Goal: Information Seeking & Learning: Check status

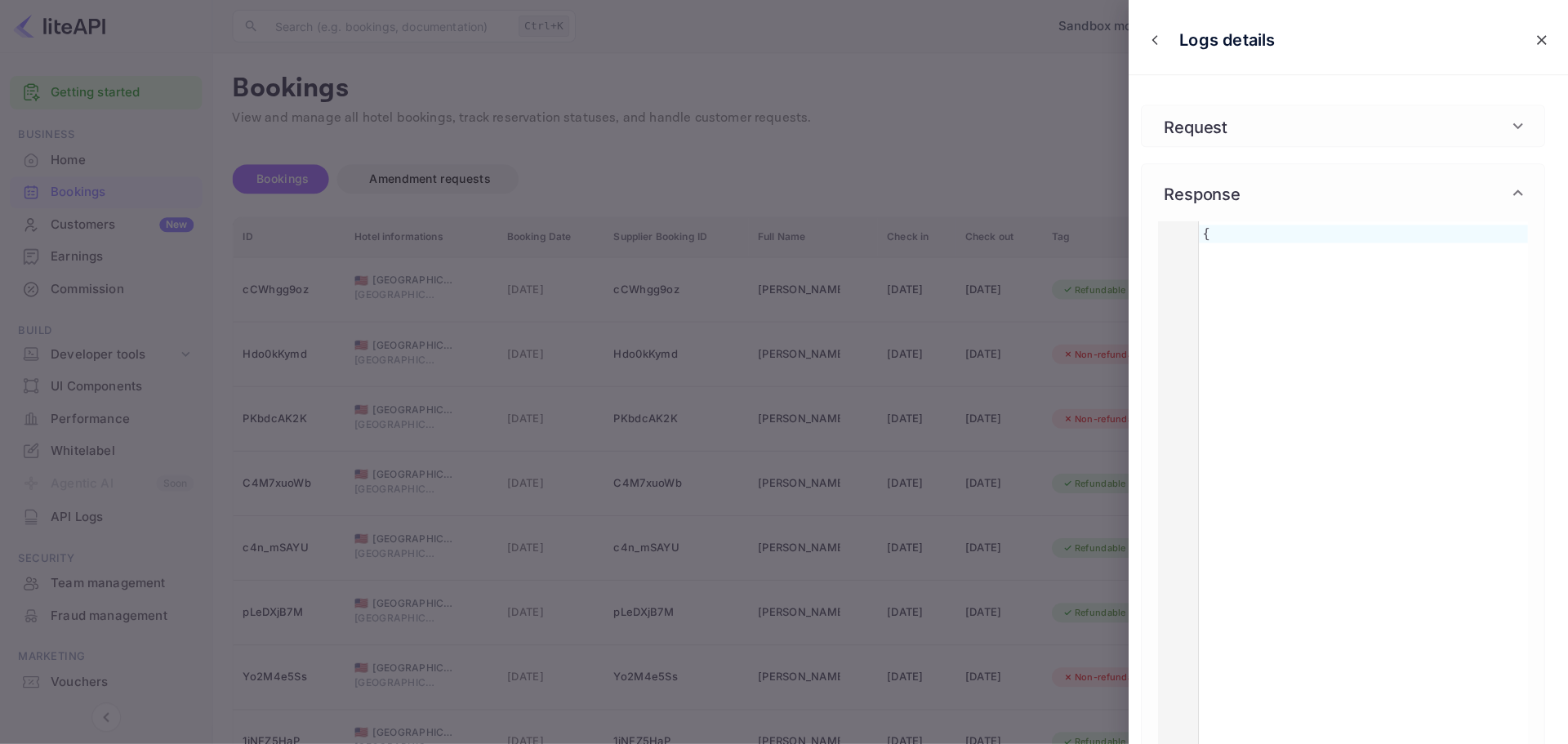
click at [992, 196] on div at bounding box center [784, 372] width 1568 height 744
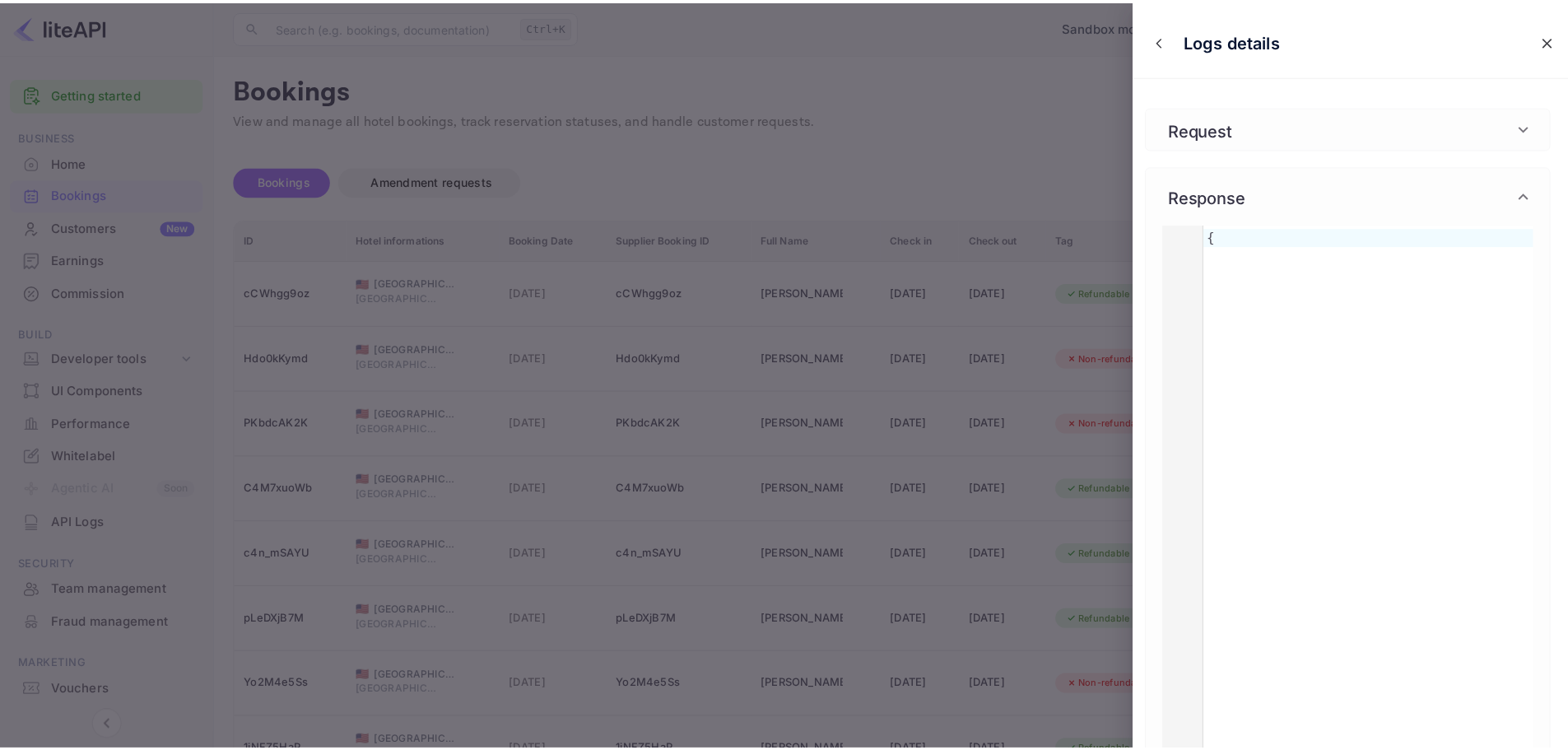
scroll to position [3189, 0]
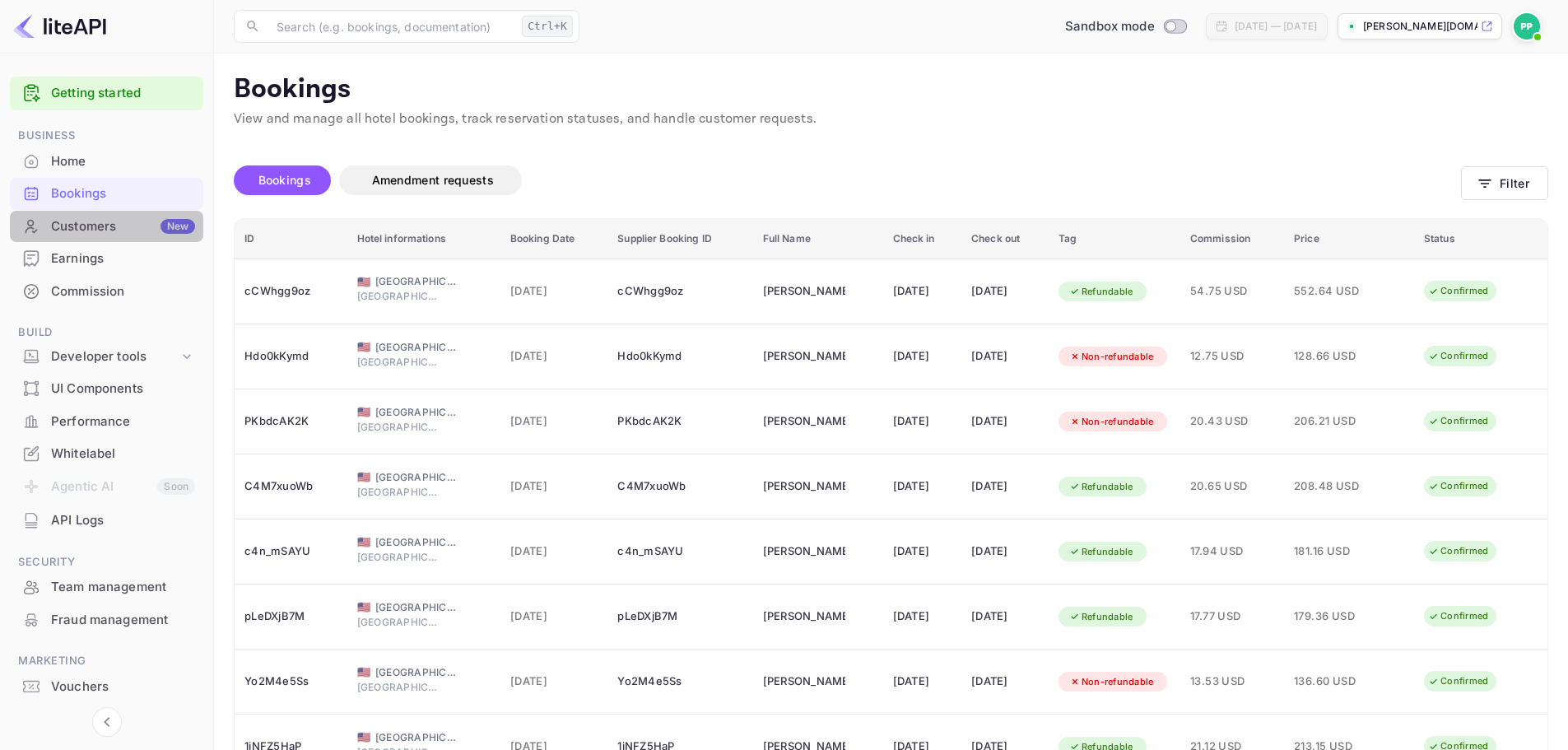
click at [101, 220] on div "Customers New" at bounding box center [123, 227] width 144 height 19
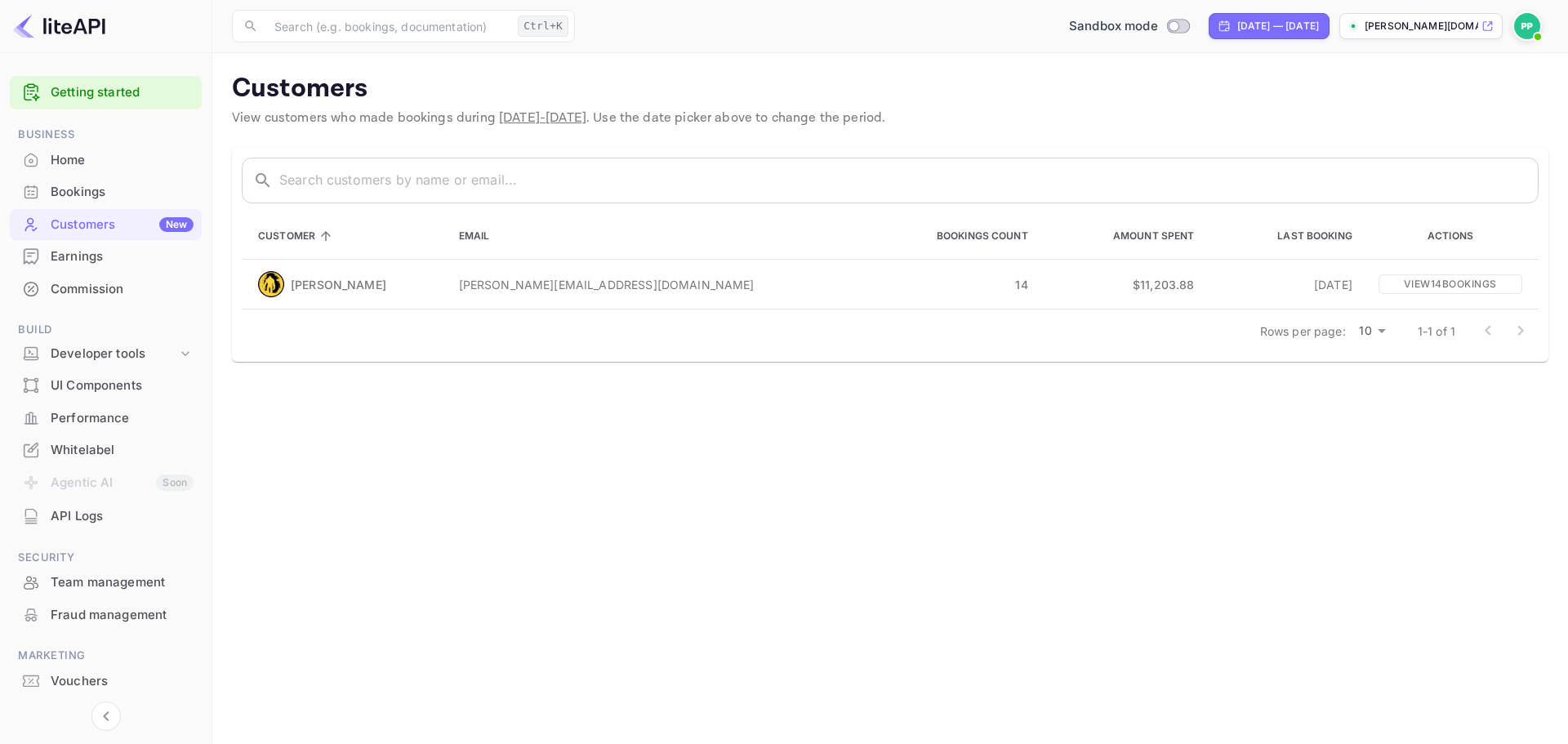
click at [54, 201] on div "Bookings" at bounding box center [122, 192] width 143 height 19
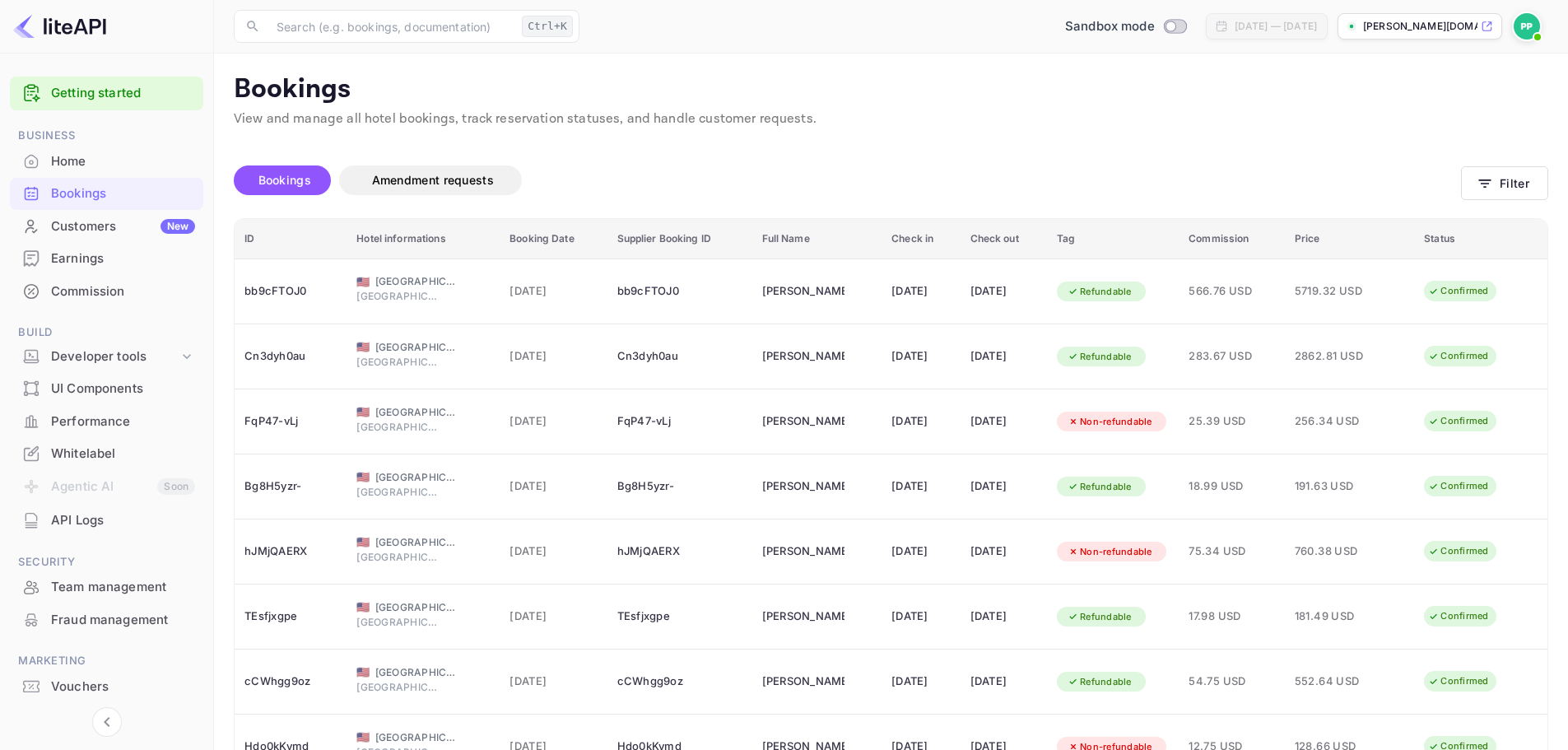
drag, startPoint x: 822, startPoint y: 151, endPoint x: 798, endPoint y: 150, distance: 24.0
click at [798, 150] on div "Bookings Amendment requests" at bounding box center [847, 183] width 1227 height 69
drag, startPoint x: 798, startPoint y: 150, endPoint x: 762, endPoint y: 150, distance: 36.0
click at [762, 150] on div "Bookings Amendment requests" at bounding box center [847, 183] width 1227 height 69
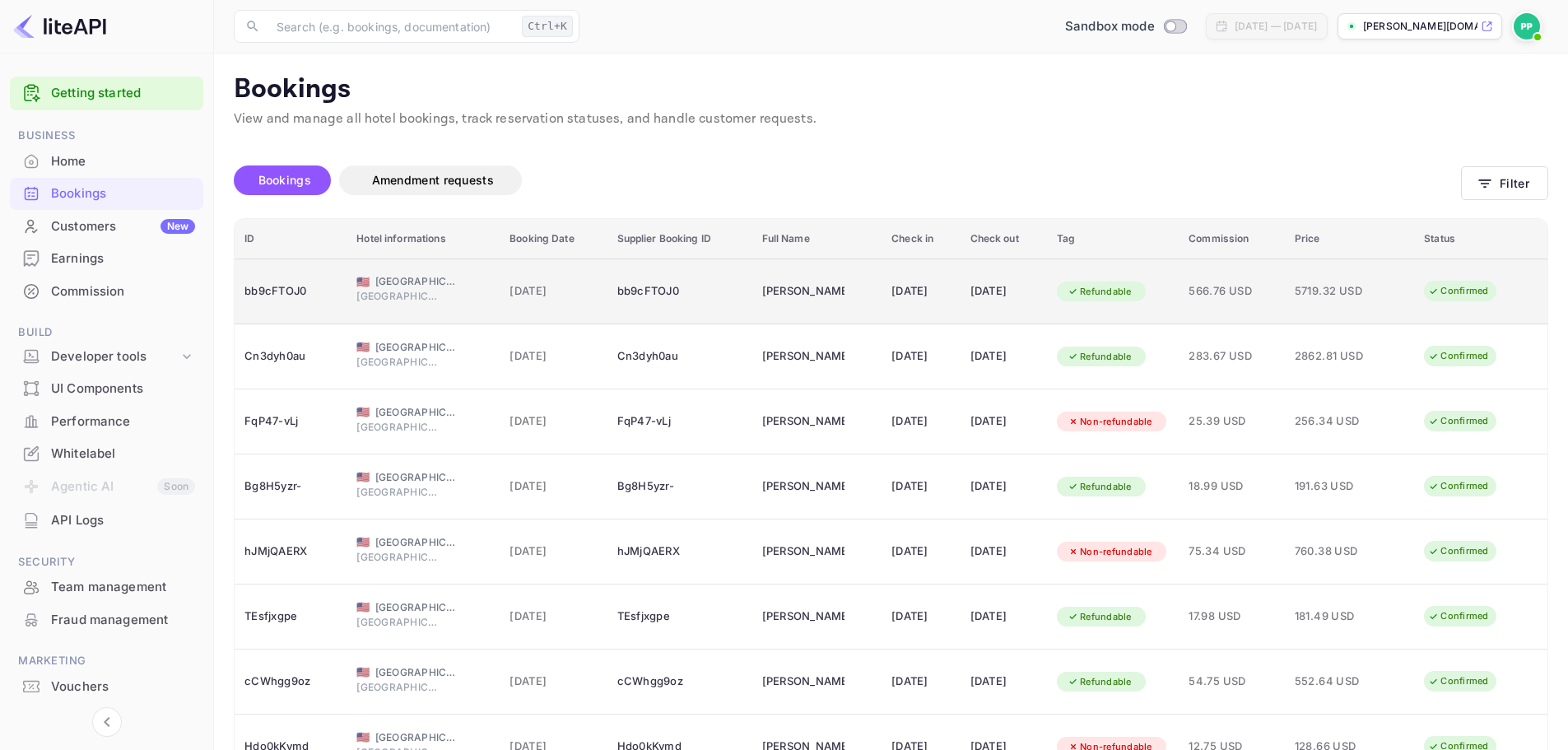
click at [752, 284] on td "[PERSON_NAME]" at bounding box center [817, 291] width 130 height 66
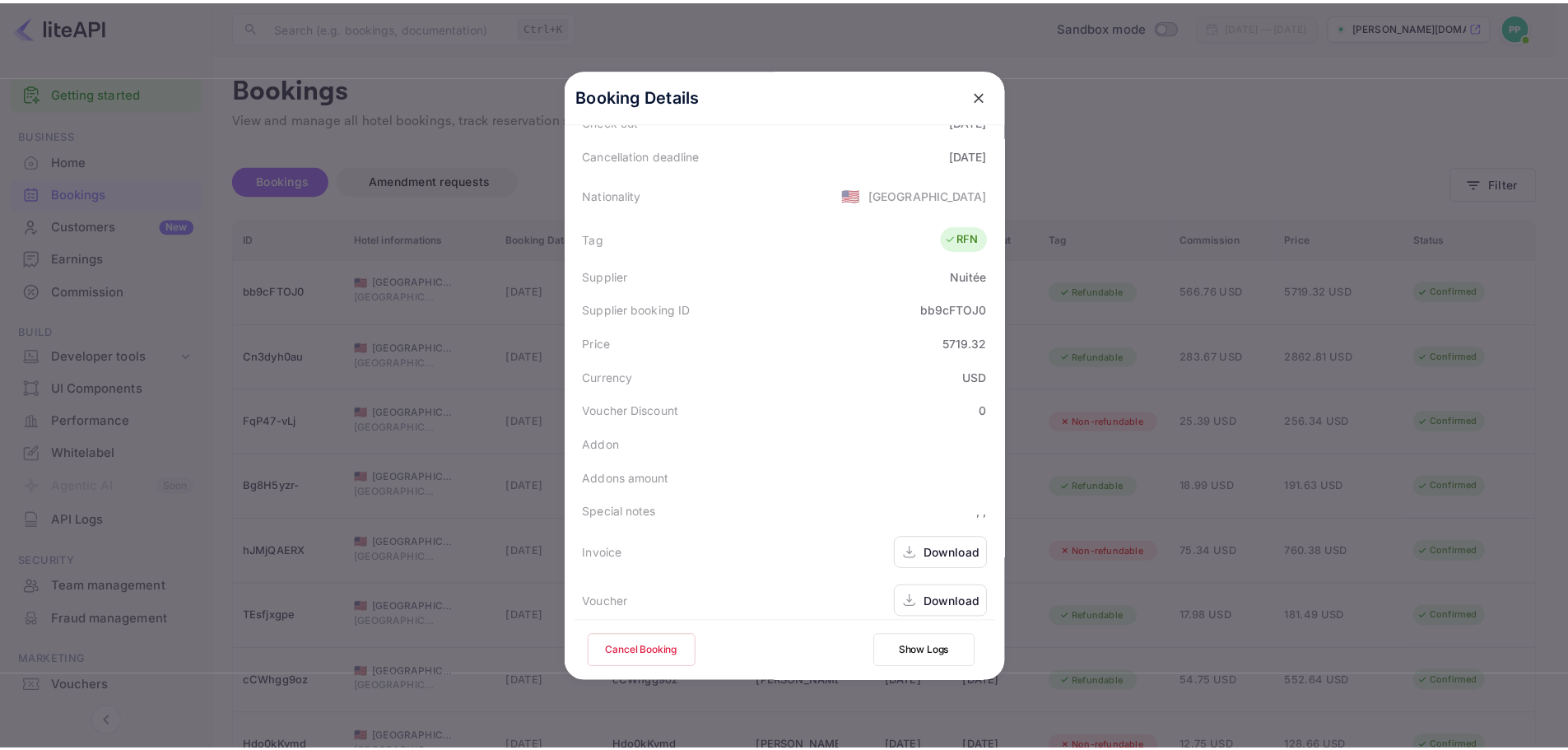
scroll to position [365, 0]
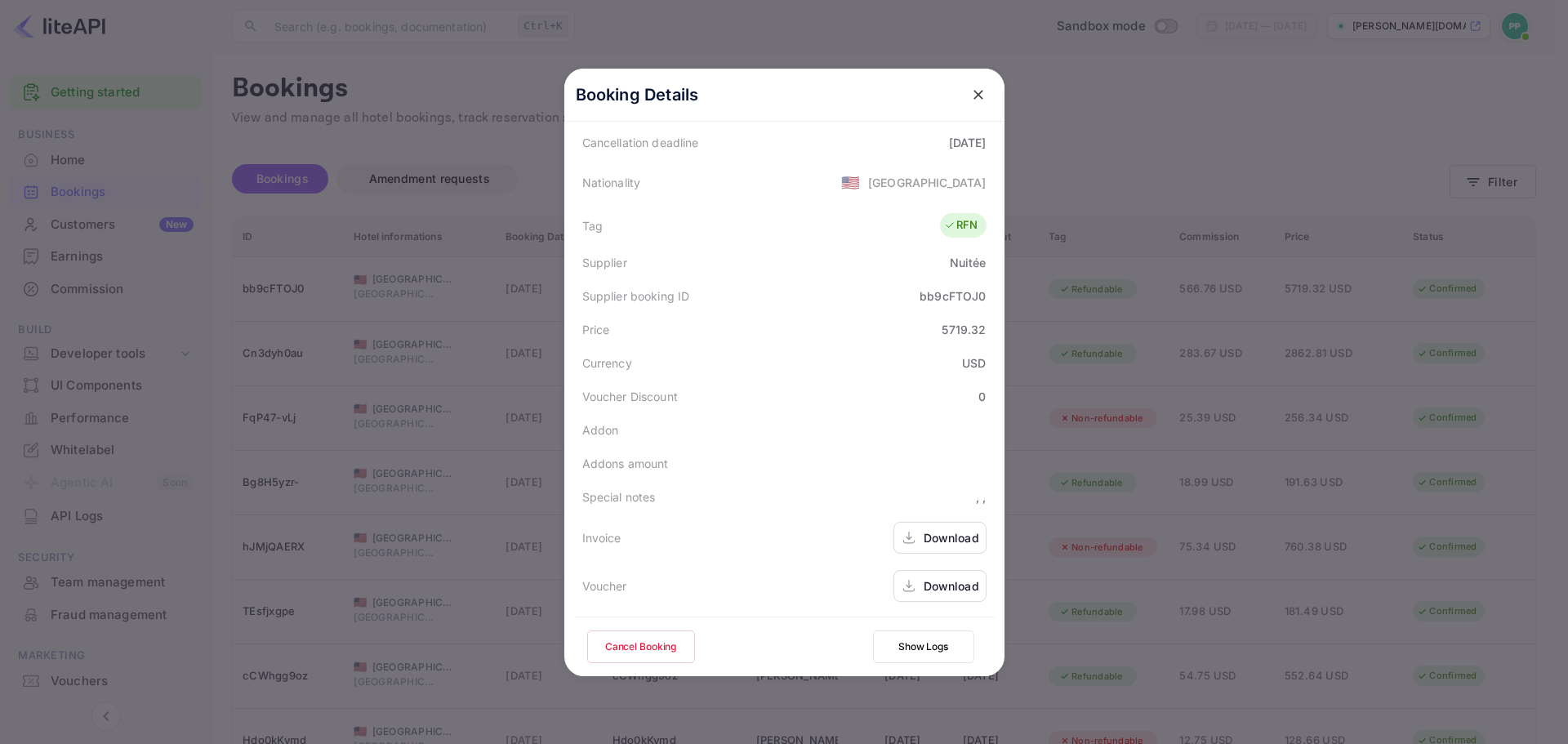
click at [912, 532] on div "Download" at bounding box center [940, 537] width 93 height 32
click at [973, 92] on icon "close" at bounding box center [977, 94] width 10 height 10
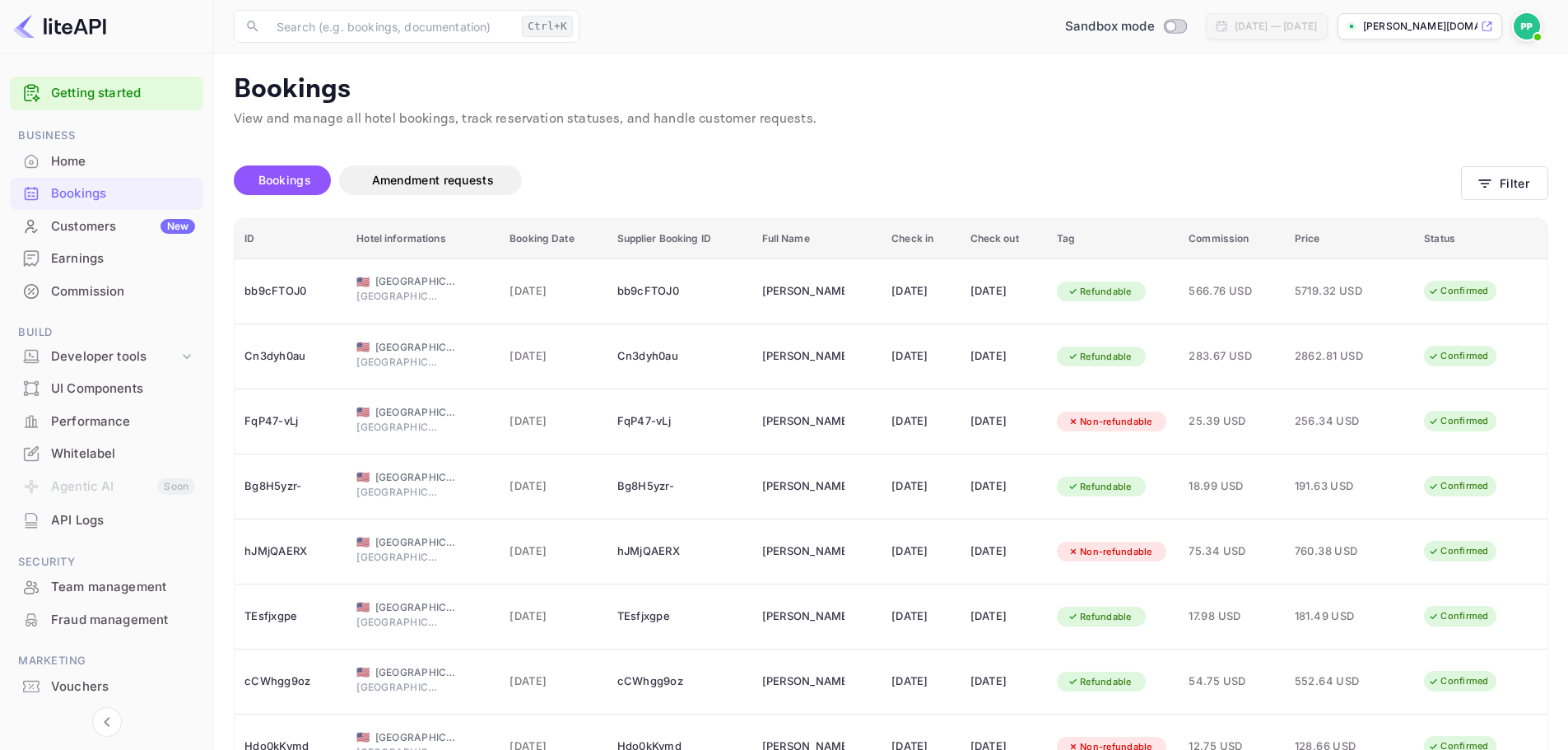
drag, startPoint x: 1073, startPoint y: 128, endPoint x: 1044, endPoint y: 135, distance: 29.8
click at [1044, 135] on div "Unsaved Changes Bookings Amendment requests Filter ID Hotel informations Bookin…" at bounding box center [880, 544] width 1334 height 831
drag, startPoint x: 1044, startPoint y: 135, endPoint x: 1008, endPoint y: 135, distance: 36.0
click at [1008, 135] on div "Unsaved Changes Bookings Amendment requests Filter ID Hotel informations Bookin…" at bounding box center [880, 544] width 1334 height 831
click at [1004, 135] on div "Unsaved Changes Bookings Amendment requests Filter ID Hotel informations Bookin…" at bounding box center [880, 544] width 1334 height 831
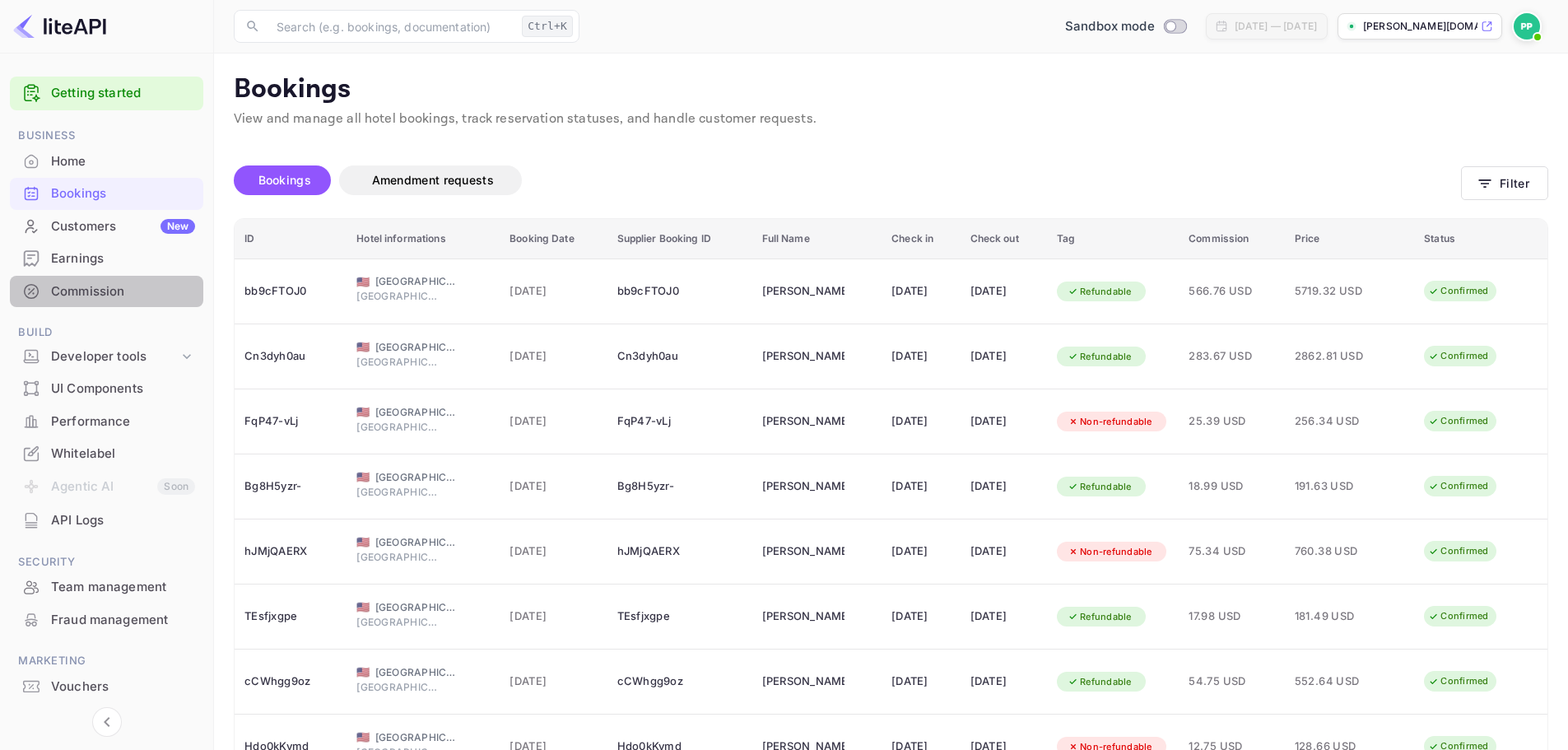
click at [81, 305] on div "Commission" at bounding box center [106, 291] width 193 height 32
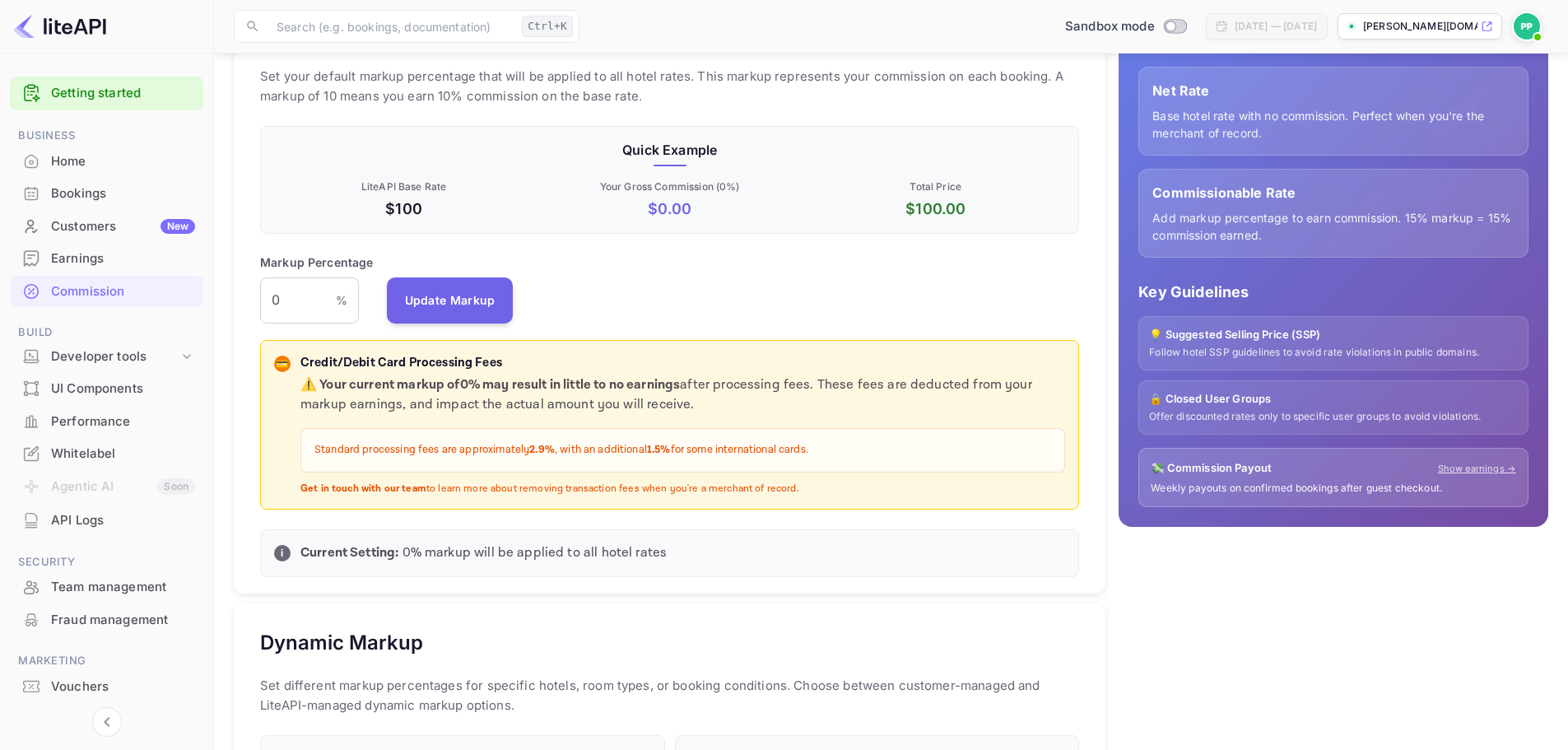
scroll to position [247, 0]
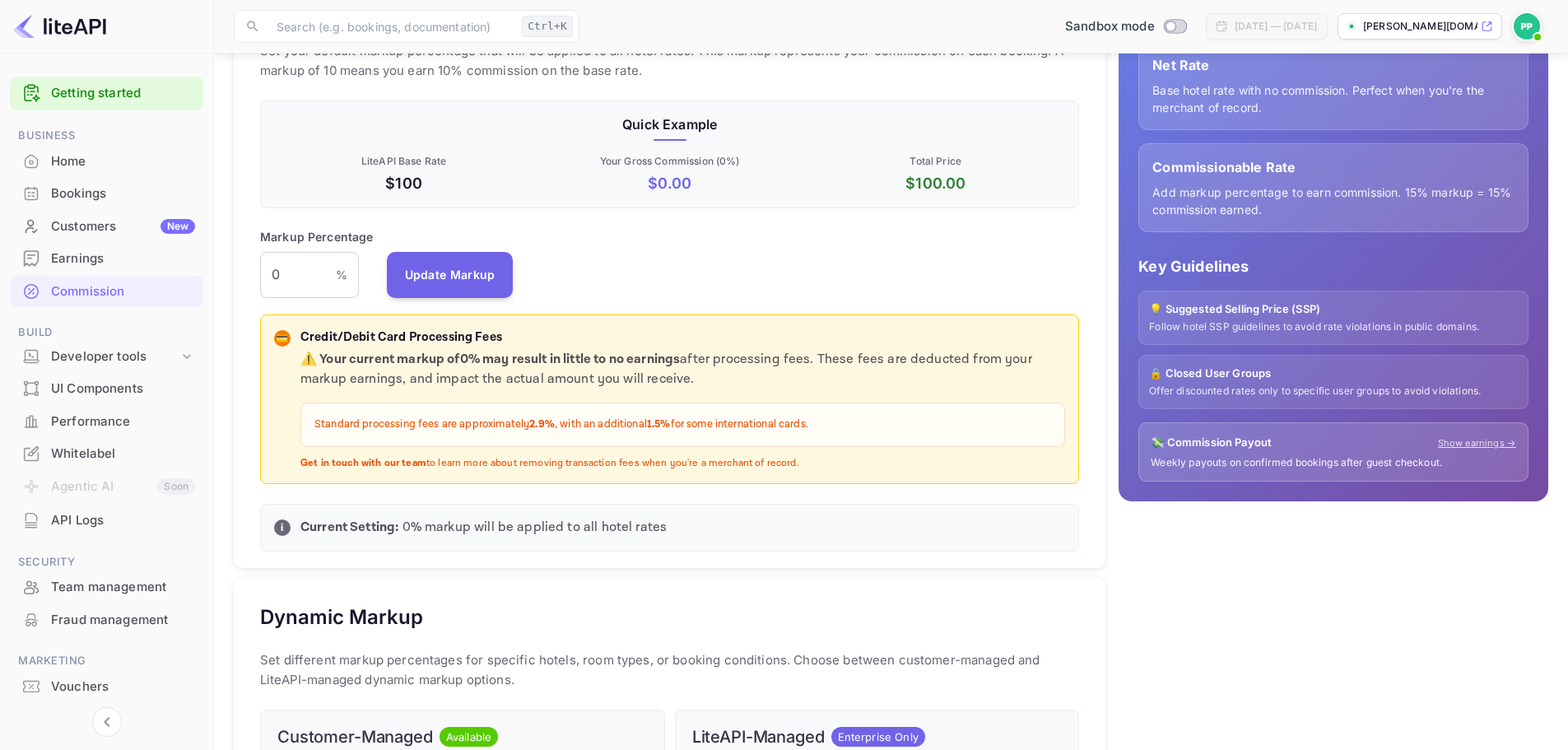
drag, startPoint x: 713, startPoint y: 494, endPoint x: 687, endPoint y: 494, distance: 26.0
drag, startPoint x: 687, startPoint y: 494, endPoint x: 669, endPoint y: 496, distance: 18.1
drag, startPoint x: 669, startPoint y: 496, endPoint x: 631, endPoint y: 503, distance: 38.6
click at [631, 503] on div "Default Markup Active Set your default markup percentage that will be applied t…" at bounding box center [669, 266] width 872 height 607
drag, startPoint x: 1223, startPoint y: 567, endPoint x: 1173, endPoint y: 599, distance: 59.4
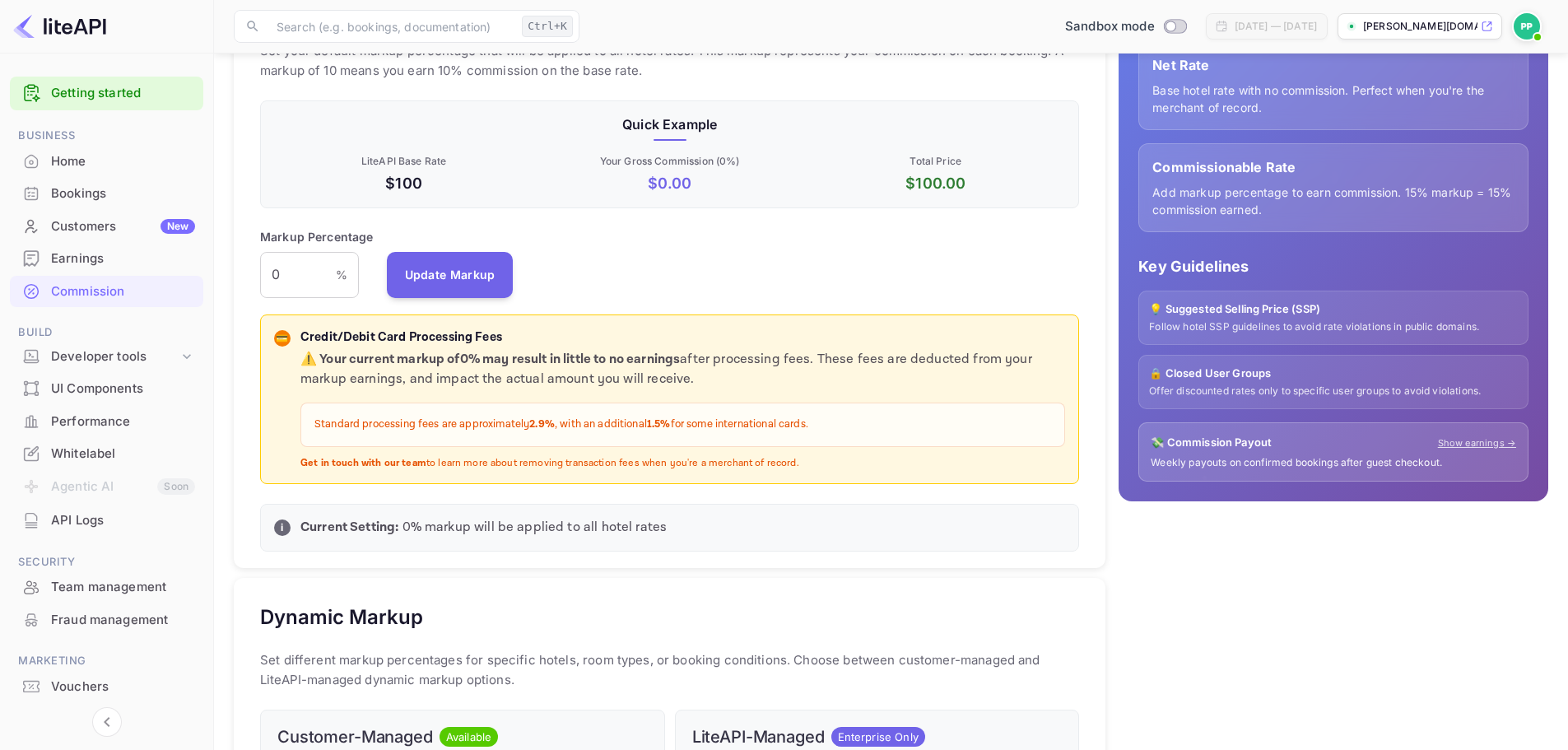
click at [1173, 599] on div "💰 How Markup Works Net Rate Base hotel rate with no commission. Perfect when yo…" at bounding box center [1327, 677] width 443 height 1456
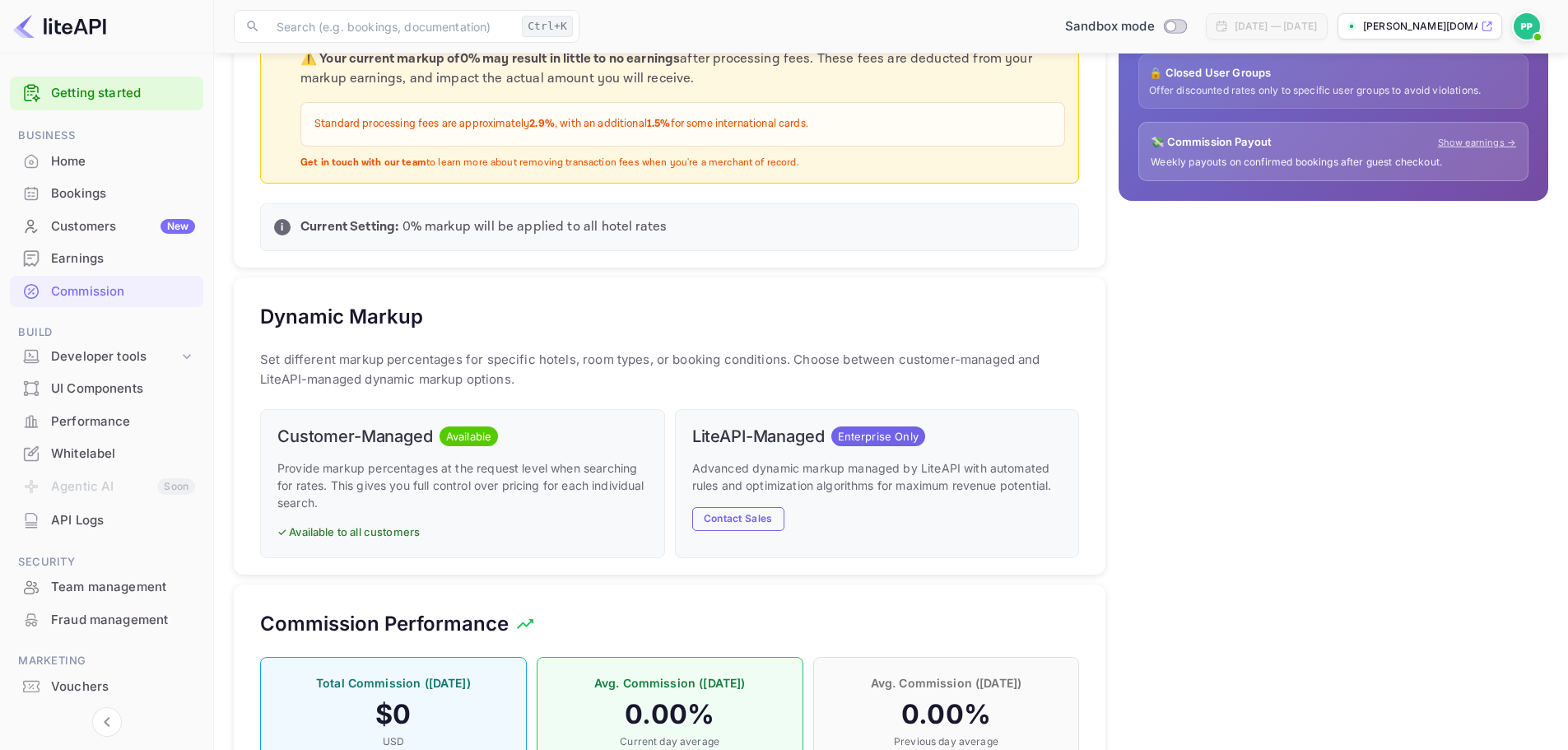
scroll to position [576, 0]
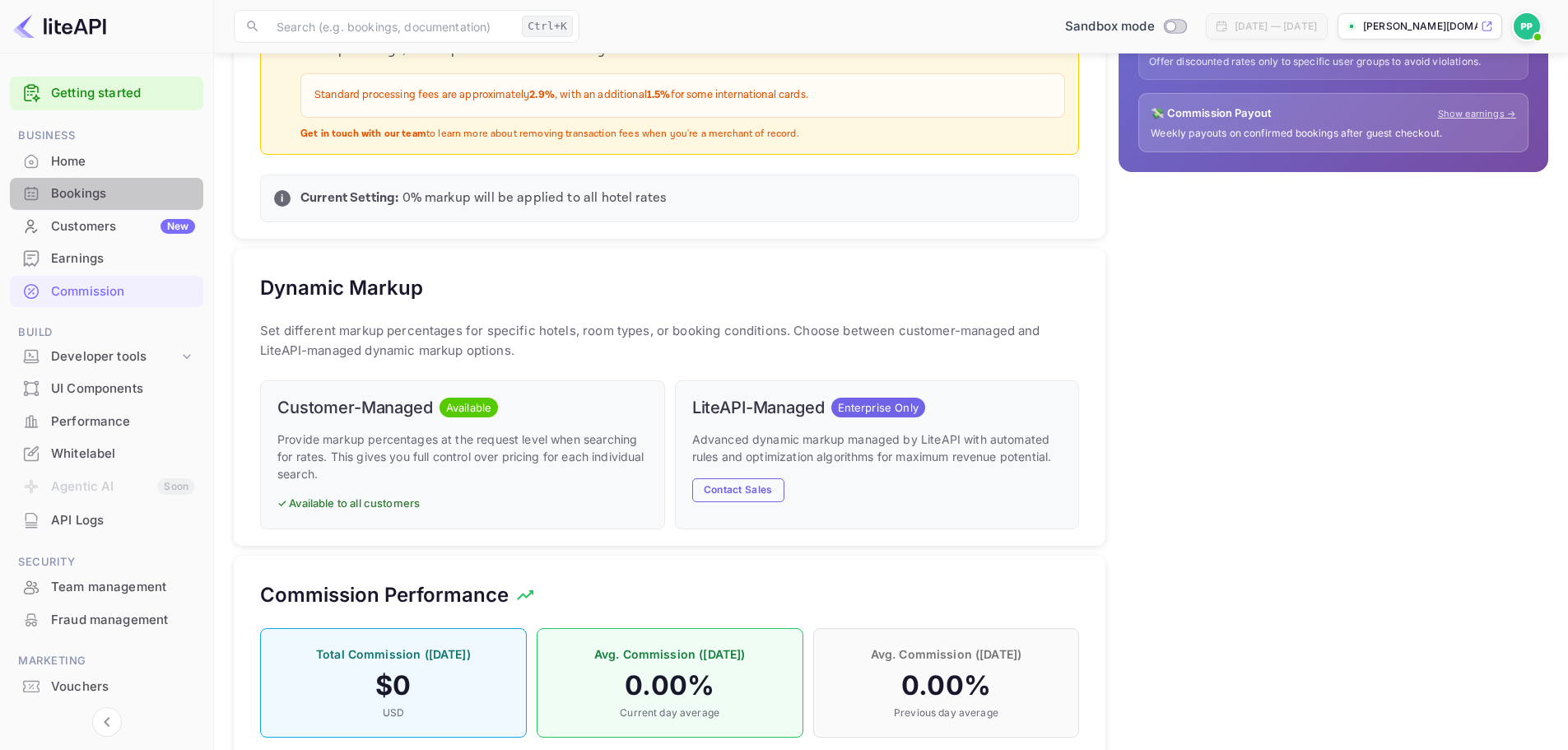
click at [74, 196] on div "Bookings" at bounding box center [123, 194] width 144 height 19
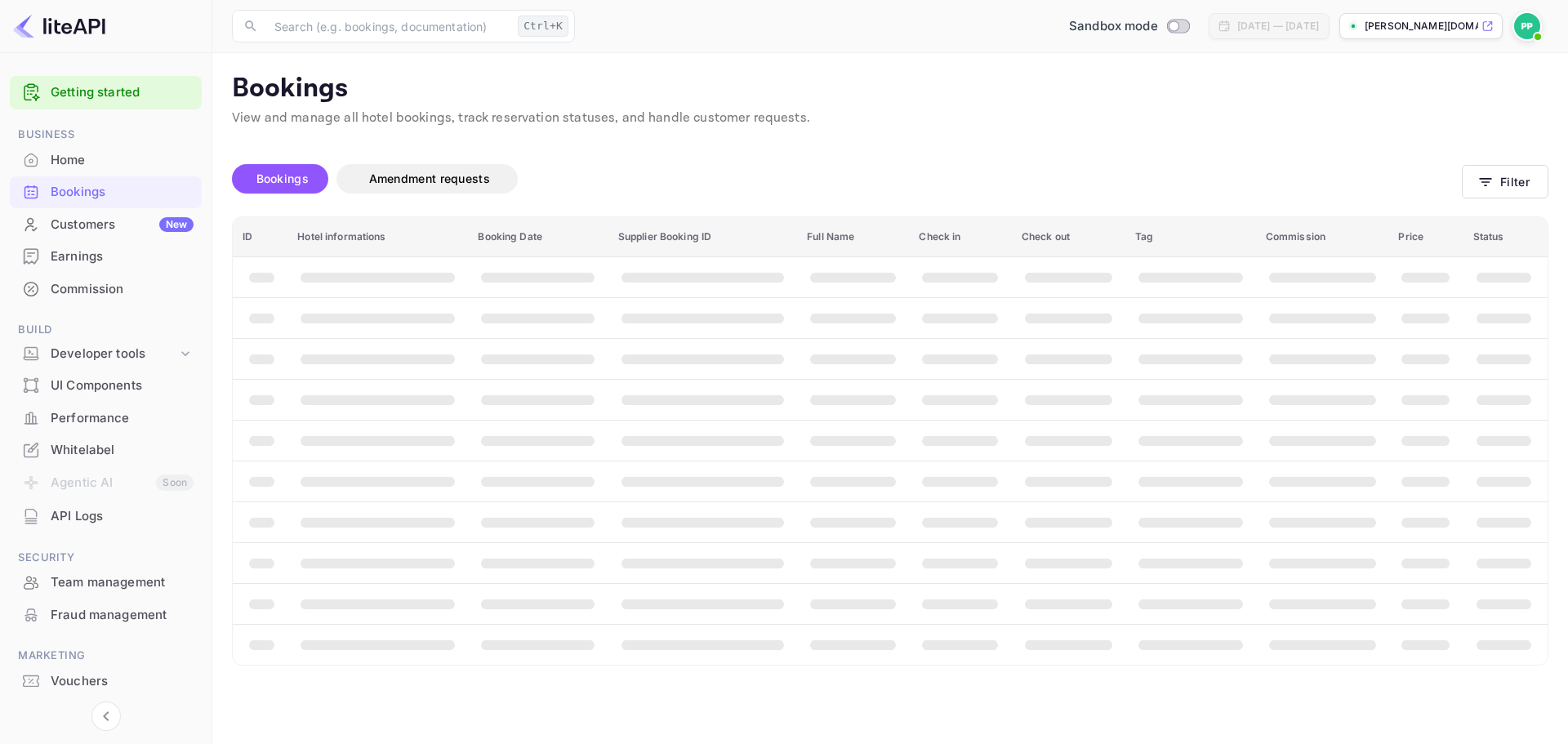
drag, startPoint x: 745, startPoint y: 190, endPoint x: 737, endPoint y: 189, distance: 8.1
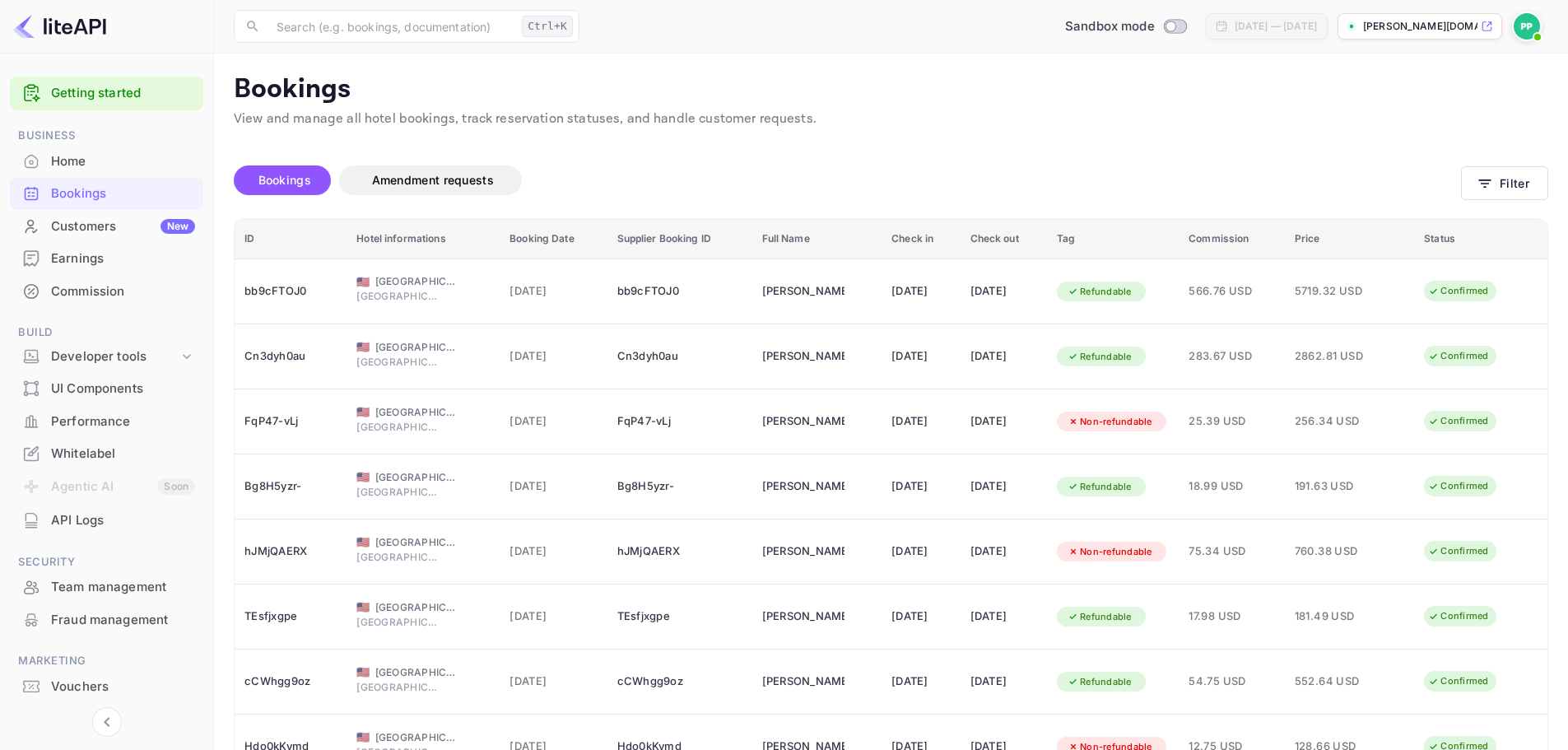
drag, startPoint x: 743, startPoint y: 191, endPoint x: 700, endPoint y: 188, distance: 43.1
click at [700, 188] on div "Bookings Amendment requests" at bounding box center [847, 181] width 1227 height 30
click at [116, 147] on div "Home" at bounding box center [106, 161] width 193 height 32
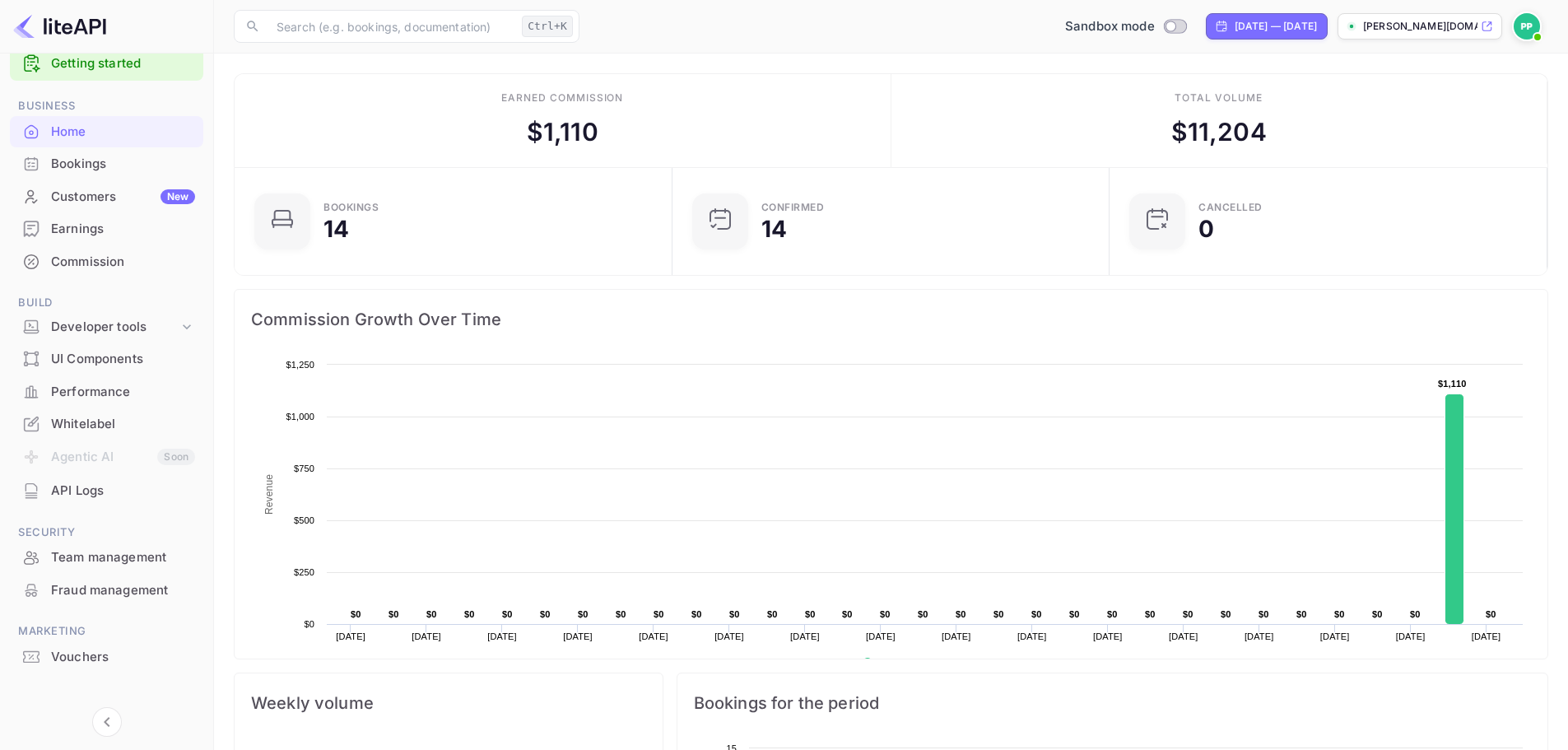
scroll to position [44, 0]
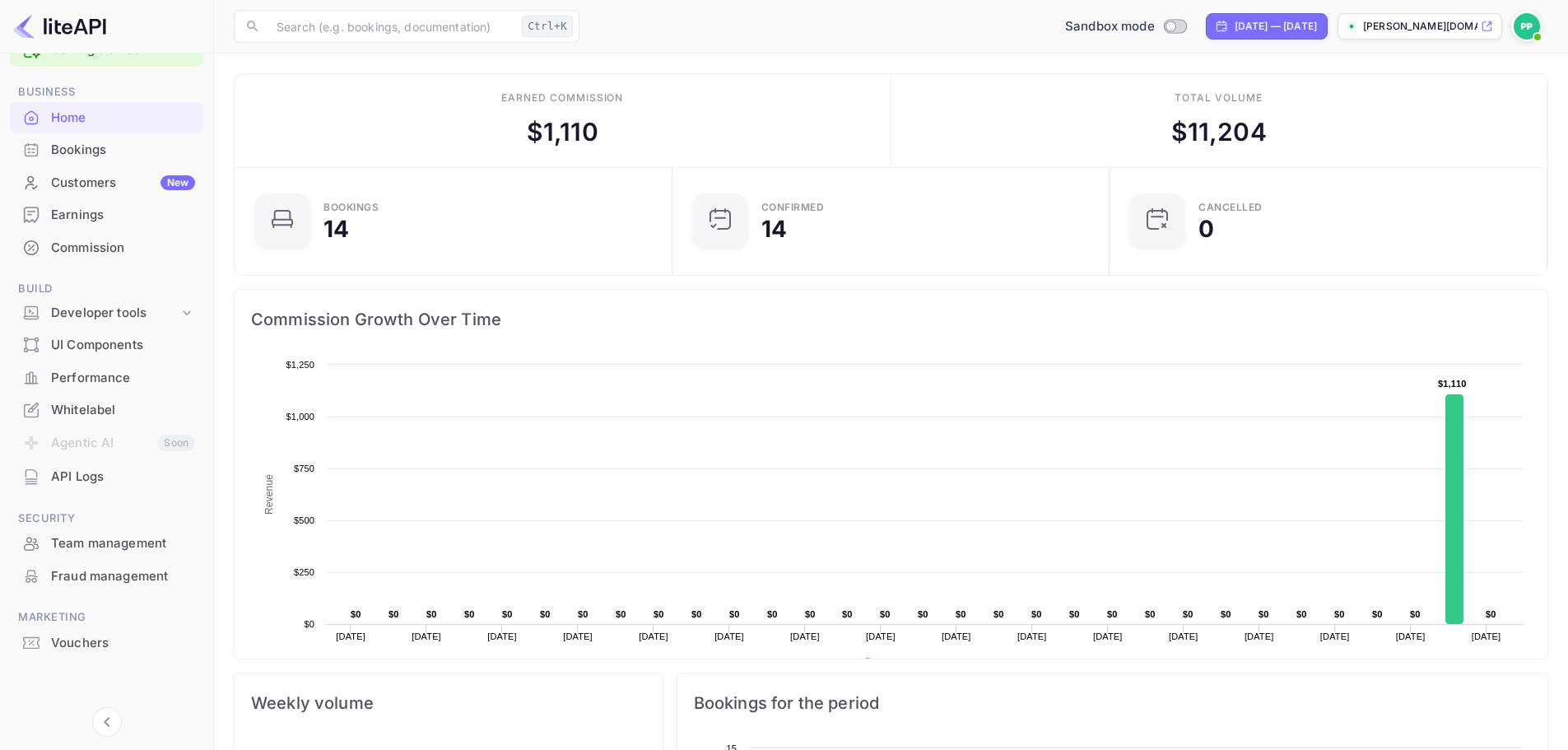
click at [84, 534] on div "Team management" at bounding box center [106, 543] width 193 height 32
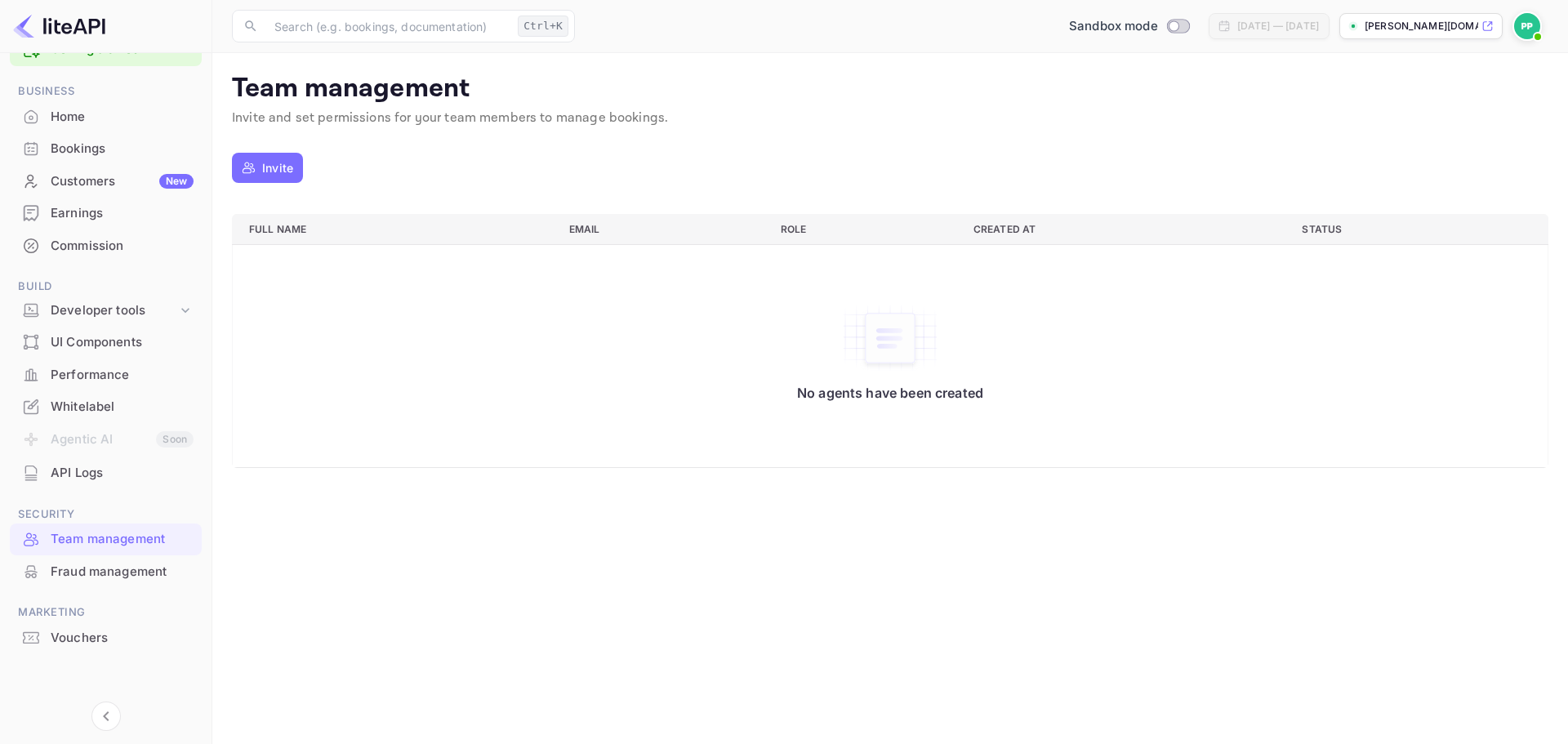
click at [82, 568] on div "Fraud management" at bounding box center [122, 572] width 143 height 19
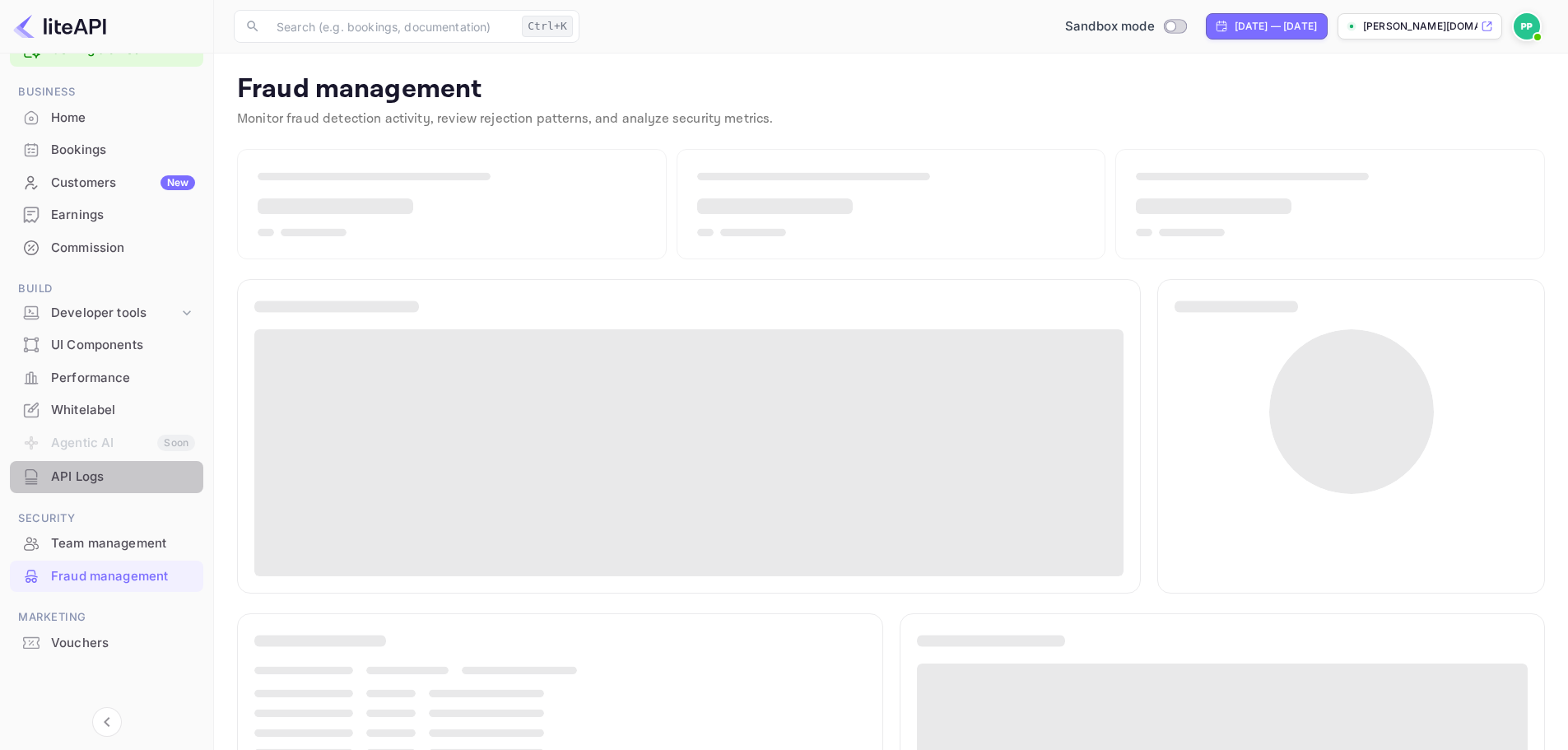
click at [81, 480] on div "API Logs" at bounding box center [123, 477] width 144 height 19
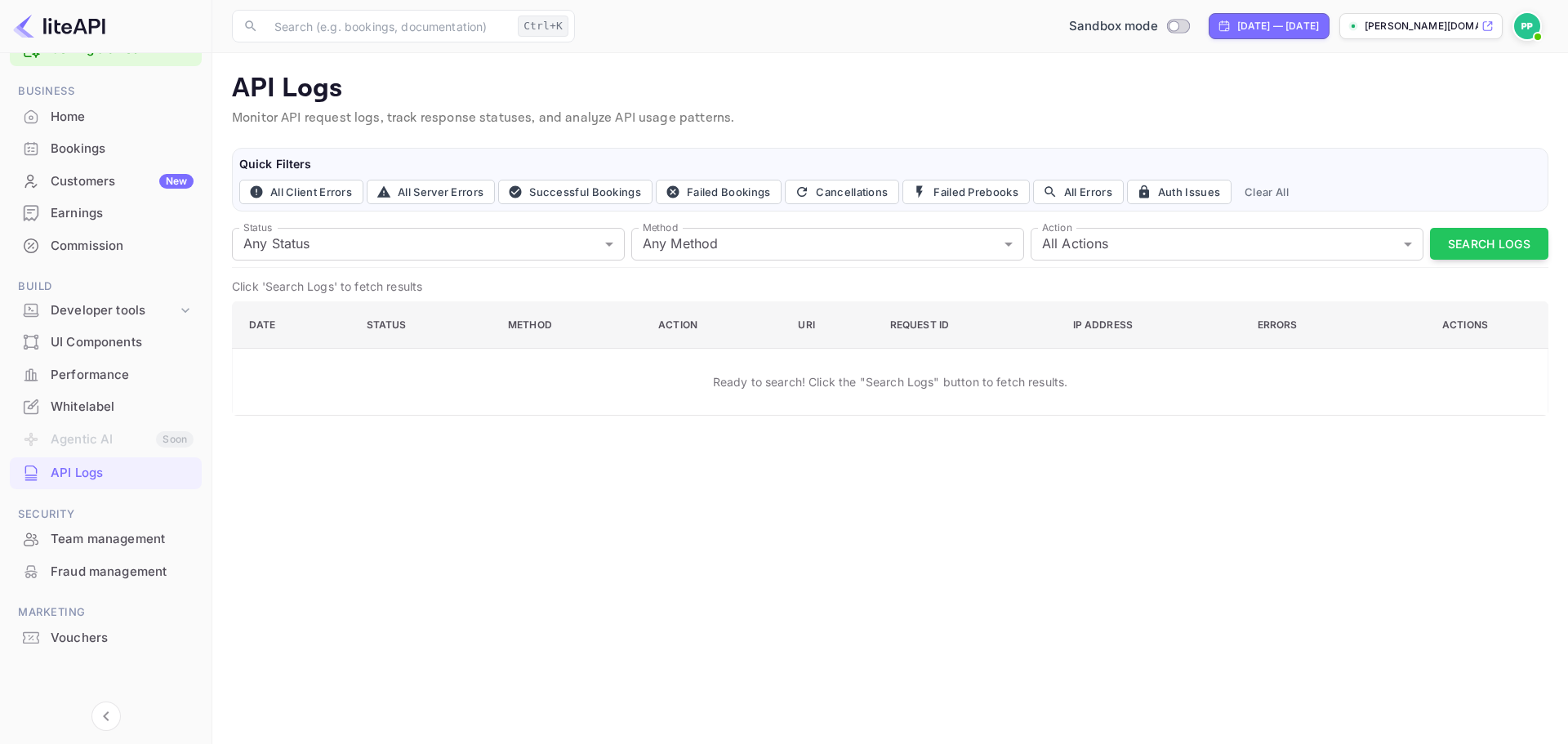
click at [84, 345] on div "UI Components" at bounding box center [122, 343] width 143 height 19
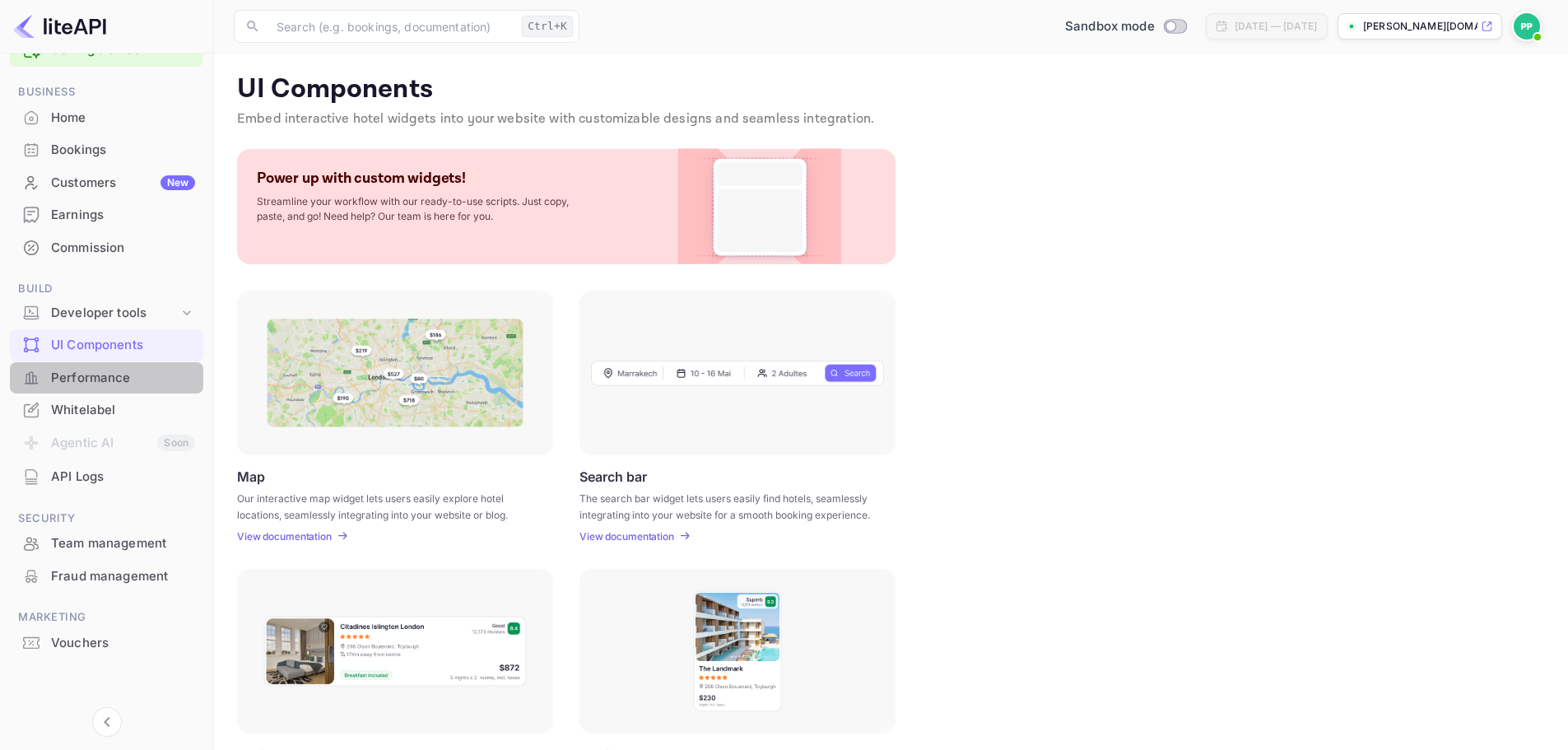
click at [61, 385] on div "Performance" at bounding box center [123, 378] width 144 height 19
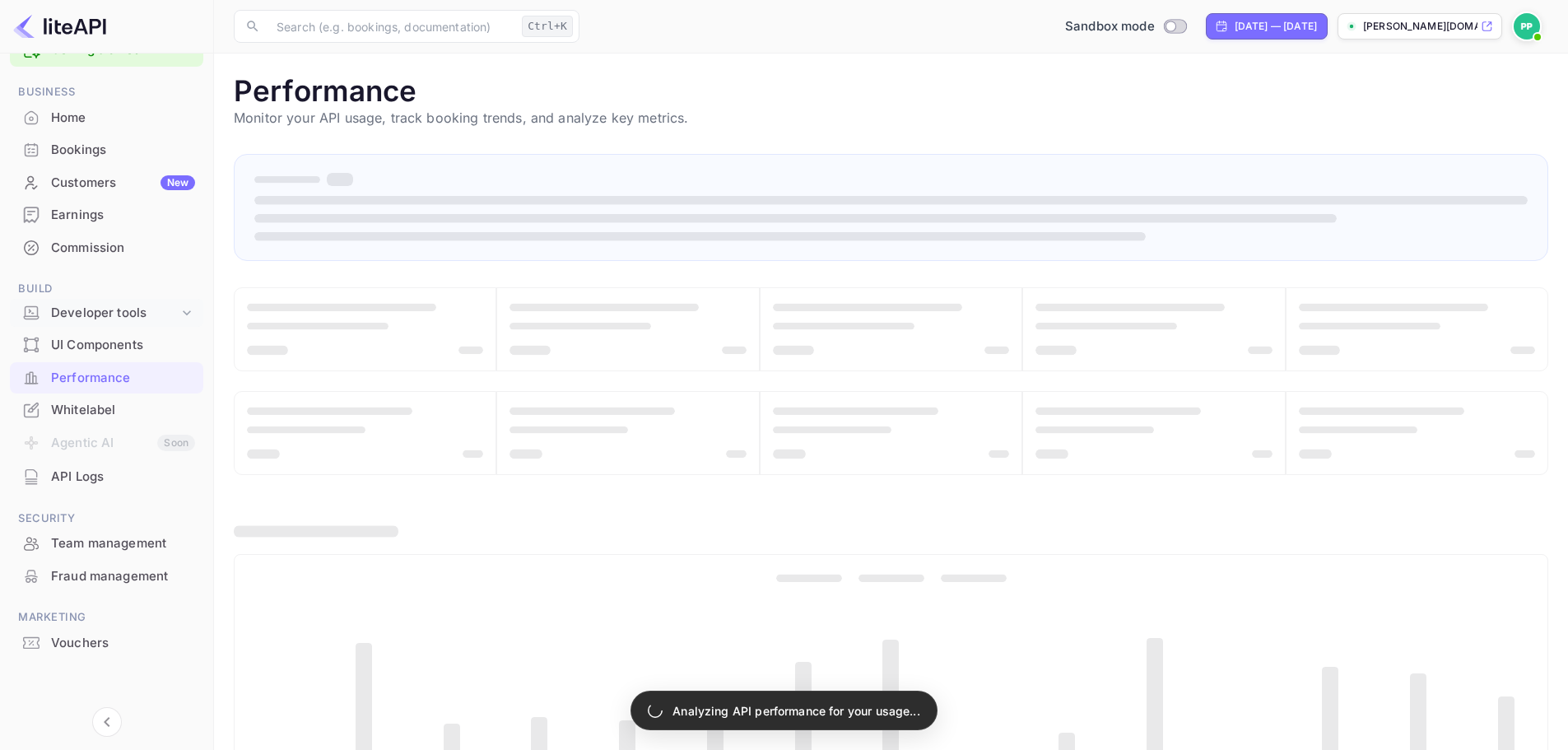
click at [82, 317] on div "Developer tools" at bounding box center [115, 313] width 127 height 19
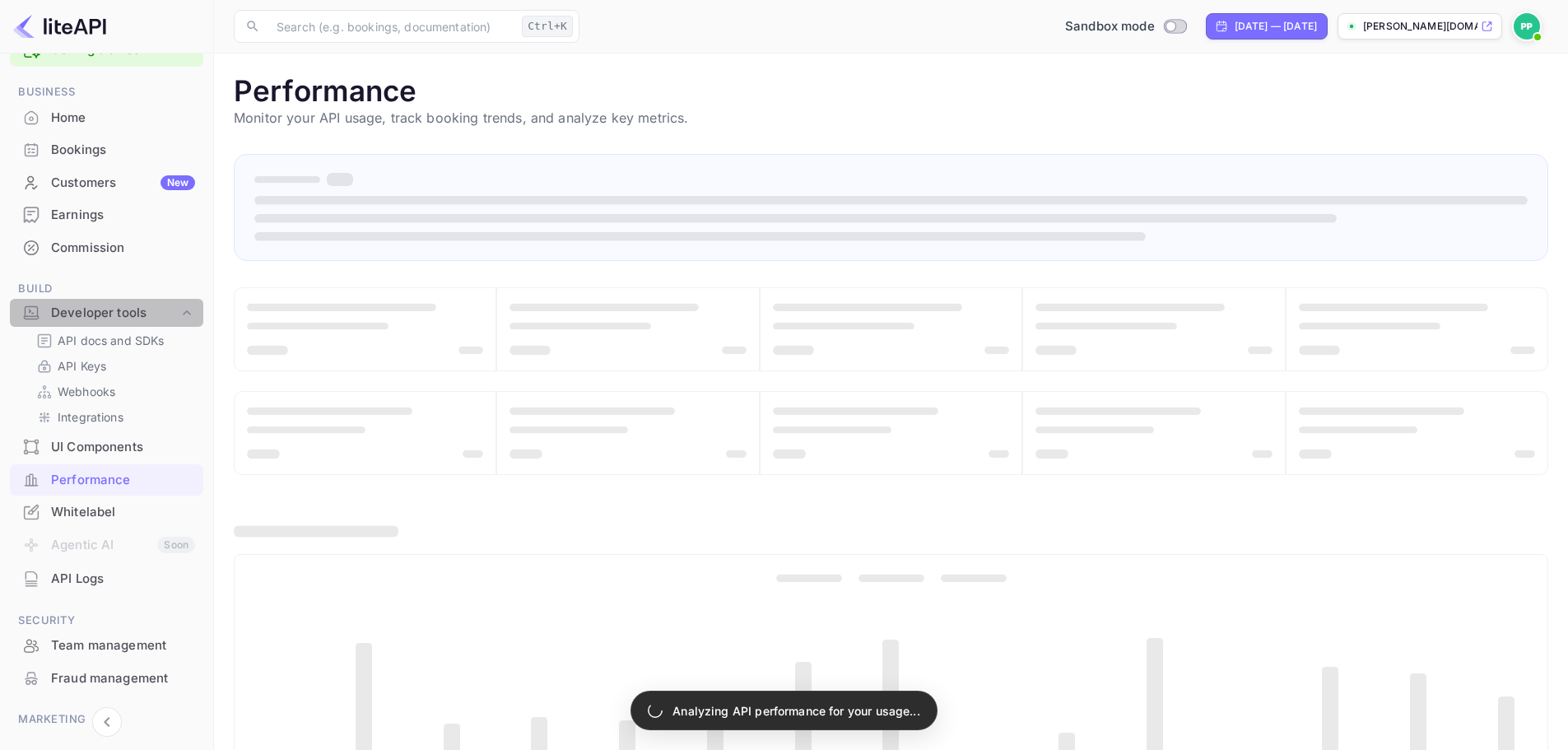
click at [82, 317] on div "Developer tools" at bounding box center [115, 313] width 127 height 19
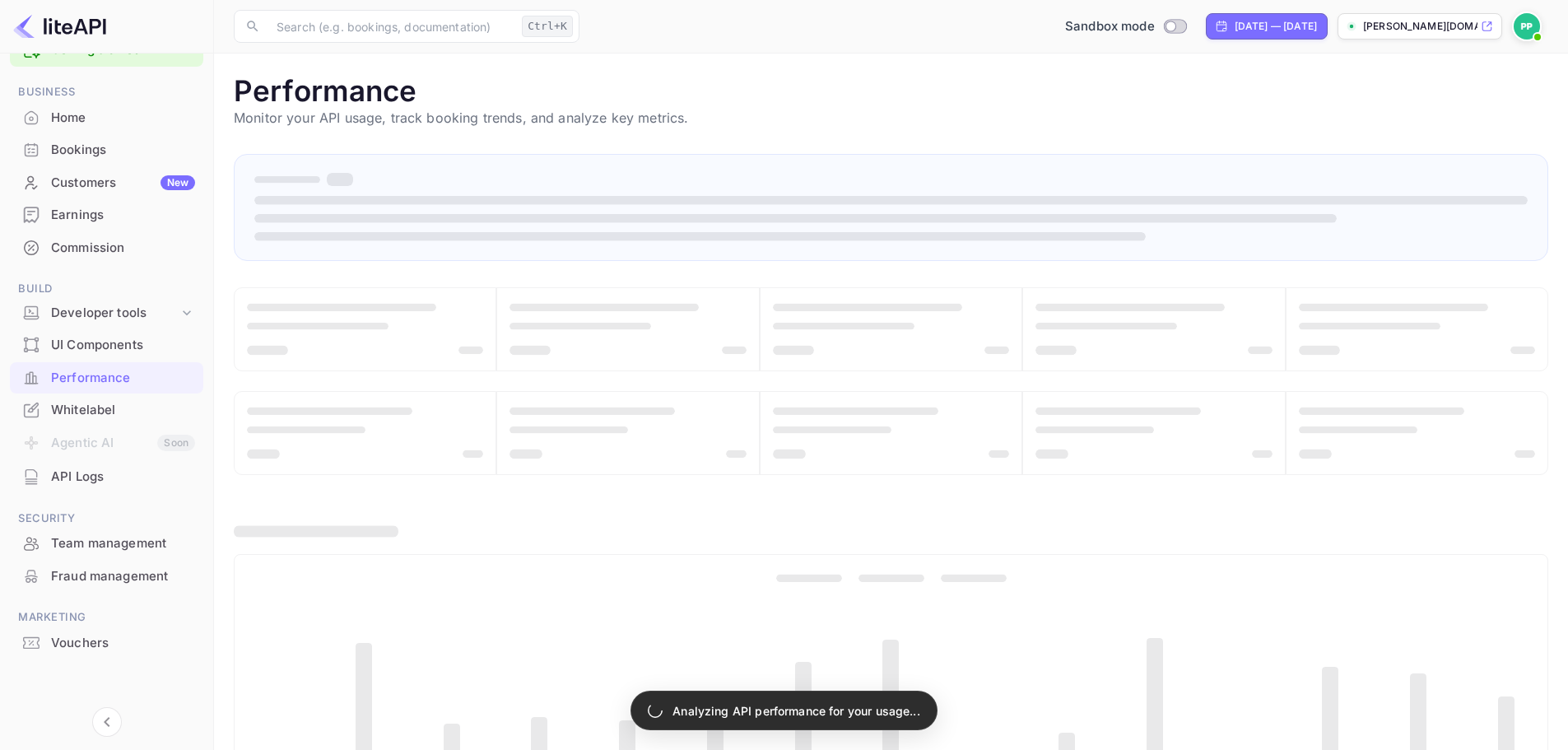
click at [81, 247] on div "Commission" at bounding box center [123, 249] width 144 height 19
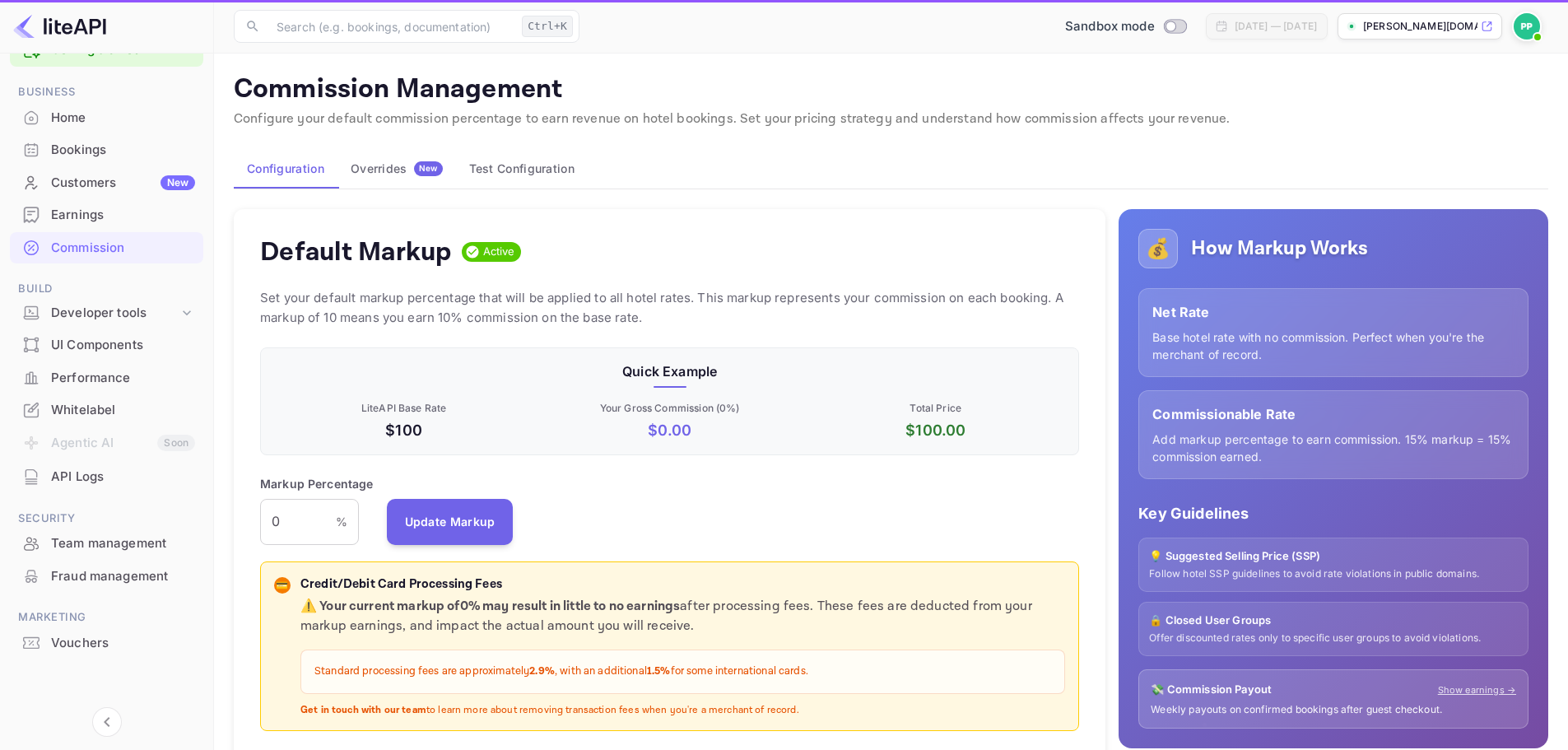
scroll to position [280, 807]
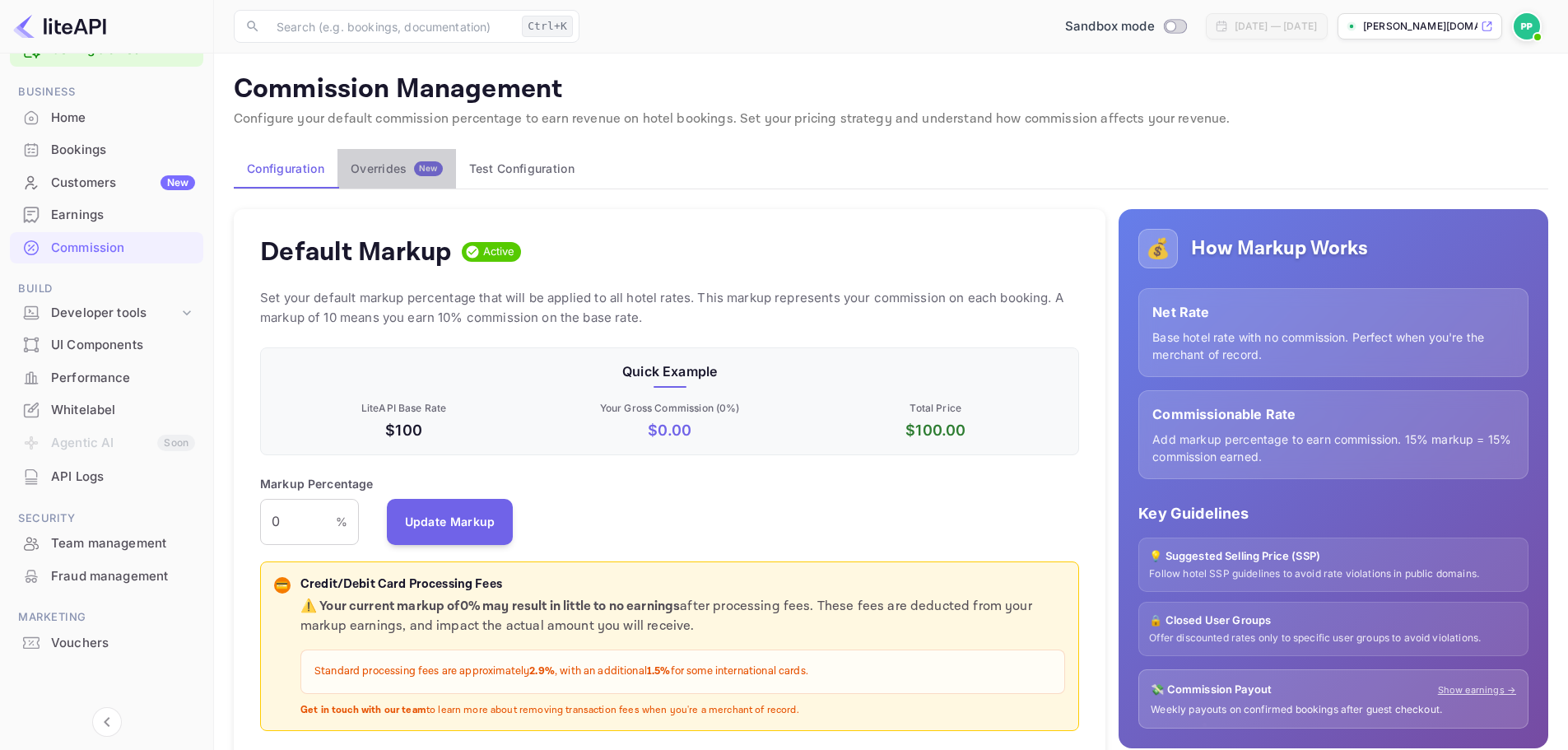
click at [403, 168] on div "Overrides New" at bounding box center [397, 168] width 92 height 15
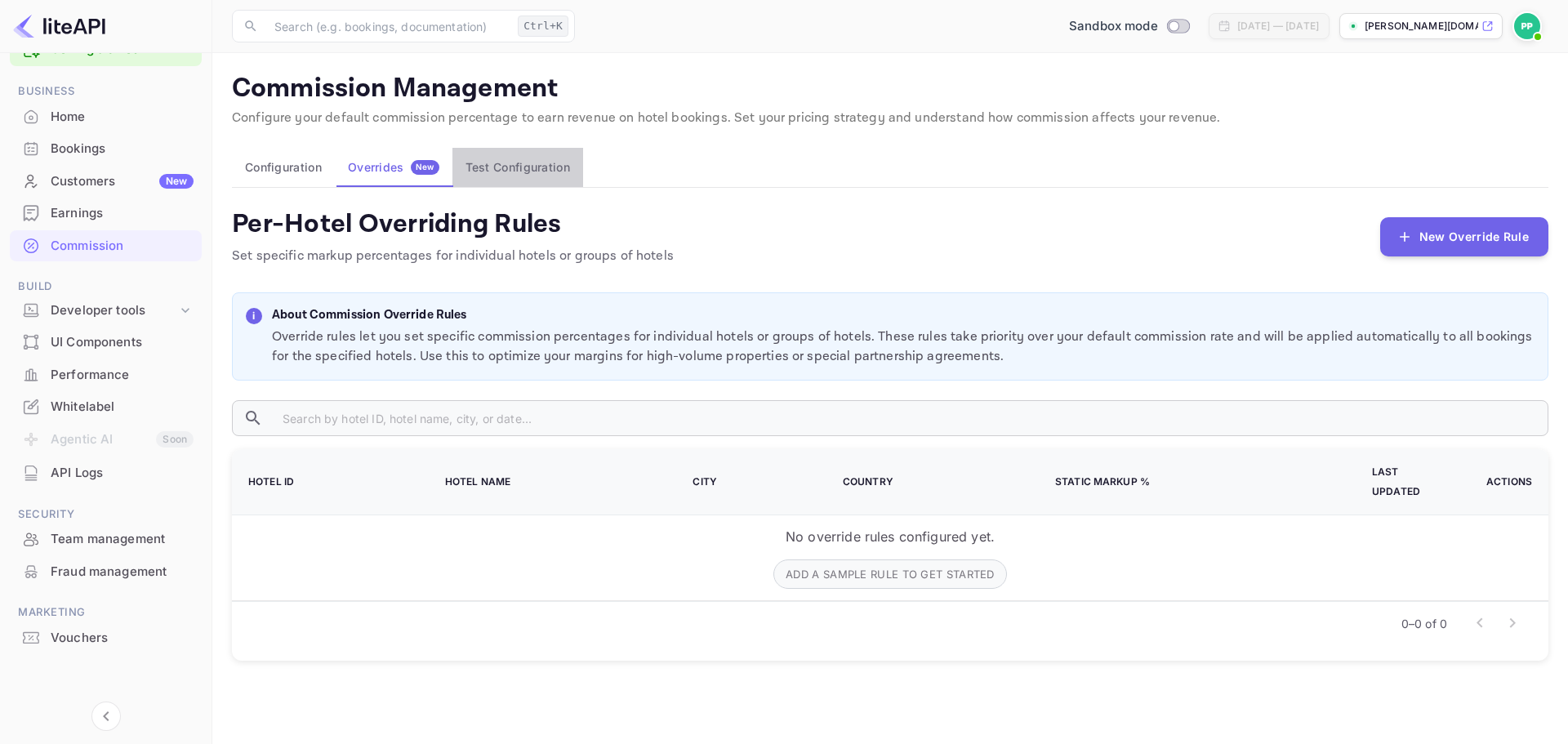
click at [535, 170] on button "Test Configuration" at bounding box center [517, 167] width 131 height 39
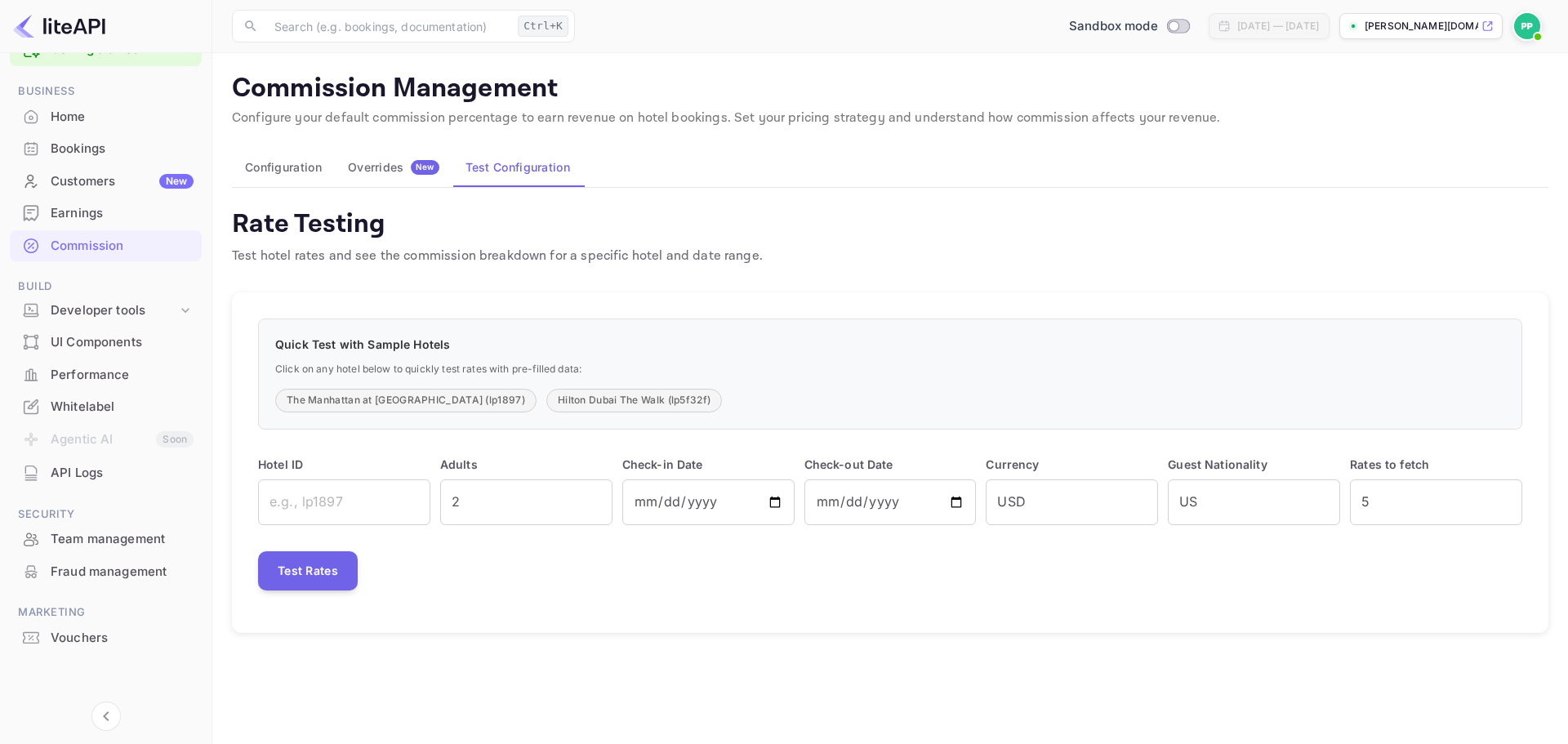
drag, startPoint x: 951, startPoint y: 250, endPoint x: 919, endPoint y: 248, distance: 32.1
click at [931, 251] on div "Rate Testing Test hotel rates and see the commission breakdown for a specific h…" at bounding box center [890, 237] width 1316 height 59
click at [254, 164] on button "Configuration" at bounding box center [283, 167] width 103 height 39
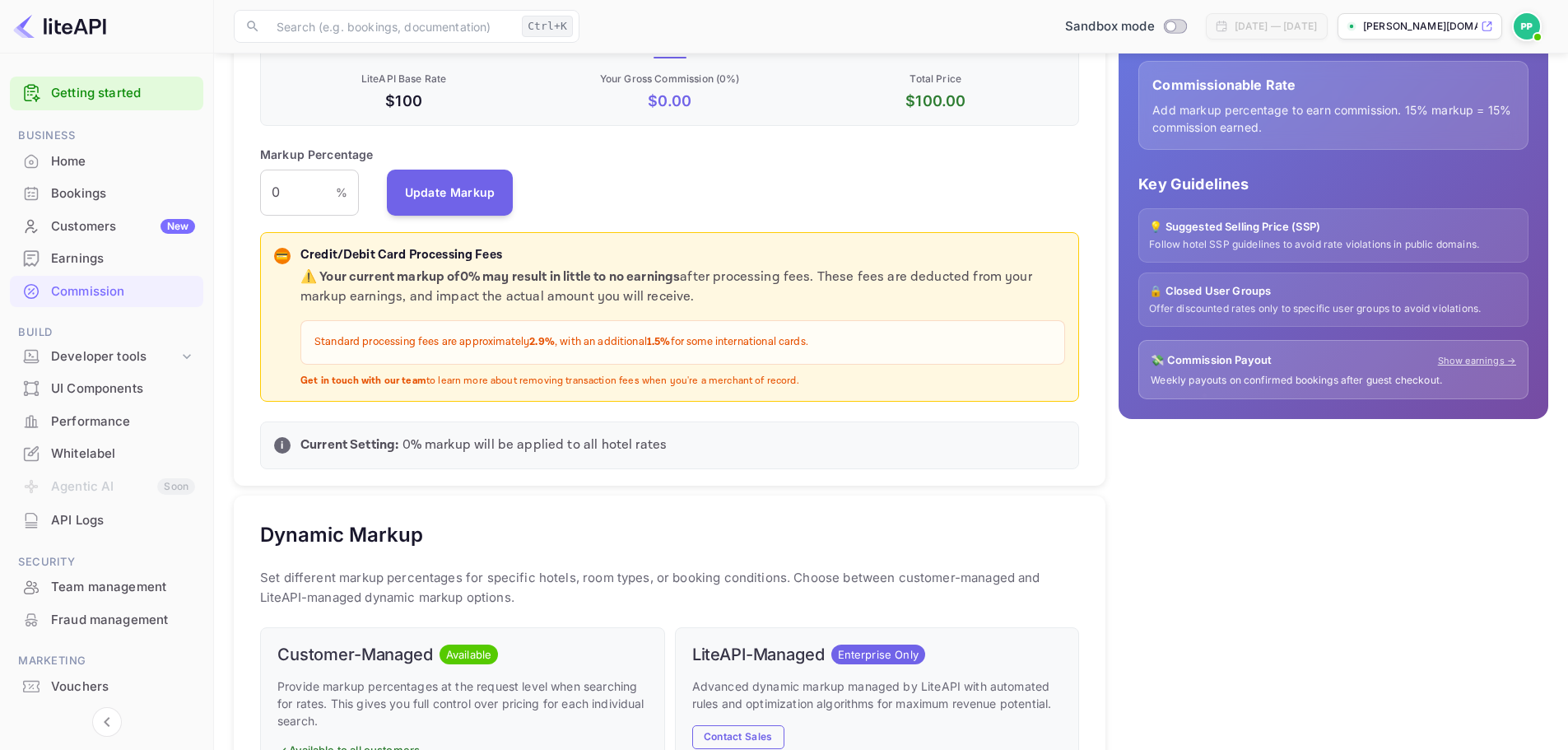
click at [75, 199] on div "Bookings" at bounding box center [123, 194] width 144 height 19
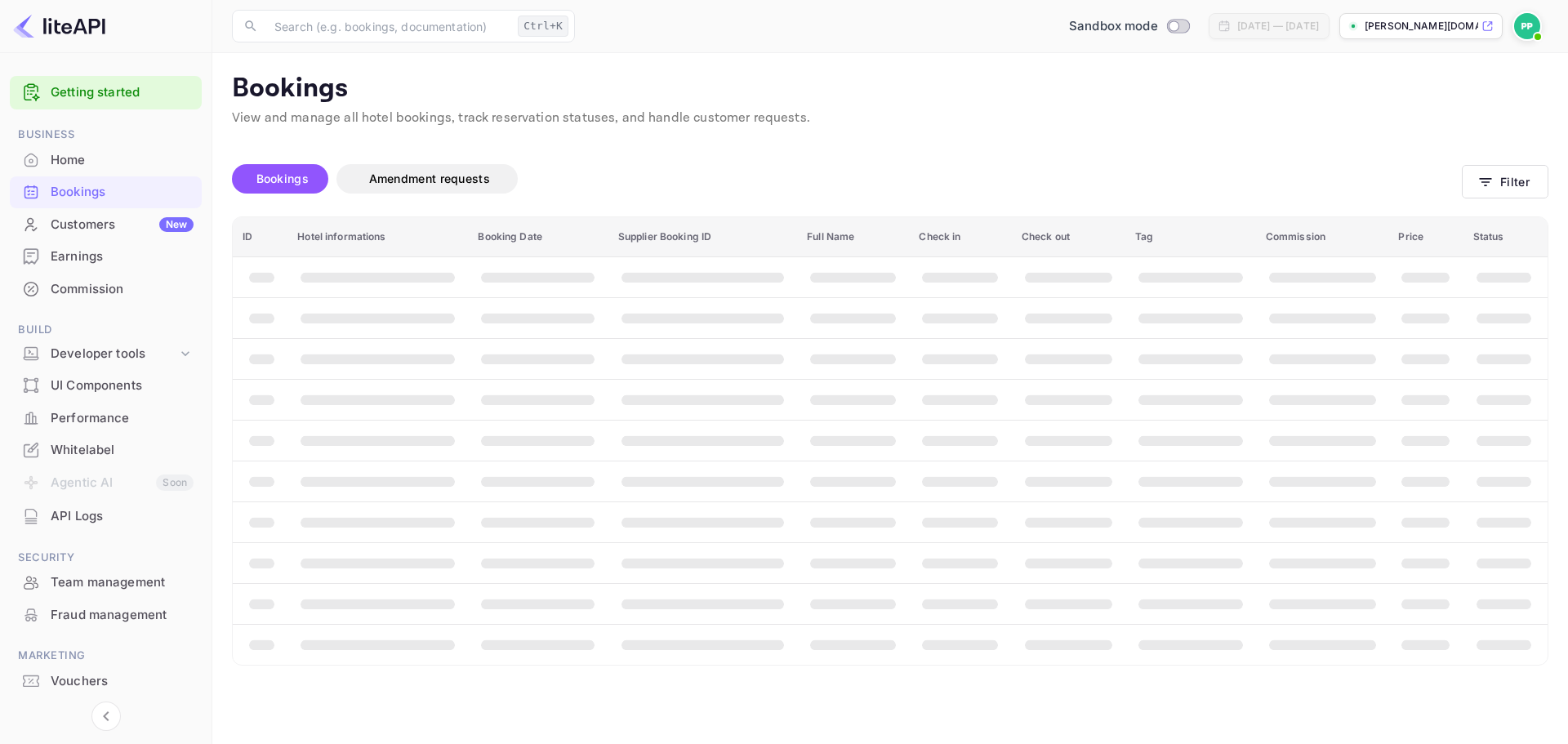
drag, startPoint x: 900, startPoint y: 187, endPoint x: 869, endPoint y: 184, distance: 31.1
click at [869, 184] on div "Bookings Amendment requests" at bounding box center [847, 179] width 1230 height 29
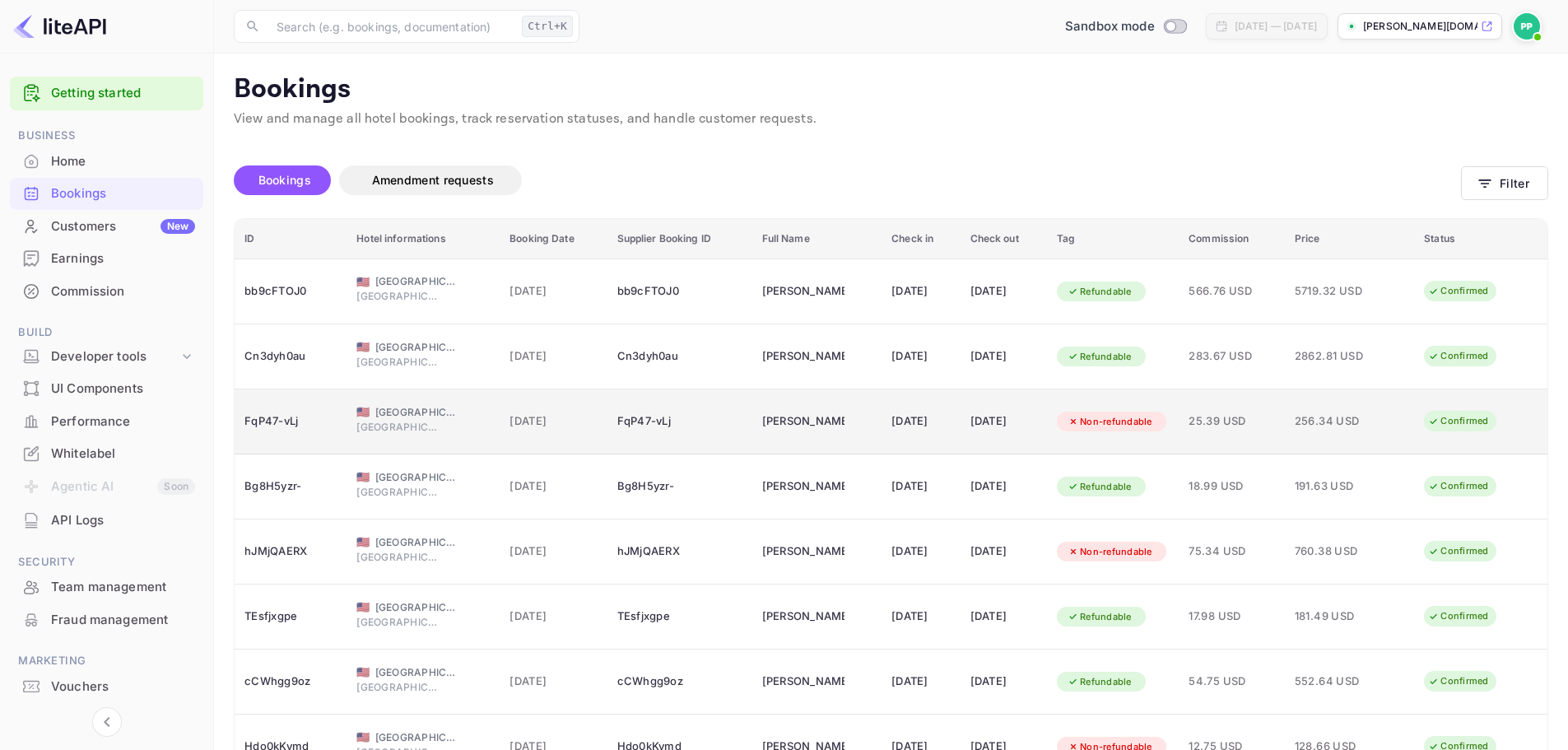
scroll to position [82, 0]
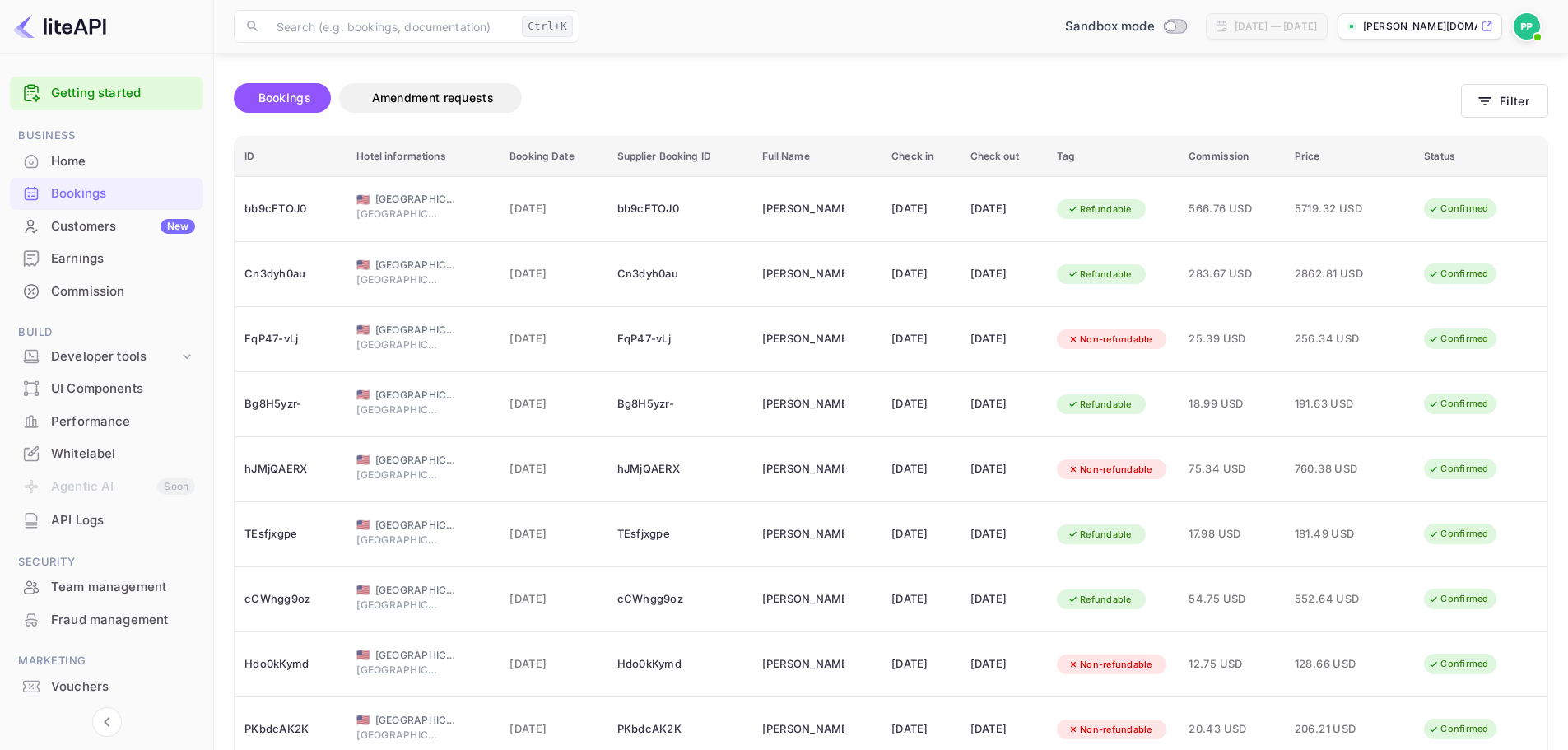
drag, startPoint x: 801, startPoint y: 111, endPoint x: 791, endPoint y: 108, distance: 10.4
click at [791, 108] on div "Bookings Amendment requests" at bounding box center [847, 98] width 1227 height 30
drag, startPoint x: 983, startPoint y: 85, endPoint x: 965, endPoint y: 89, distance: 18.4
click at [965, 89] on div "Bookings Amendment requests" at bounding box center [847, 98] width 1227 height 30
drag, startPoint x: 965, startPoint y: 89, endPoint x: 947, endPoint y: 90, distance: 18.0
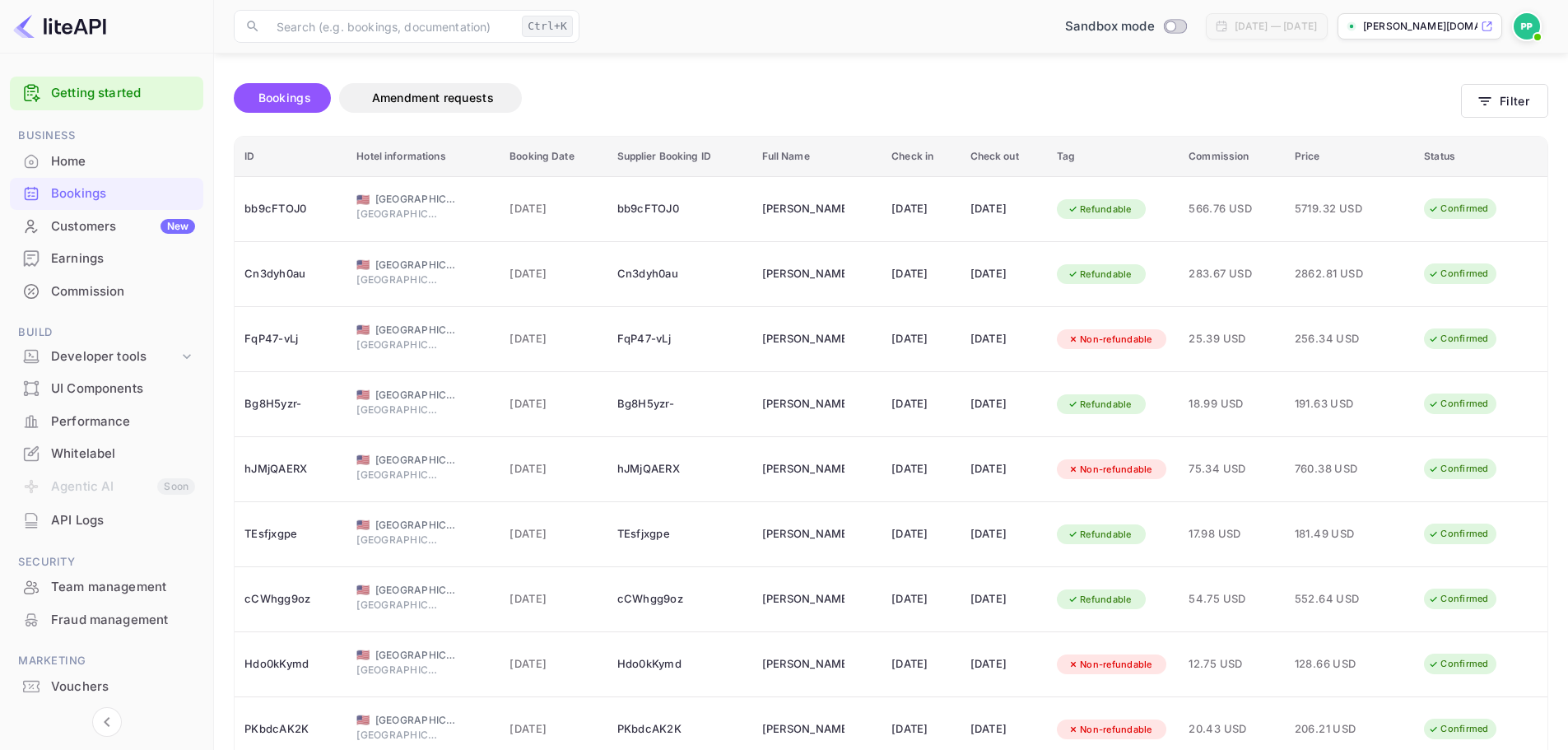
click at [947, 90] on div "Bookings Amendment requests" at bounding box center [847, 98] width 1227 height 30
drag, startPoint x: 947, startPoint y: 90, endPoint x: 896, endPoint y: 92, distance: 51.0
click at [896, 92] on div "Bookings Amendment requests" at bounding box center [847, 98] width 1227 height 30
drag, startPoint x: 896, startPoint y: 92, endPoint x: 872, endPoint y: 92, distance: 24.0
click at [872, 92] on div "Bookings Amendment requests" at bounding box center [847, 98] width 1227 height 30
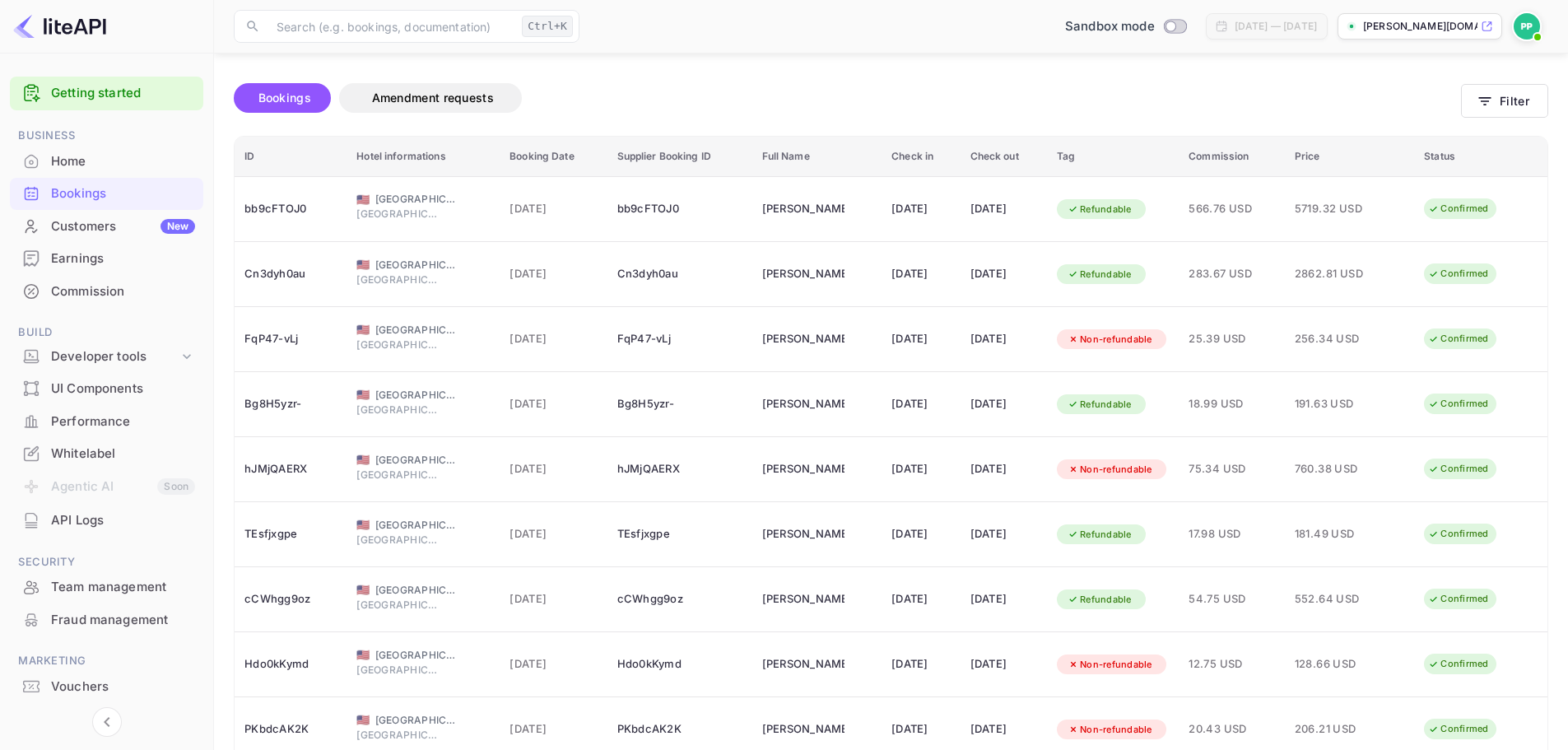
drag, startPoint x: 861, startPoint y: 53, endPoint x: 812, endPoint y: 81, distance: 56.4
click at [812, 81] on div "Bookings Amendment requests" at bounding box center [847, 100] width 1227 height 69
click at [101, 180] on div "Bookings" at bounding box center [106, 194] width 193 height 32
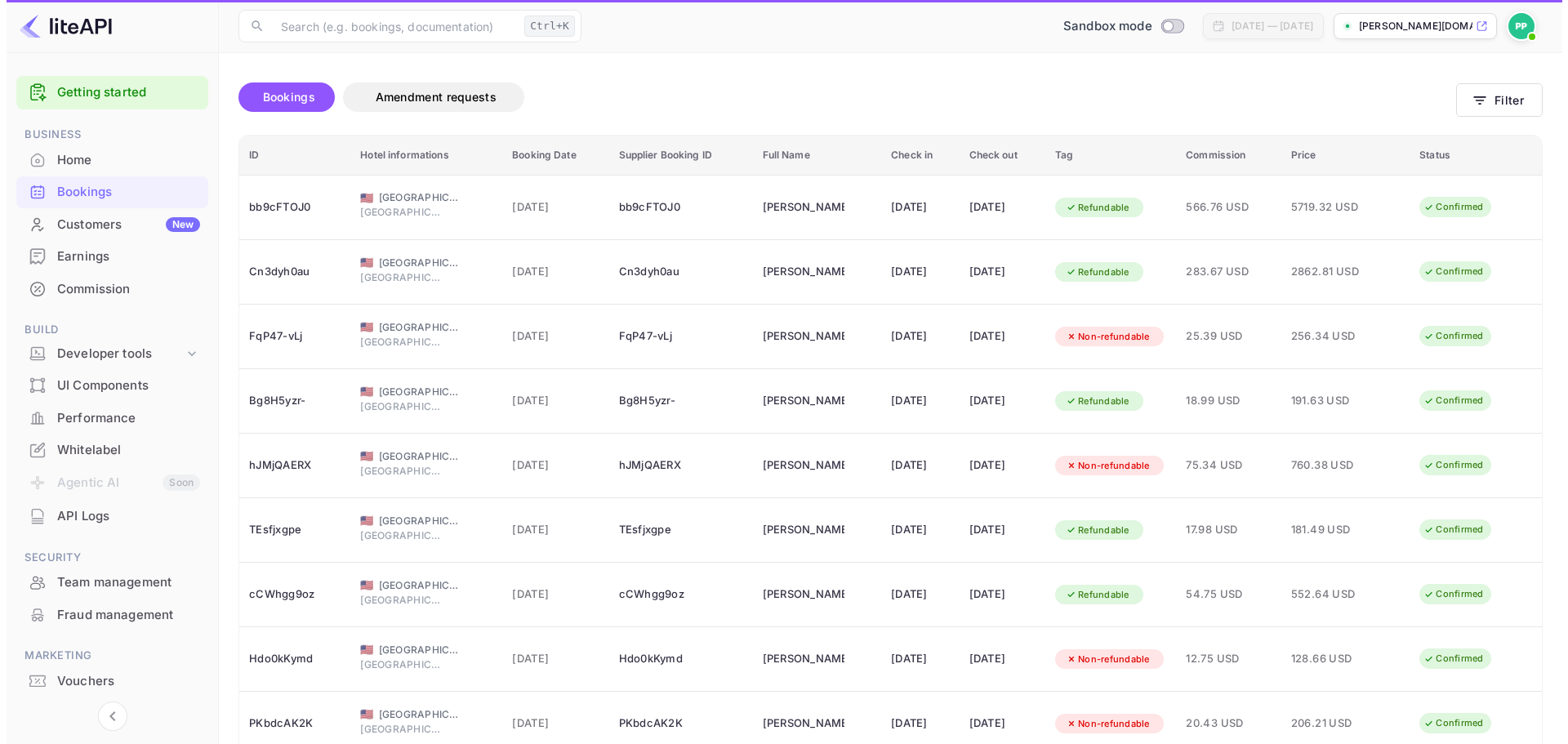
scroll to position [0, 0]
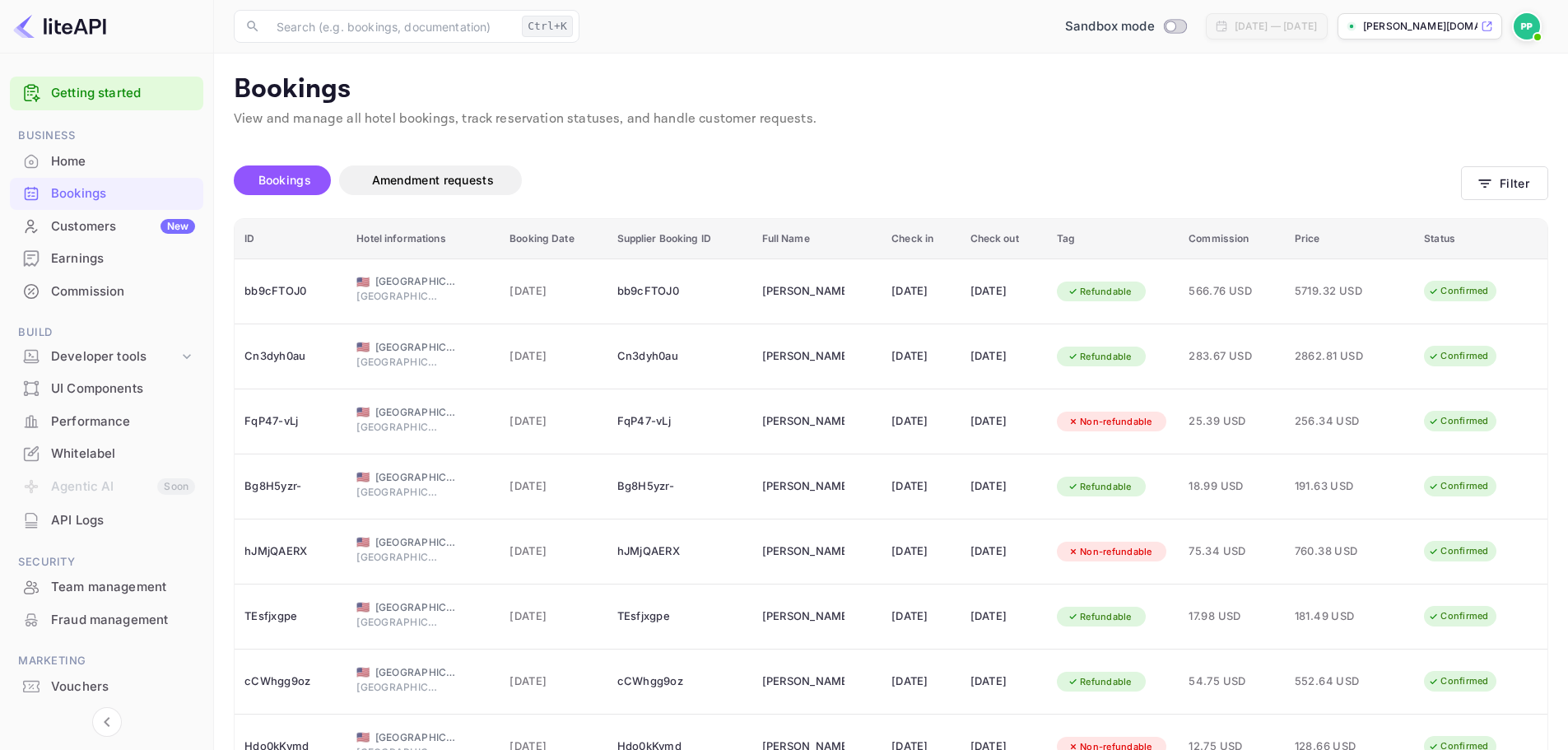
drag, startPoint x: 1057, startPoint y: 177, endPoint x: 1031, endPoint y: 174, distance: 26.2
click at [1031, 174] on div "Bookings Amendment requests" at bounding box center [847, 181] width 1227 height 30
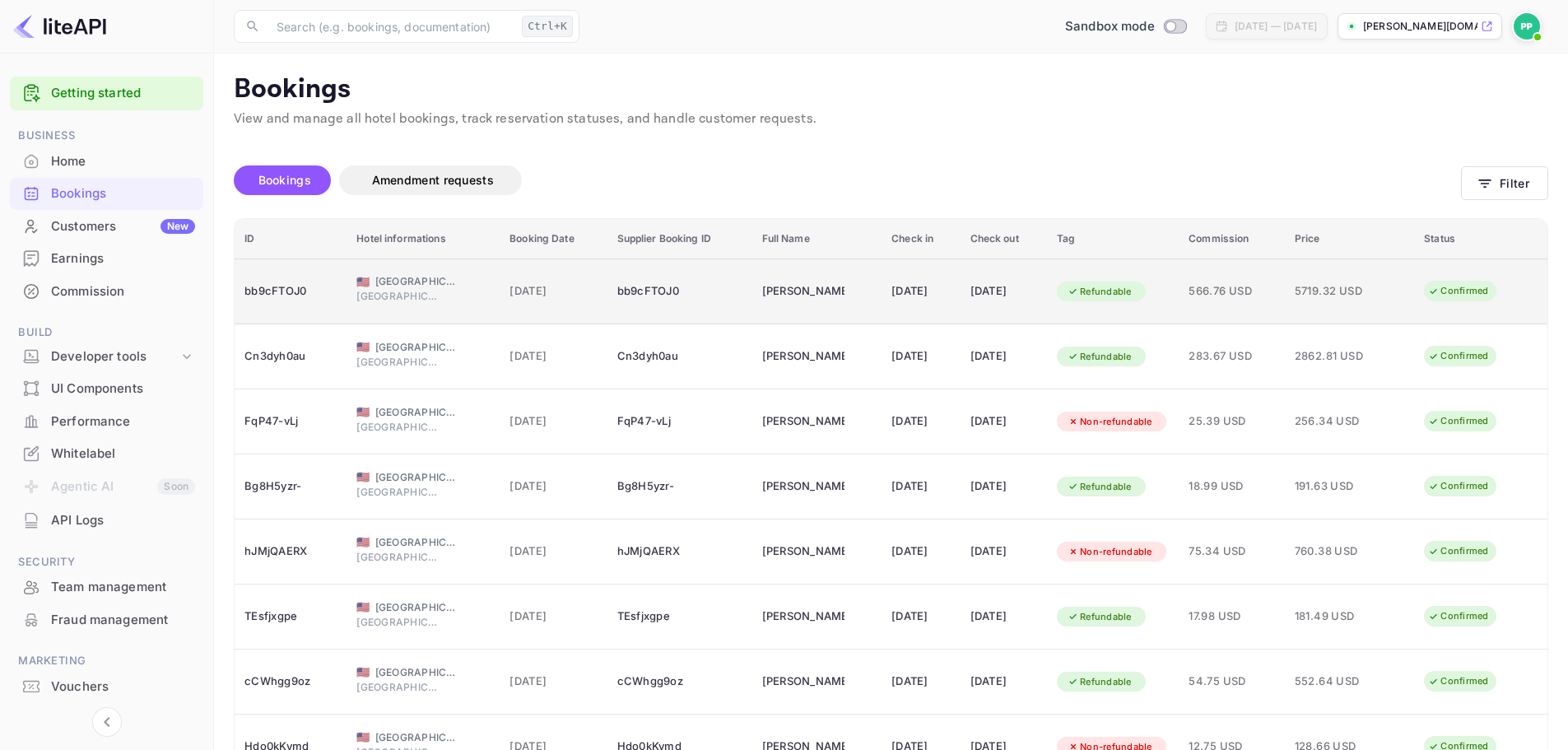
click at [369, 289] on span "[GEOGRAPHIC_DATA]" at bounding box center [397, 296] width 82 height 15
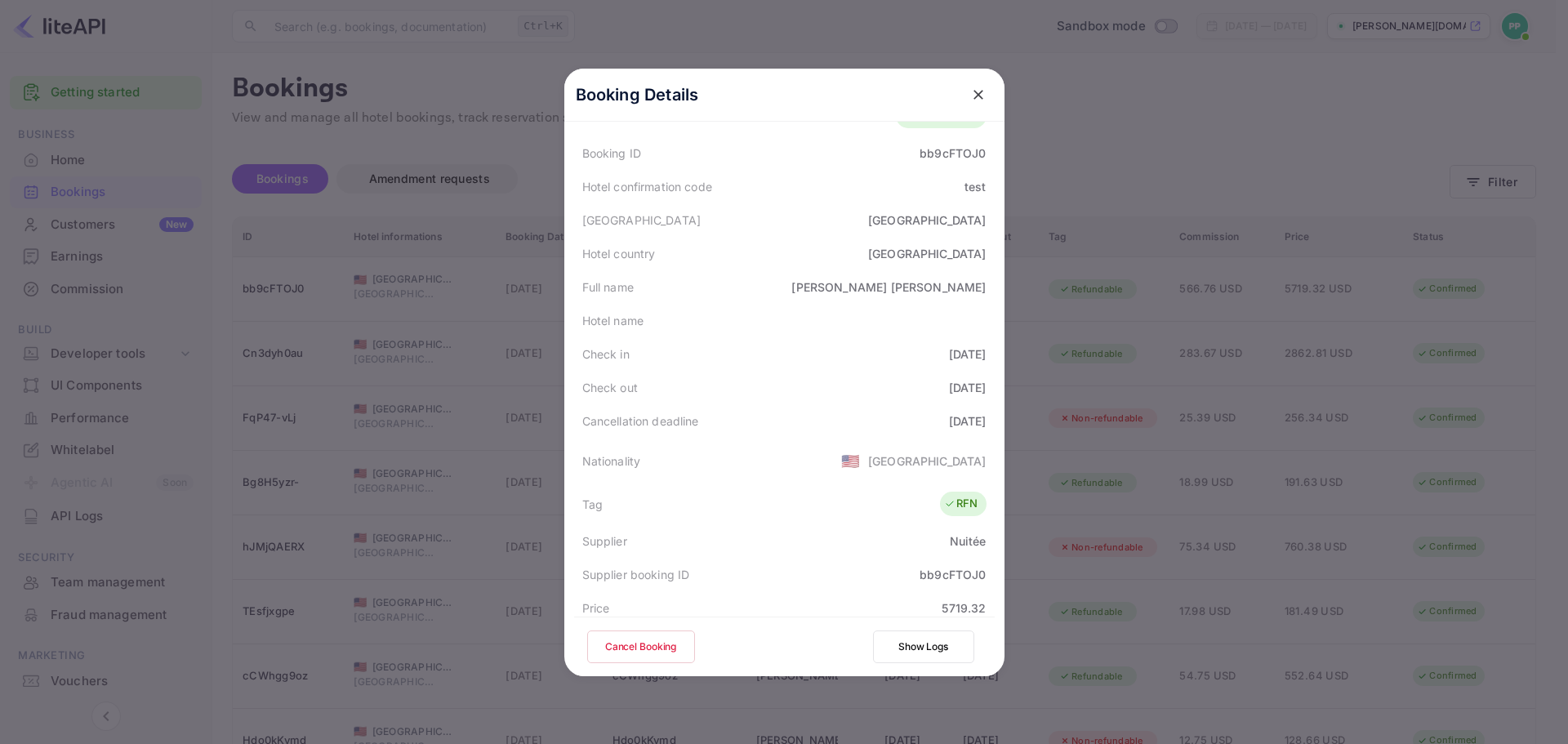
scroll to position [164, 0]
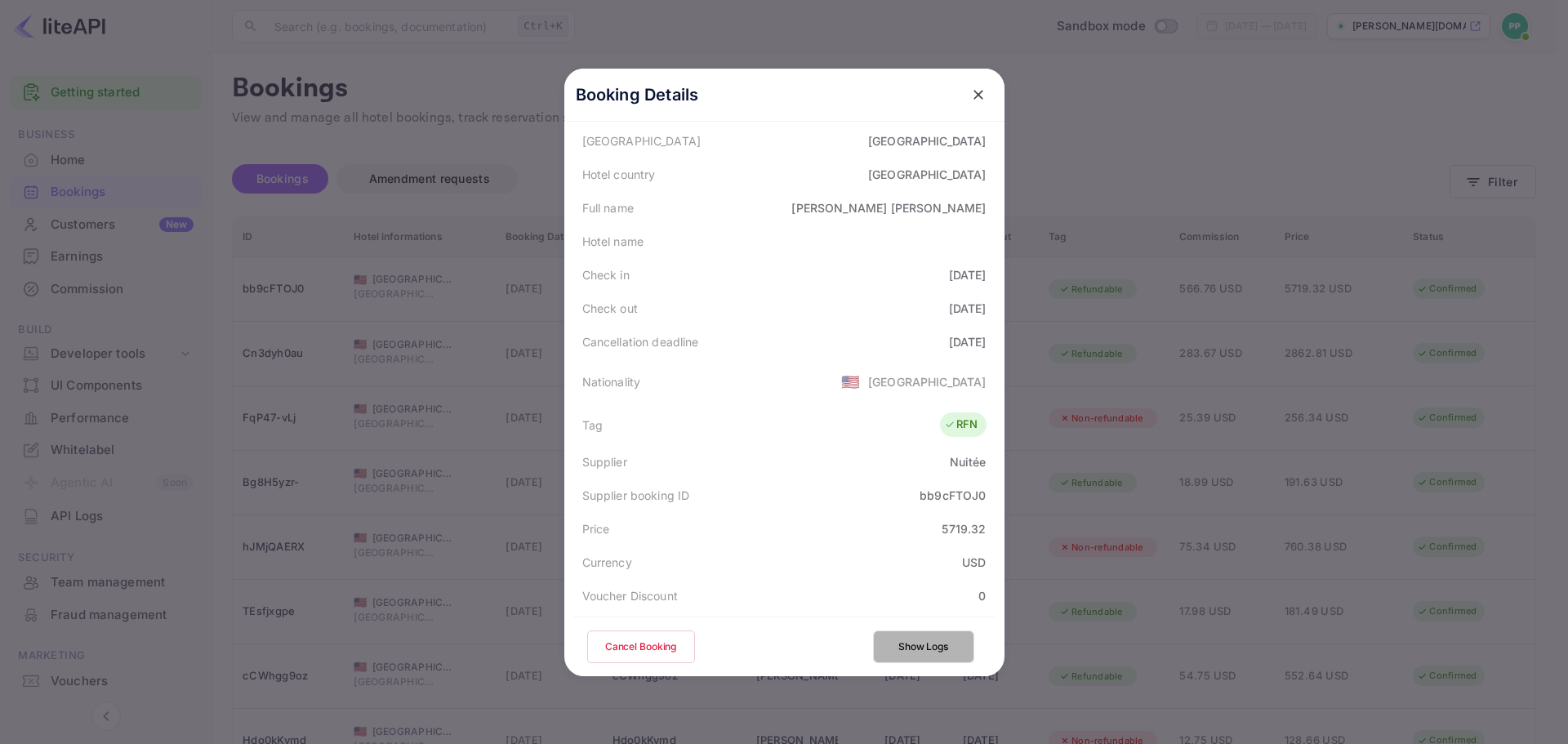
click at [888, 636] on button "Show Logs" at bounding box center [923, 647] width 101 height 33
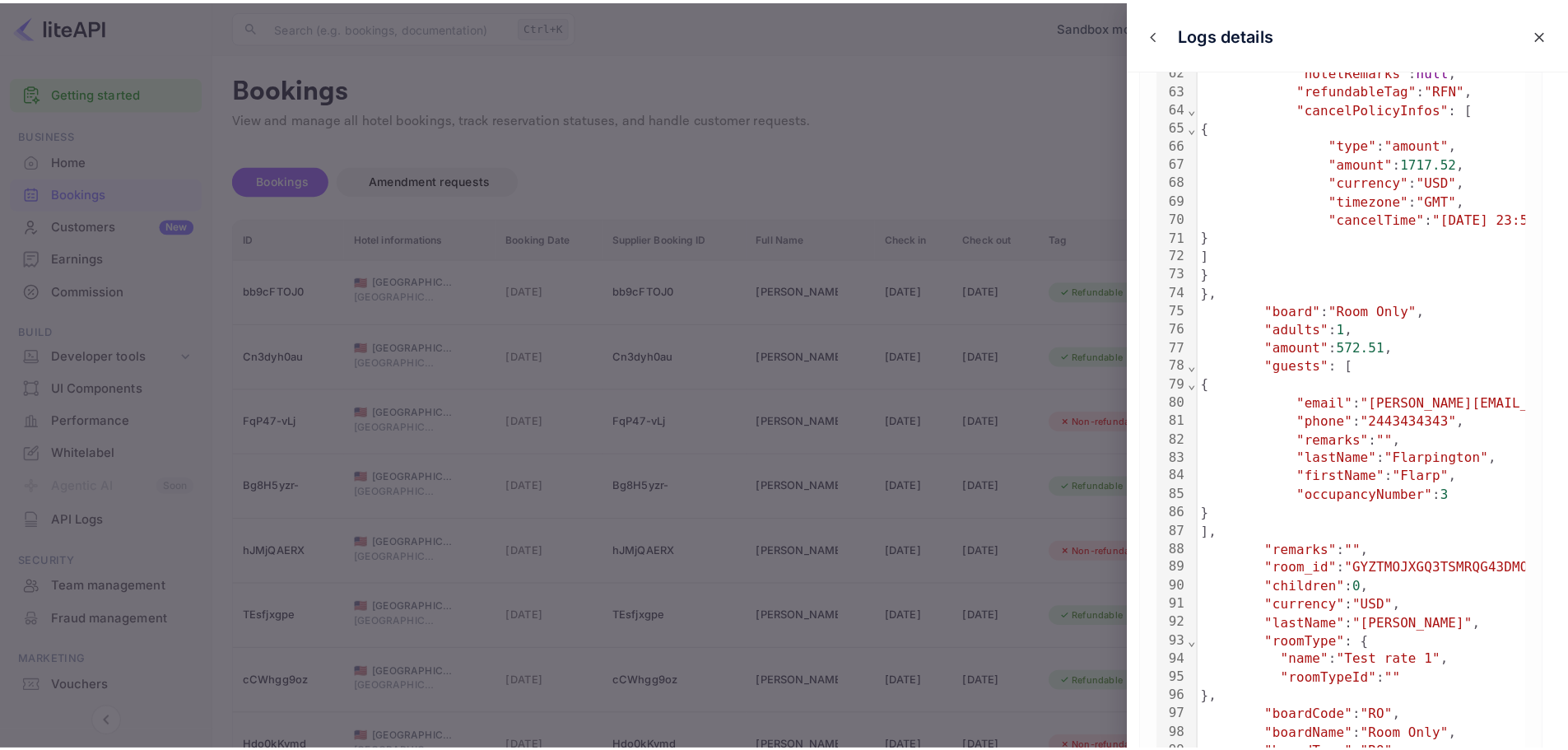
scroll to position [1318, 0]
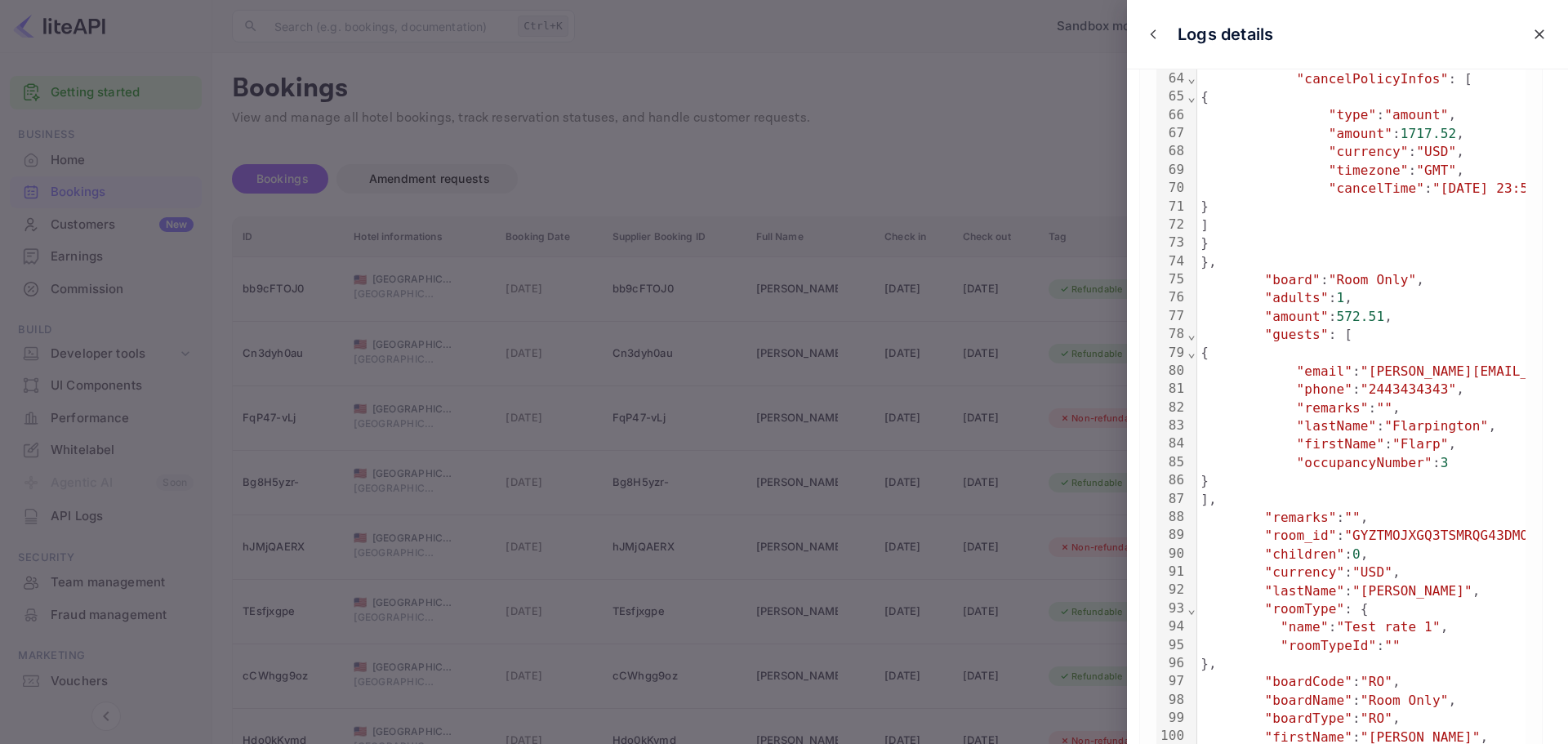
click at [765, 200] on div at bounding box center [784, 372] width 1568 height 744
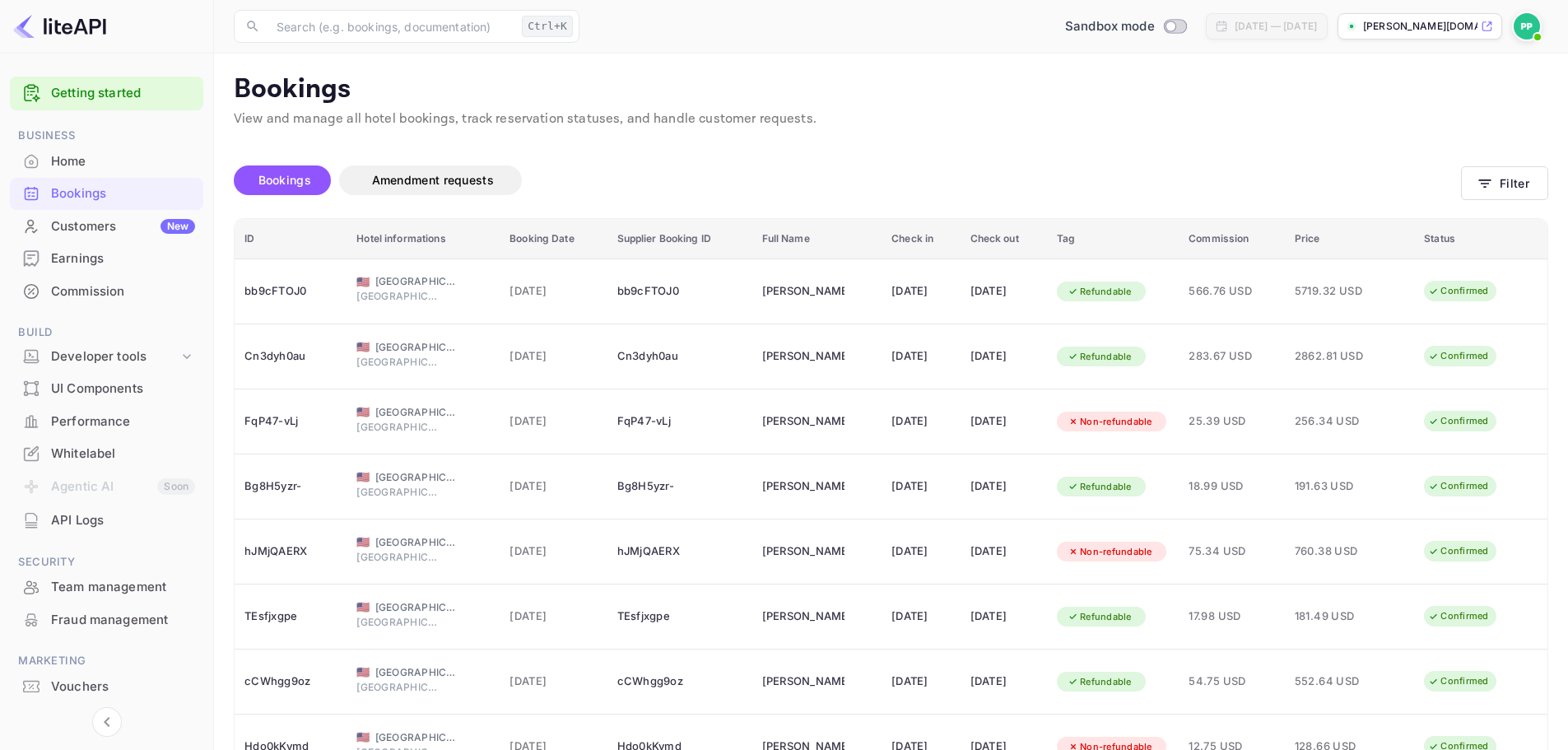
click at [113, 188] on div "Bookings" at bounding box center [123, 194] width 144 height 19
click at [73, 194] on div "Bookings" at bounding box center [123, 194] width 144 height 19
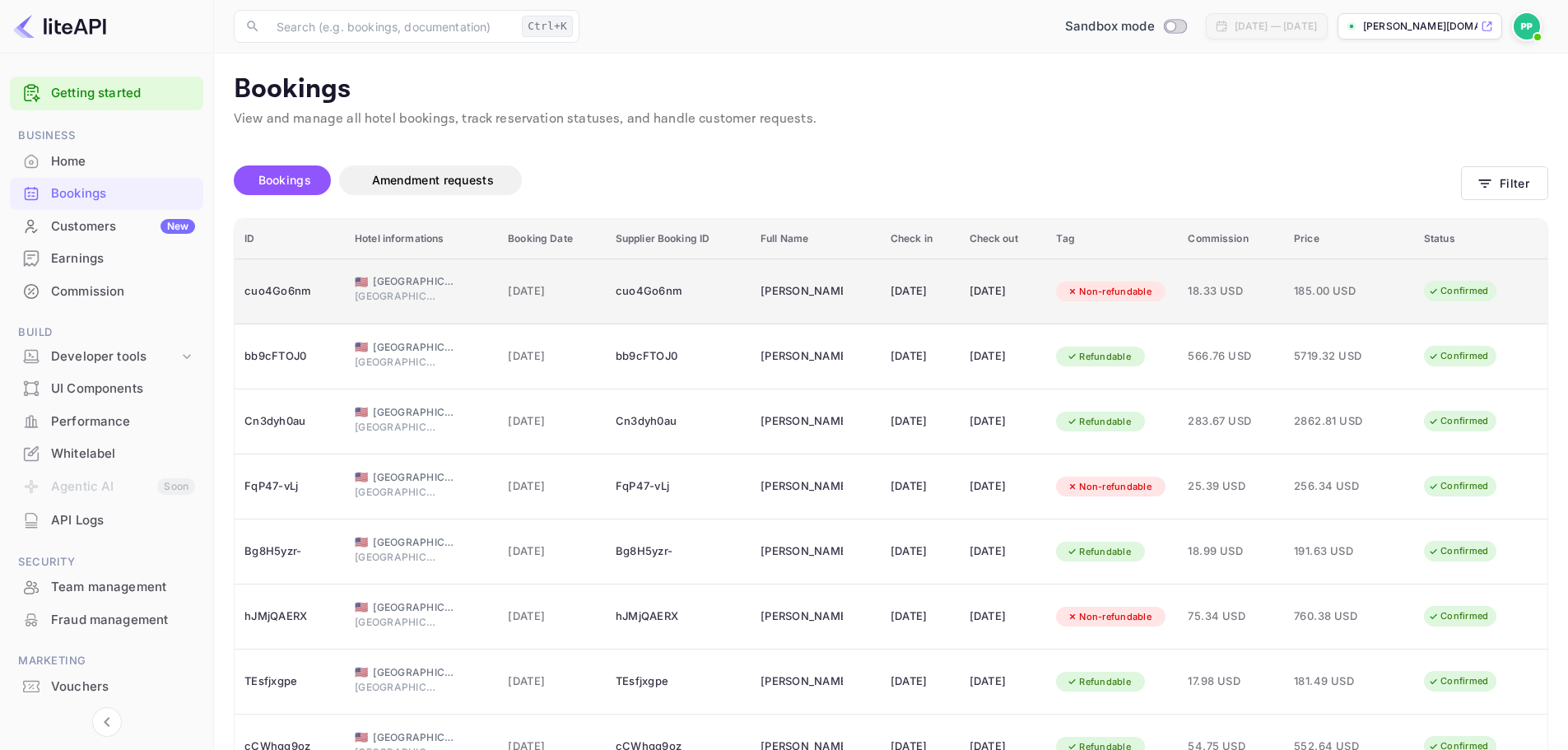
click at [1392, 287] on td "185.00 USD" at bounding box center [1348, 291] width 130 height 66
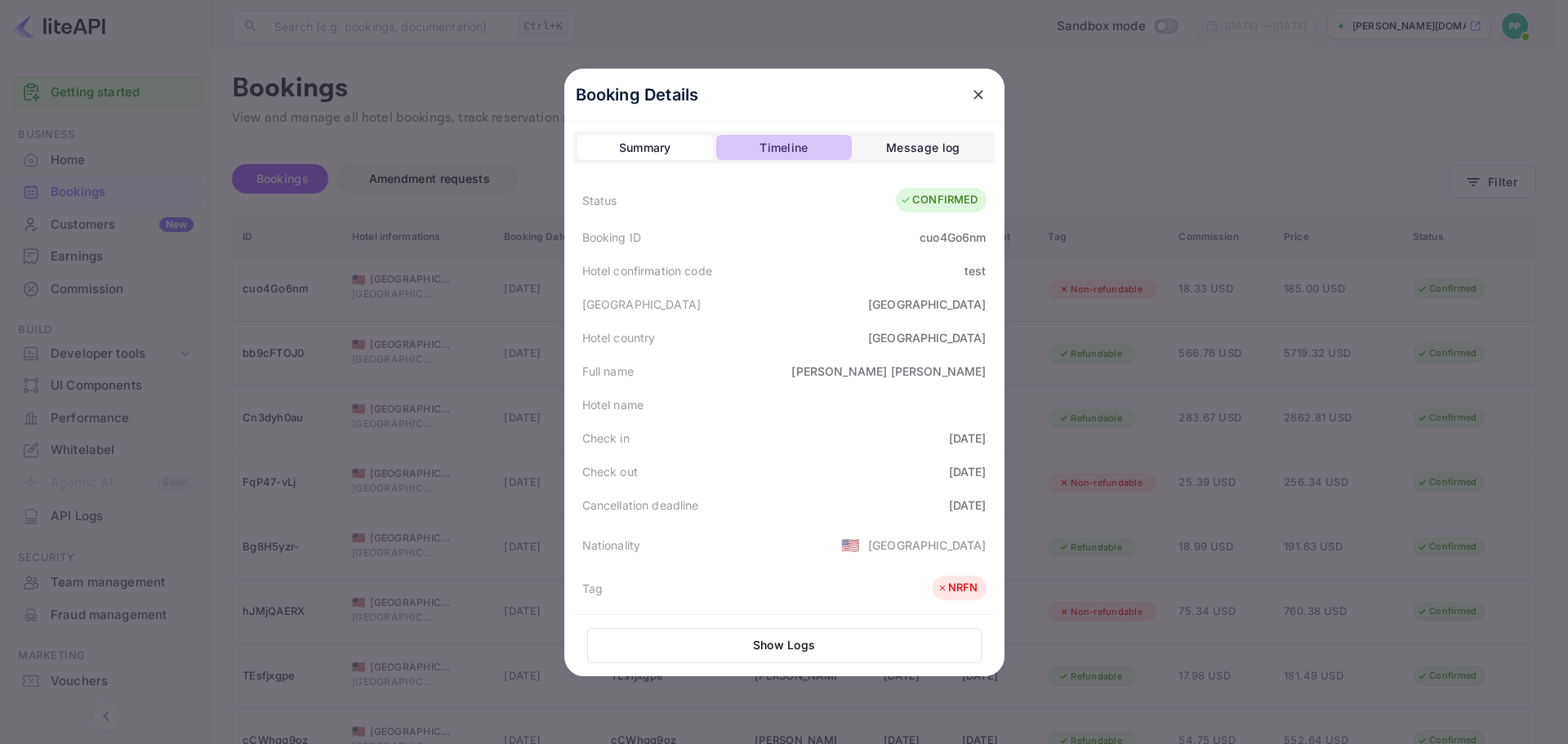
click at [766, 152] on div "Timeline" at bounding box center [784, 148] width 48 height 20
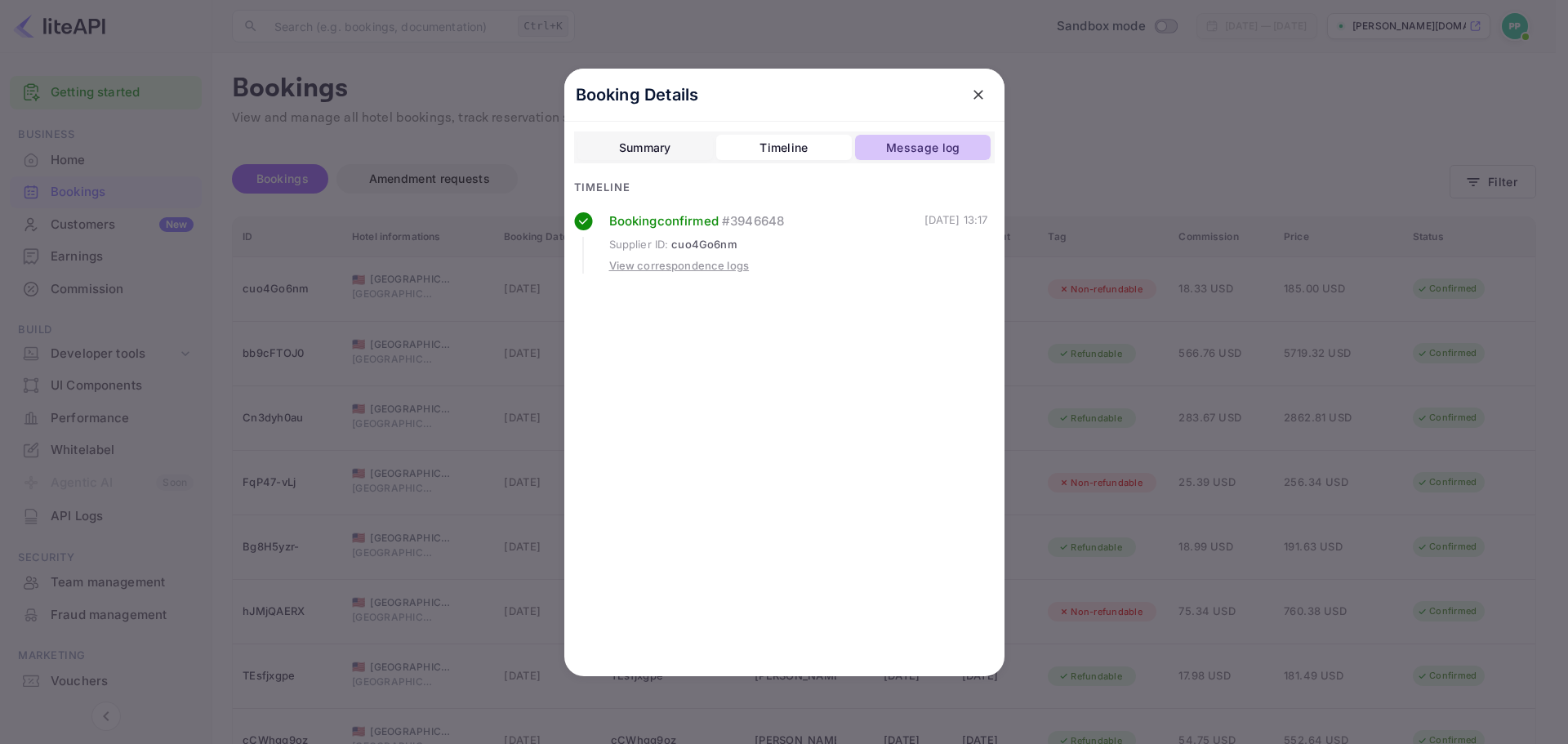
click at [900, 146] on div "Message log" at bounding box center [922, 148] width 74 height 20
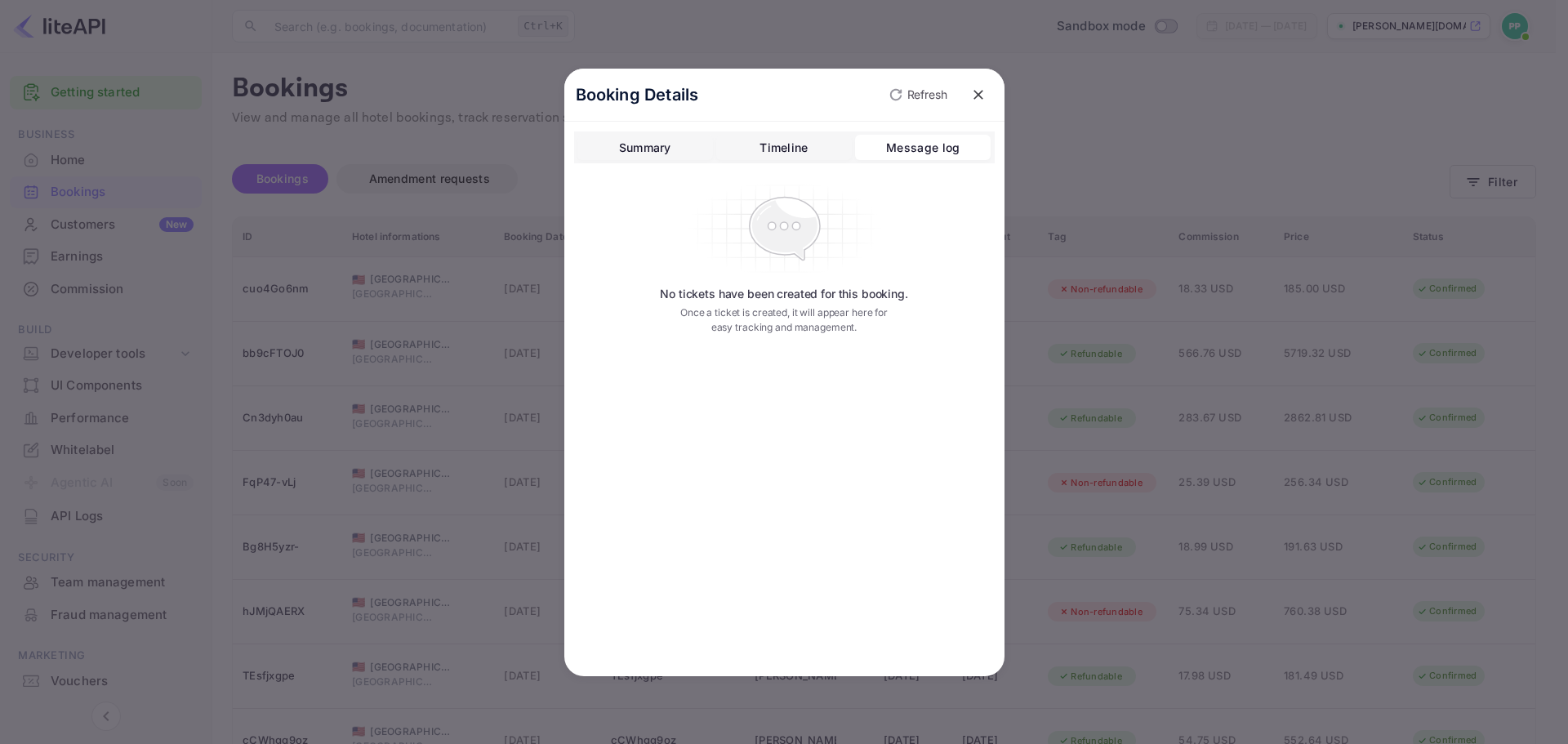
click at [652, 140] on div "Summary" at bounding box center [645, 148] width 52 height 20
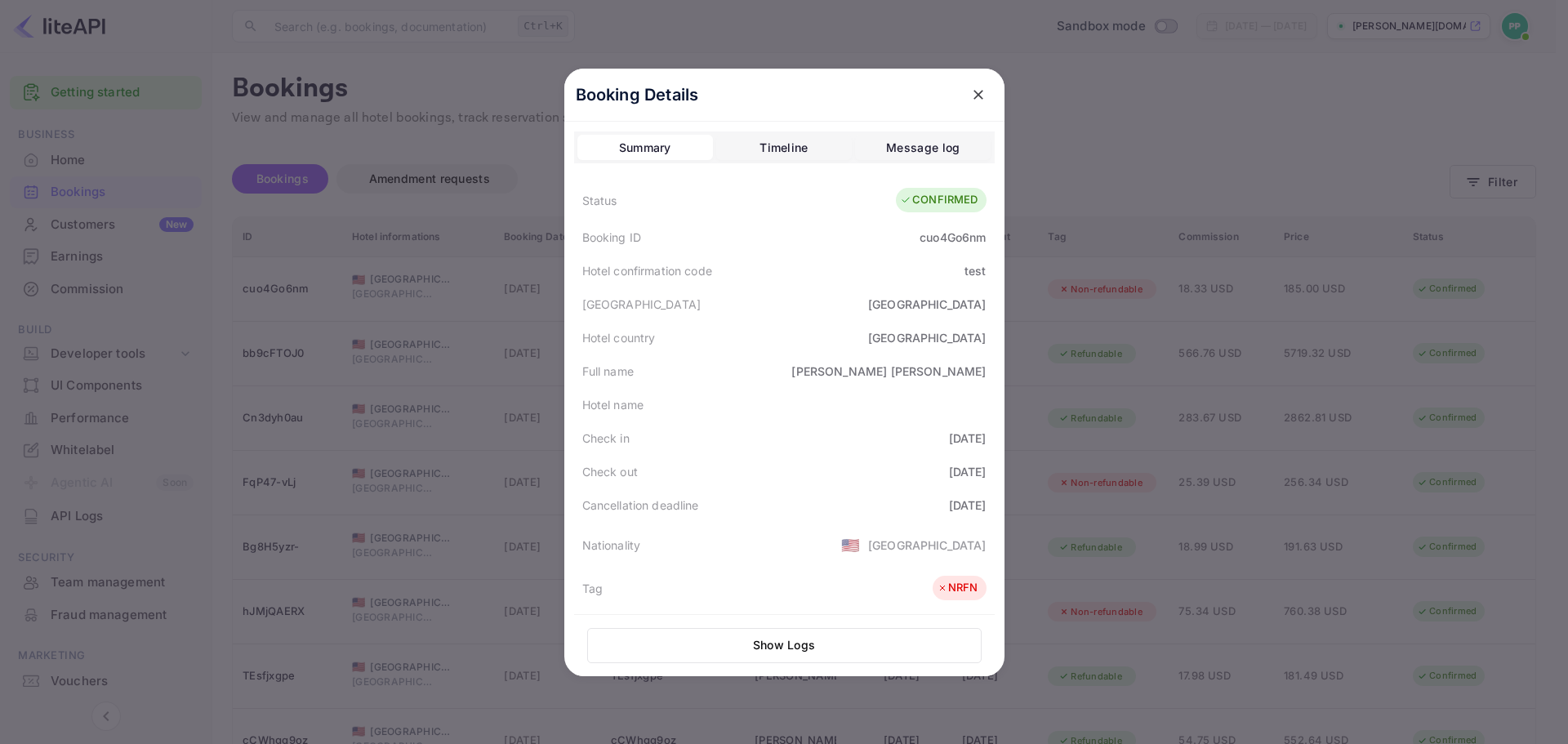
click at [788, 624] on div "Show Logs" at bounding box center [784, 645] width 420 height 62
click at [788, 638] on button "Show Logs" at bounding box center [784, 645] width 394 height 35
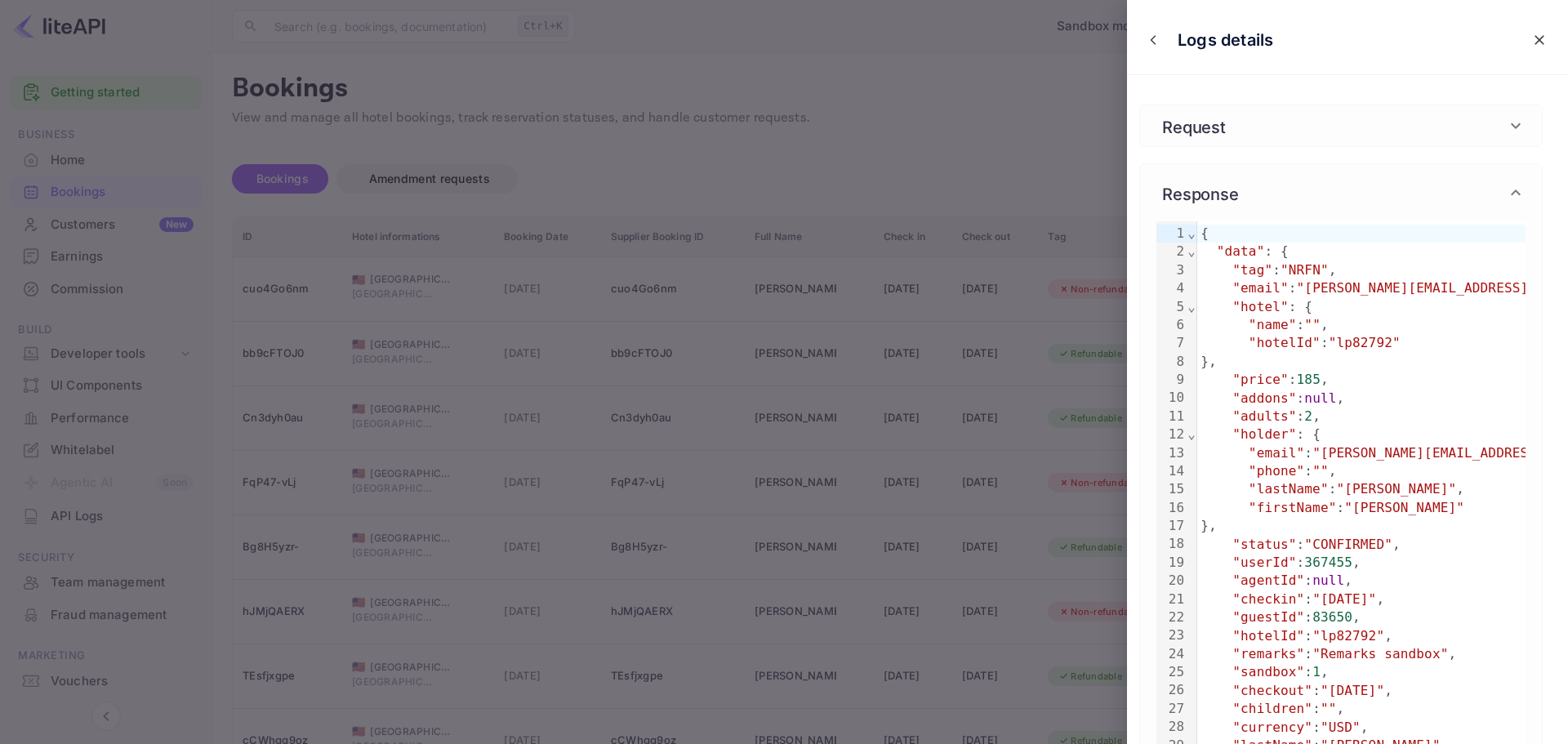
click at [1252, 104] on div "Logs details Request 99 1 2 3 4 5 6 7 8 9 10 11 12 13 14 15 16 17 18 19 20 21 2…" at bounding box center [1347, 372] width 441 height 744
click at [1253, 124] on div "Request" at bounding box center [1331, 125] width 349 height 24
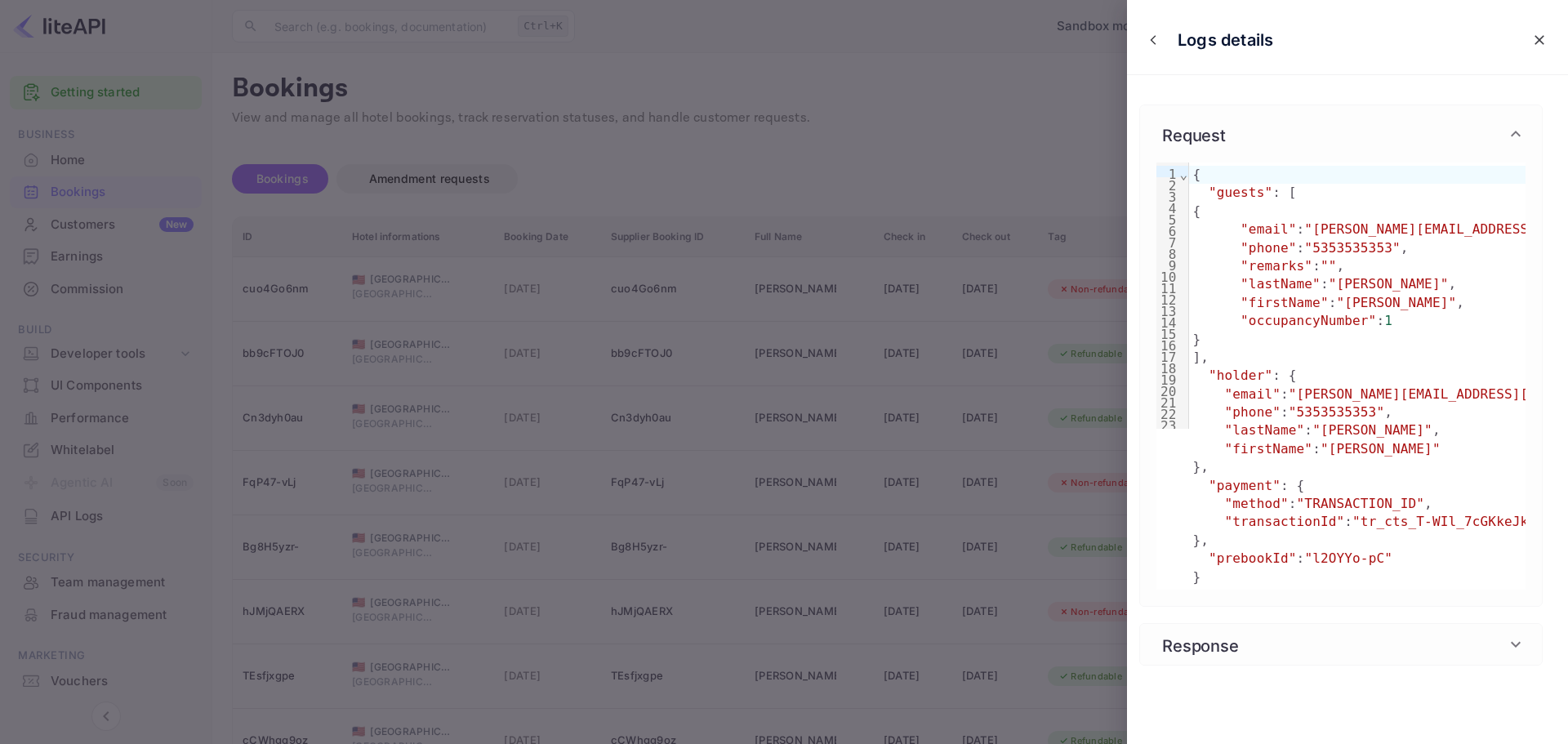
click at [1085, 183] on div at bounding box center [784, 372] width 1568 height 744
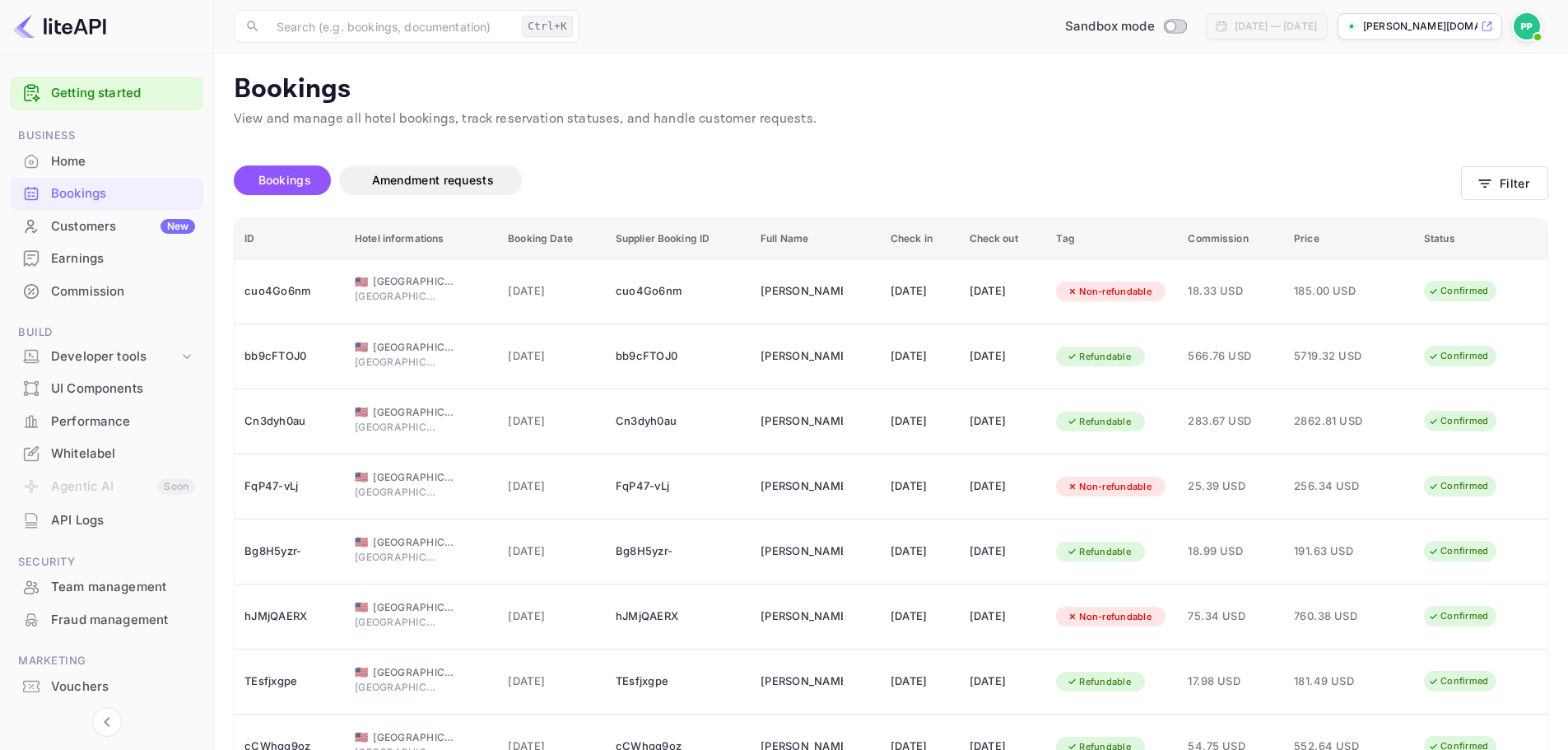
click at [64, 173] on div "Home" at bounding box center [106, 161] width 193 height 32
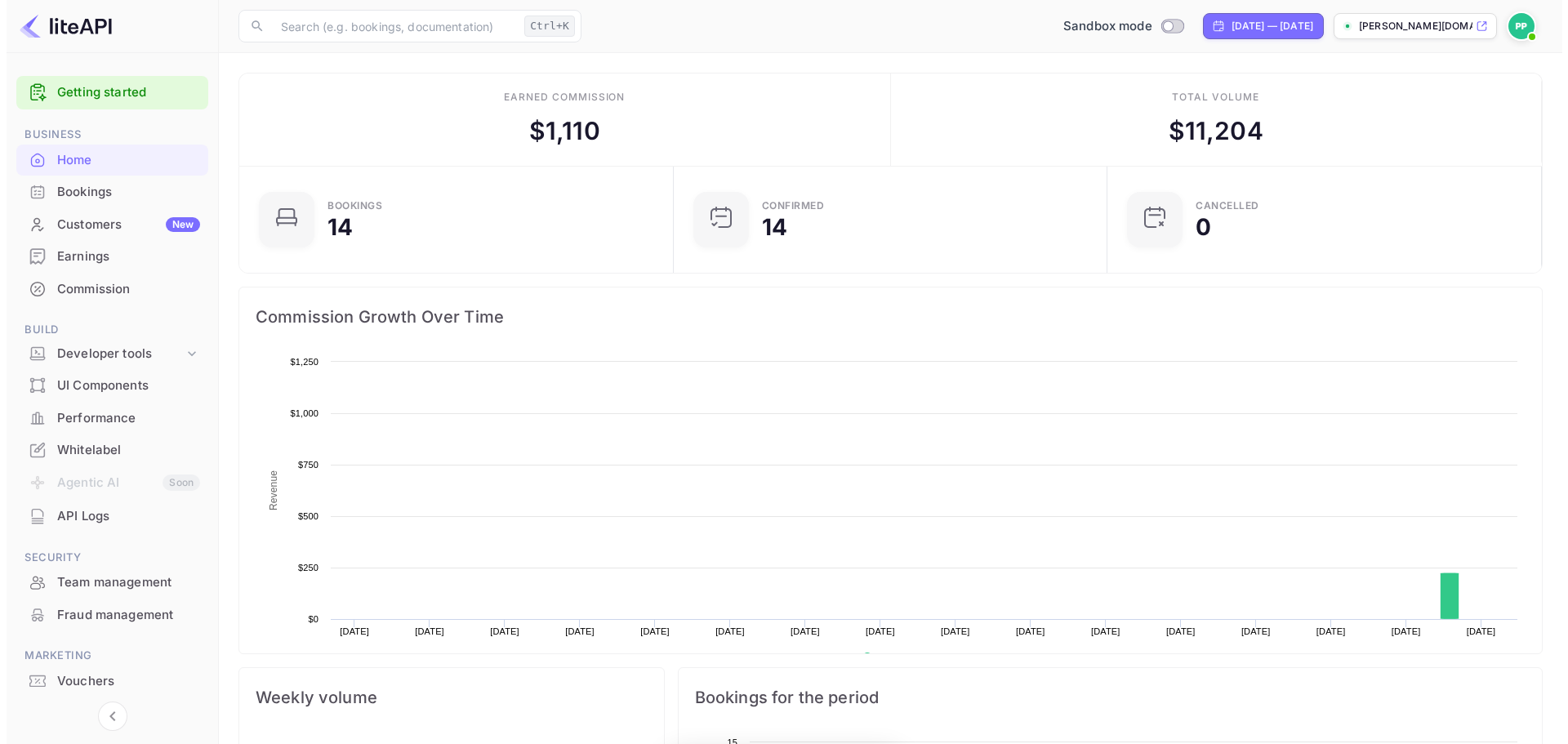
scroll to position [253, 412]
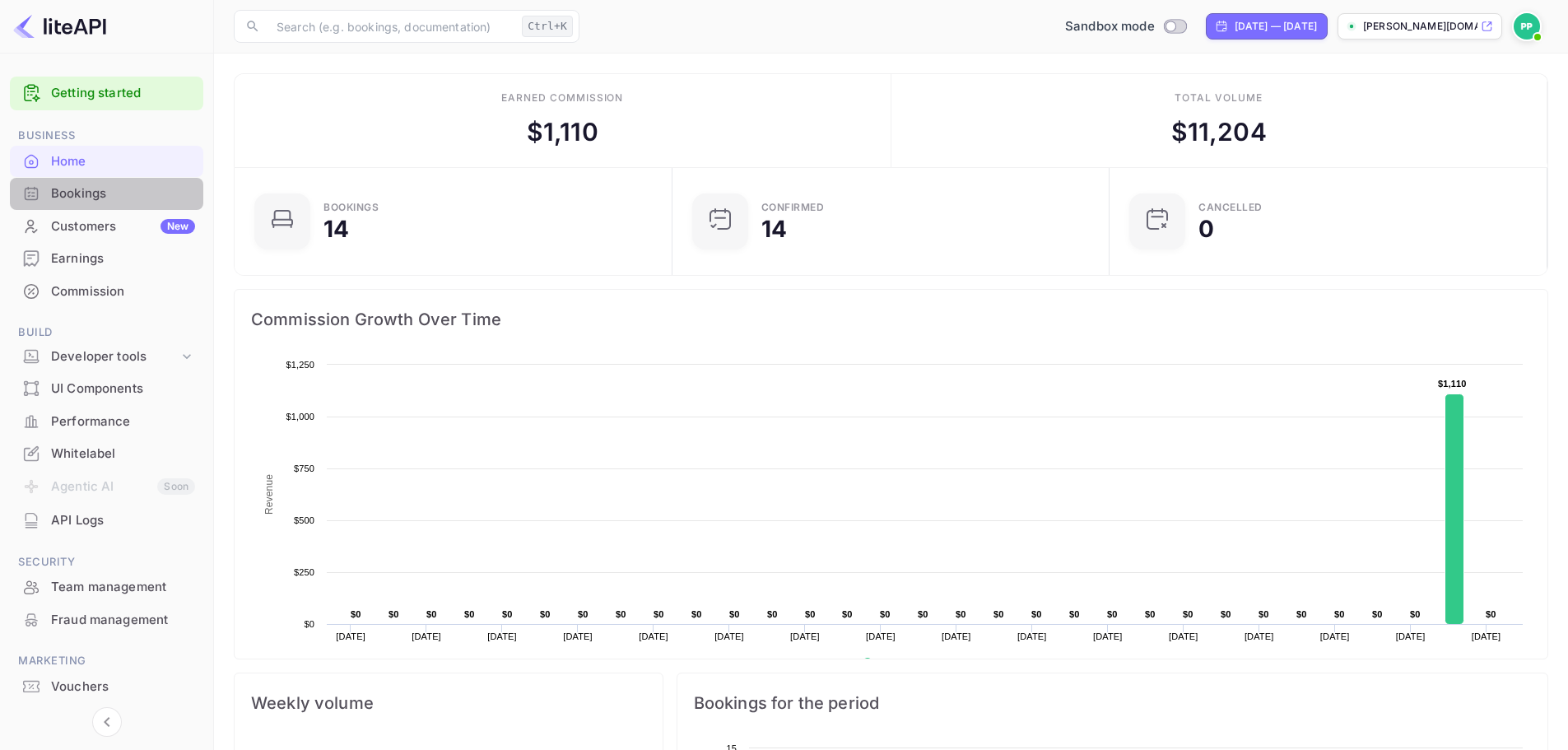
click at [66, 201] on div "Bookings" at bounding box center [123, 194] width 144 height 19
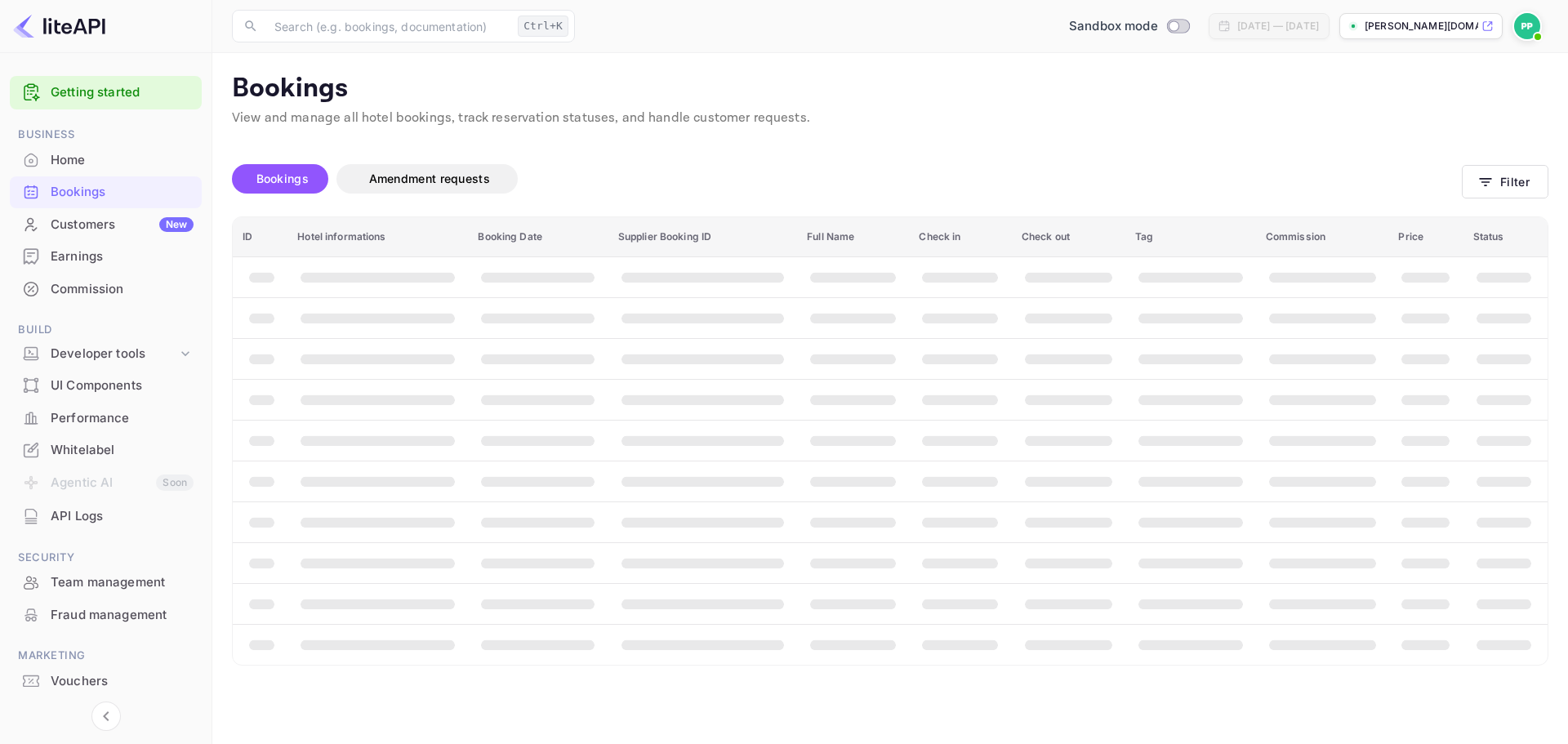
drag, startPoint x: 870, startPoint y: 132, endPoint x: 532, endPoint y: 48, distance: 348.3
click at [867, 129] on div "Unsaved Changes Bookings Amendment requests Filter ID Hotel informations Bookin…" at bounding box center [880, 396] width 1336 height 537
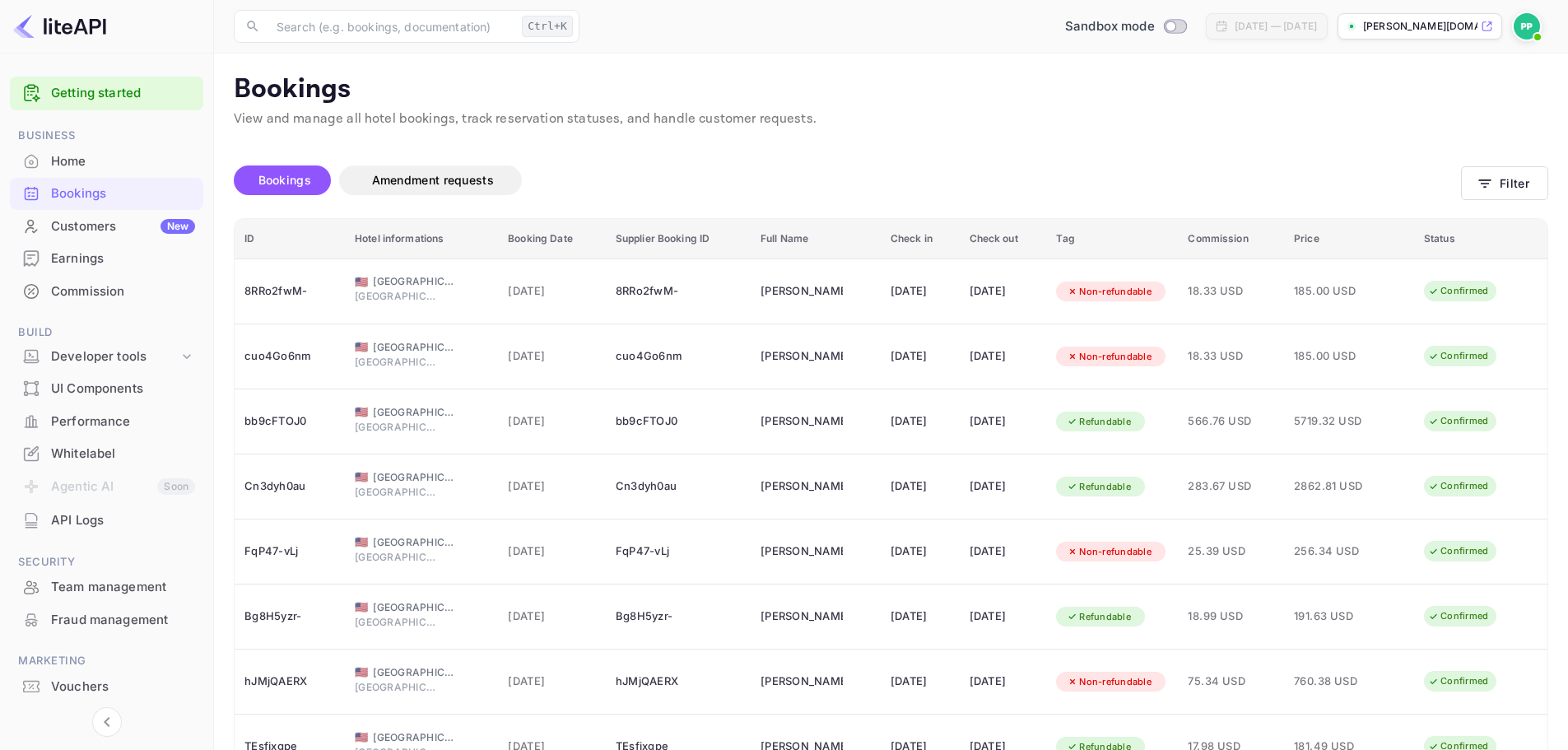
drag, startPoint x: 1076, startPoint y: 137, endPoint x: 1029, endPoint y: 136, distance: 47.0
click at [1029, 136] on div "Unsaved Changes Bookings Amendment requests Filter ID Hotel informations Bookin…" at bounding box center [880, 544] width 1334 height 831
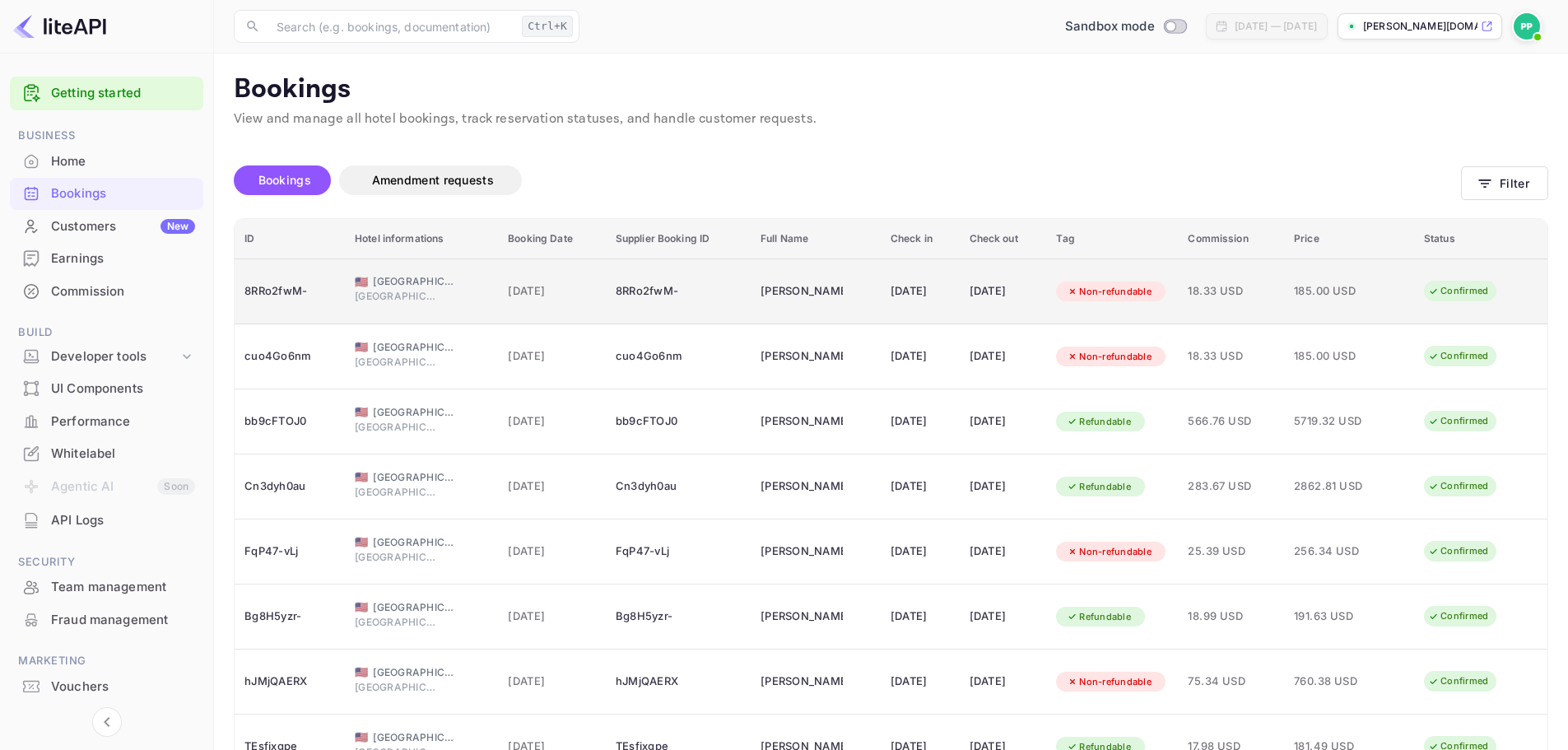
click at [1239, 293] on span "18.33 USD" at bounding box center [1230, 291] width 86 height 18
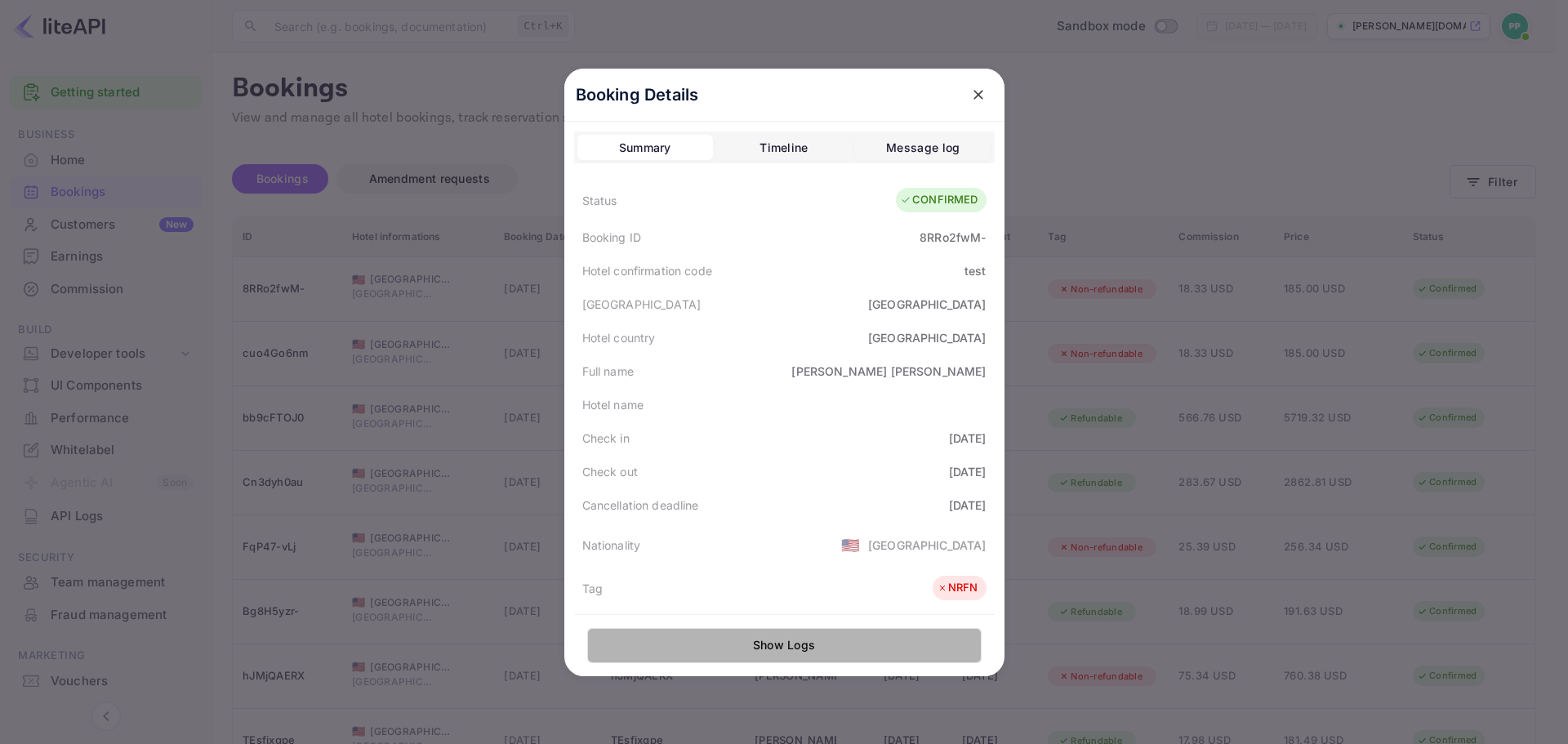
click at [755, 646] on button "Show Logs" at bounding box center [784, 645] width 394 height 35
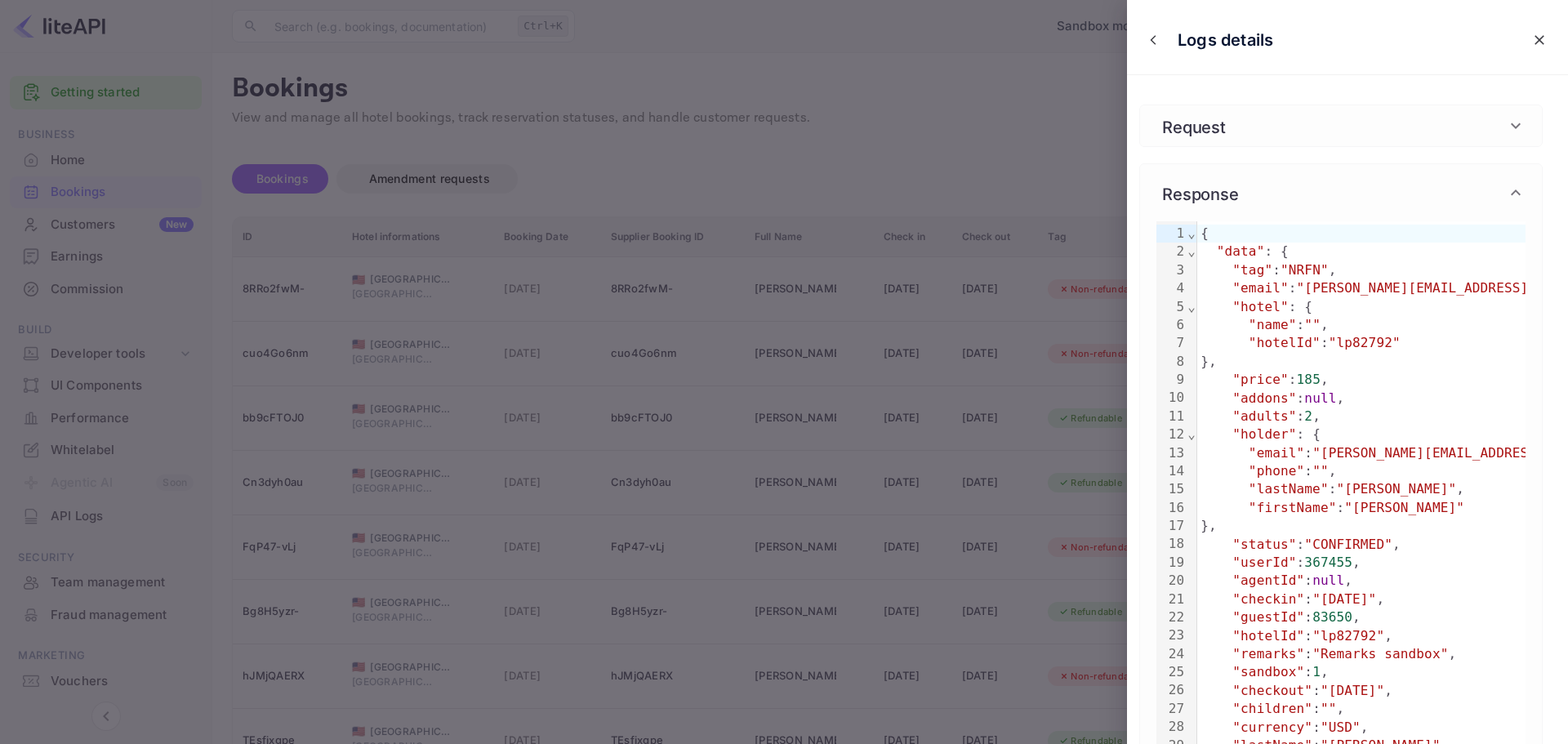
click at [1279, 144] on div "Request" at bounding box center [1341, 125] width 402 height 41
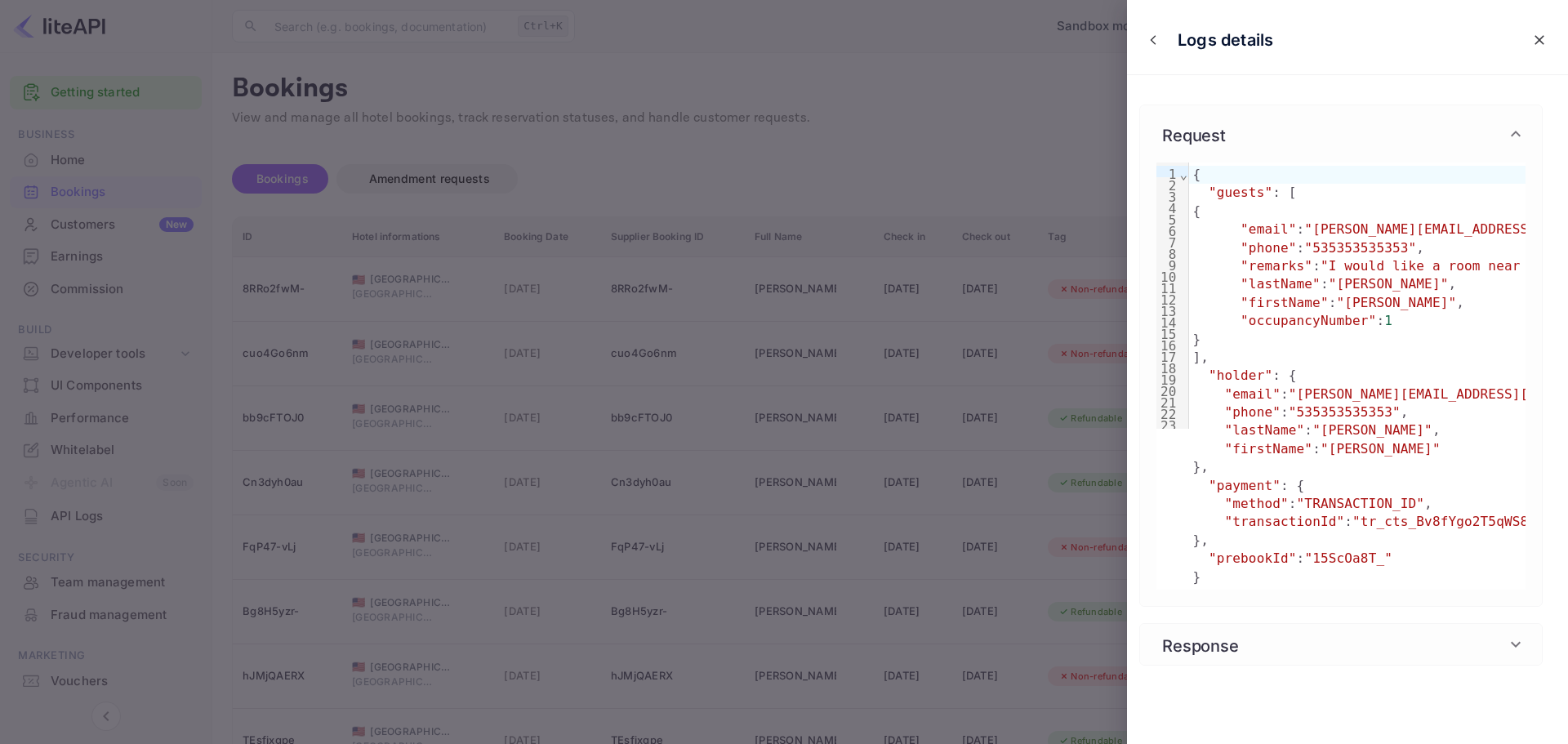
click at [1226, 657] on h6 "Response" at bounding box center [1200, 645] width 88 height 24
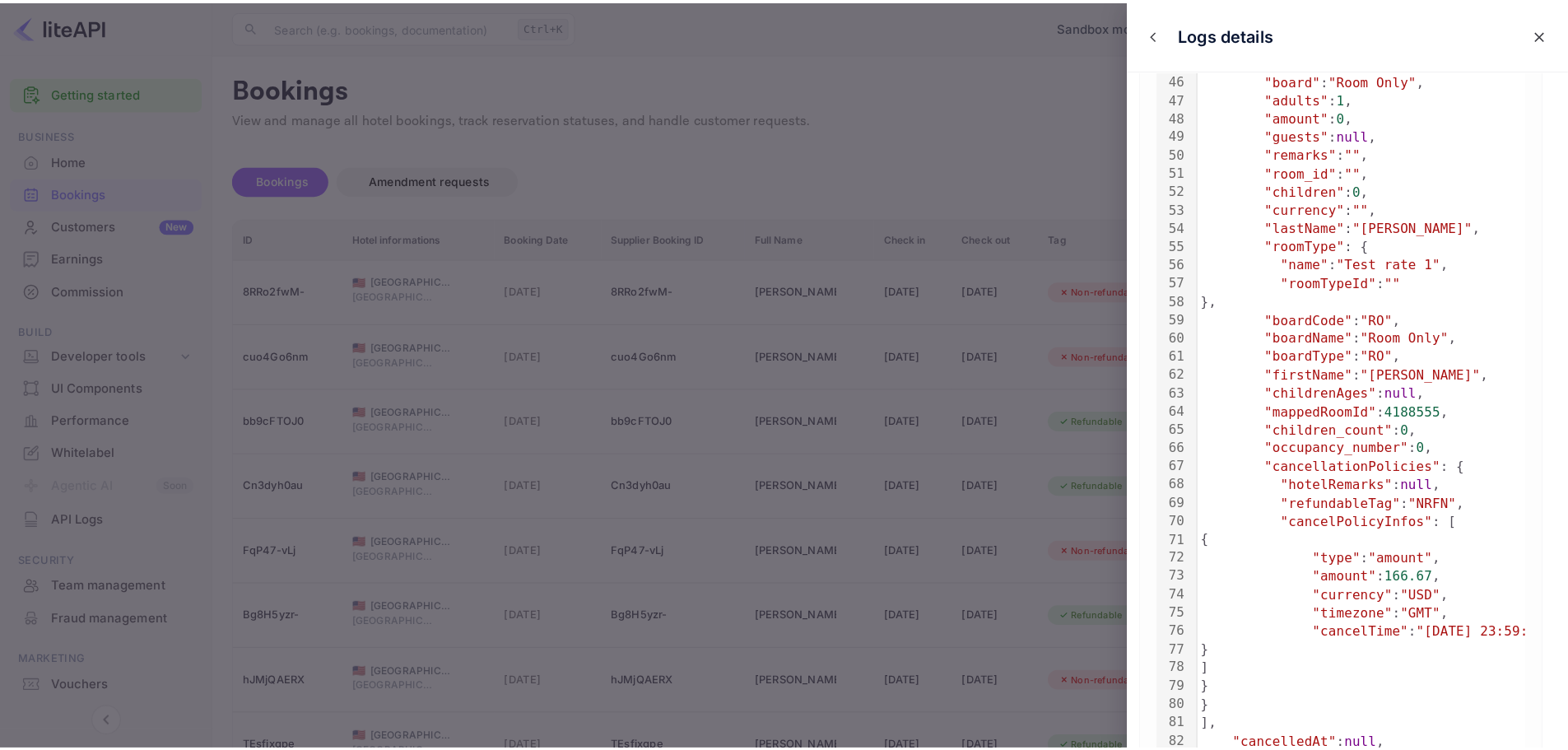
scroll to position [959, 0]
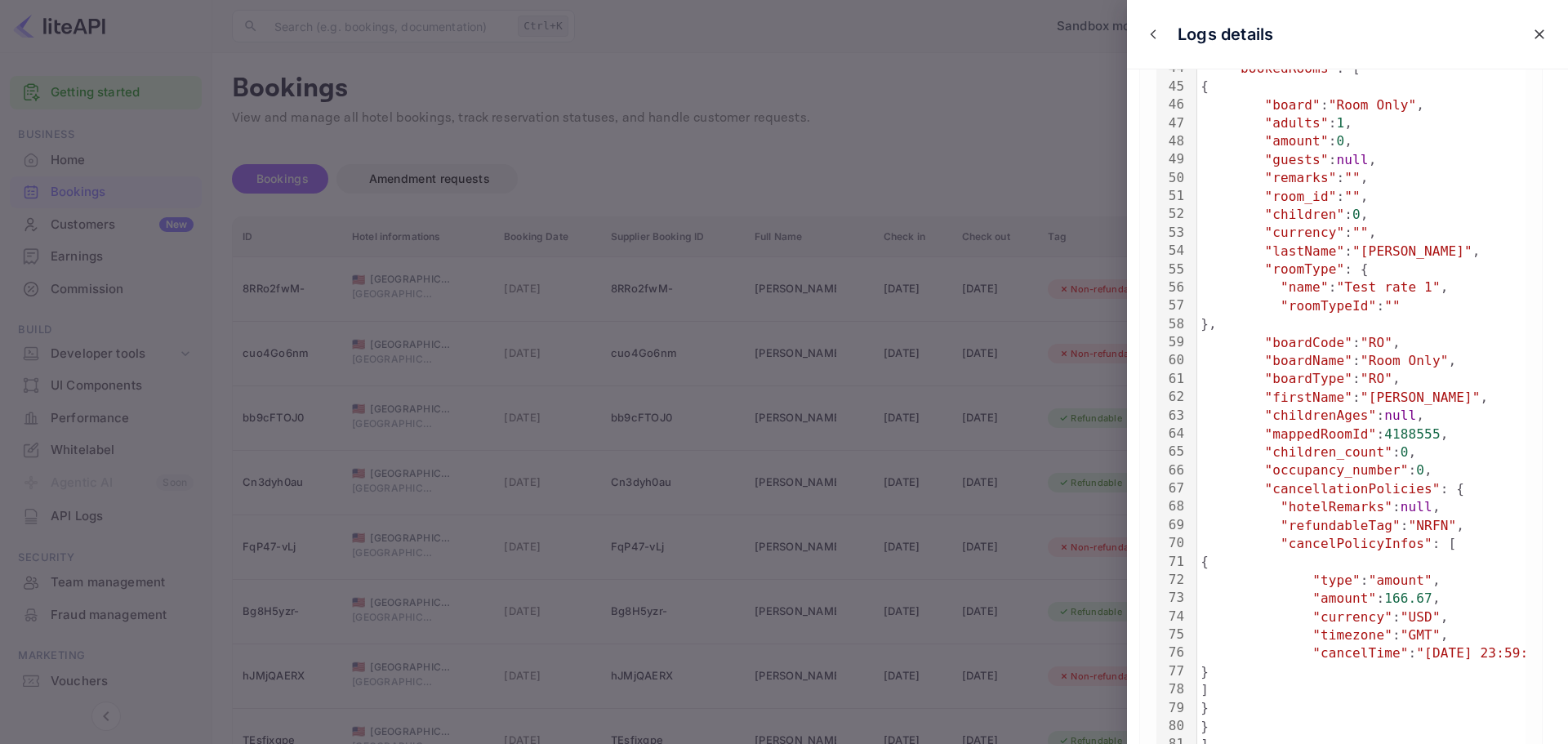
click at [650, 138] on div at bounding box center [784, 372] width 1568 height 744
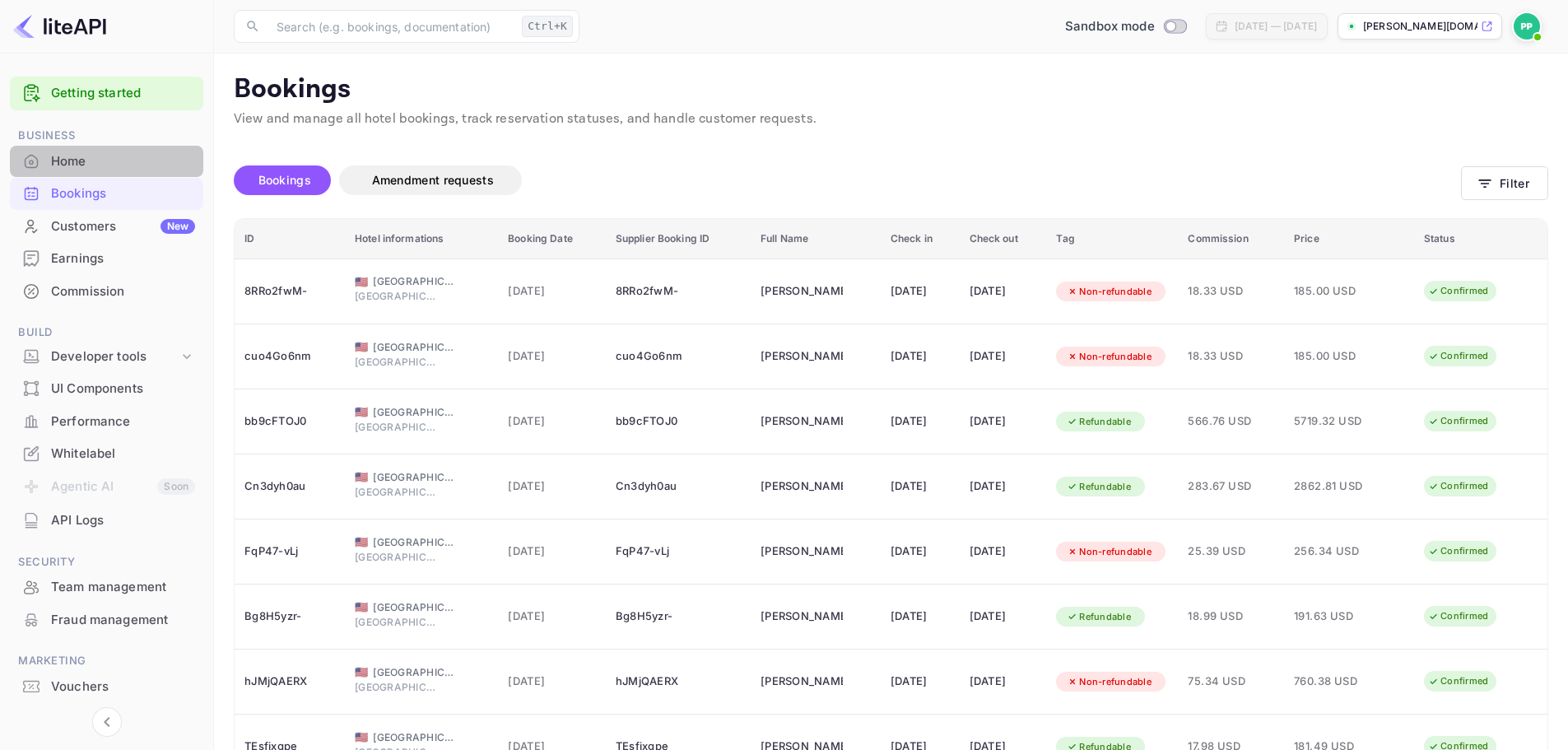
click at [81, 167] on div "Home" at bounding box center [123, 162] width 144 height 19
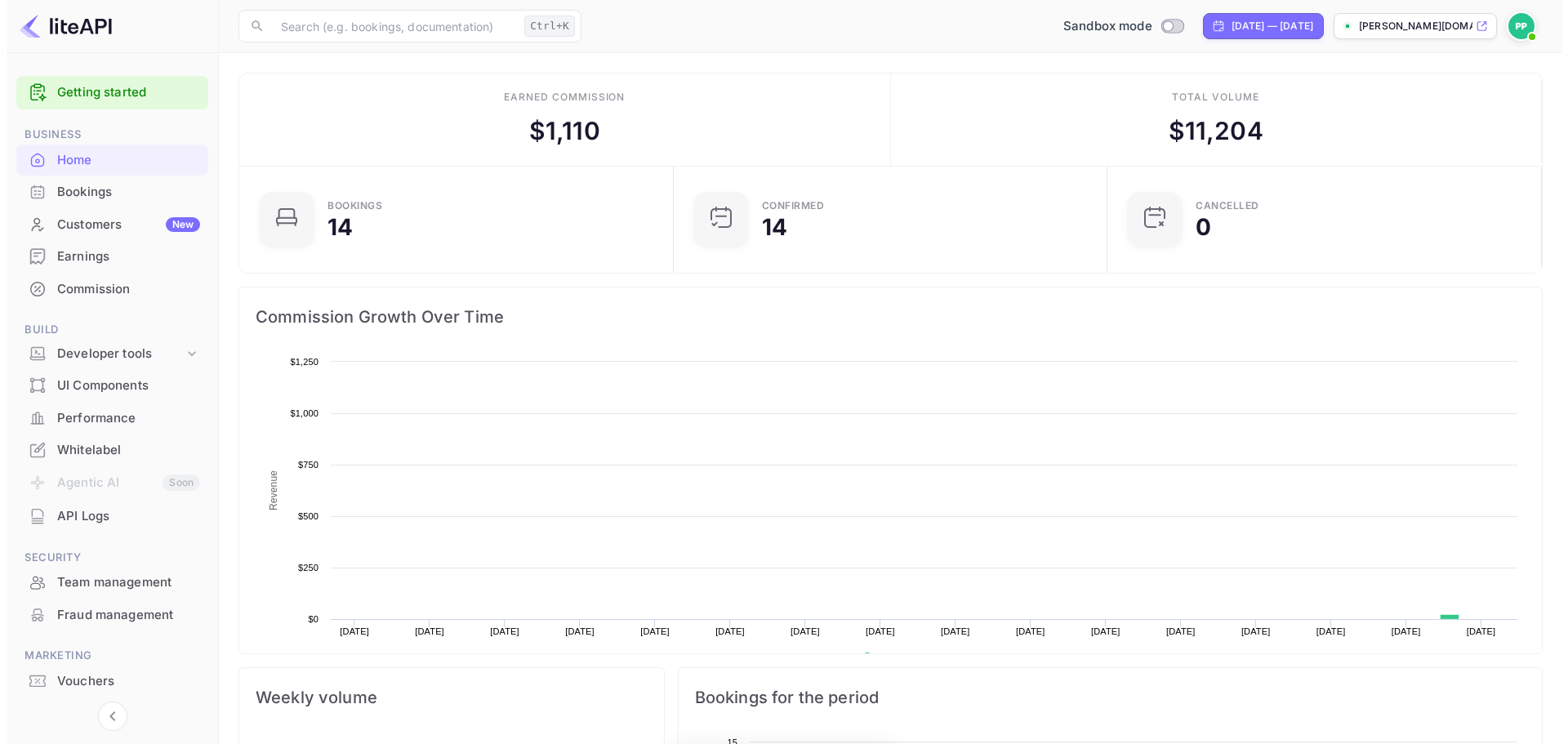
scroll to position [253, 412]
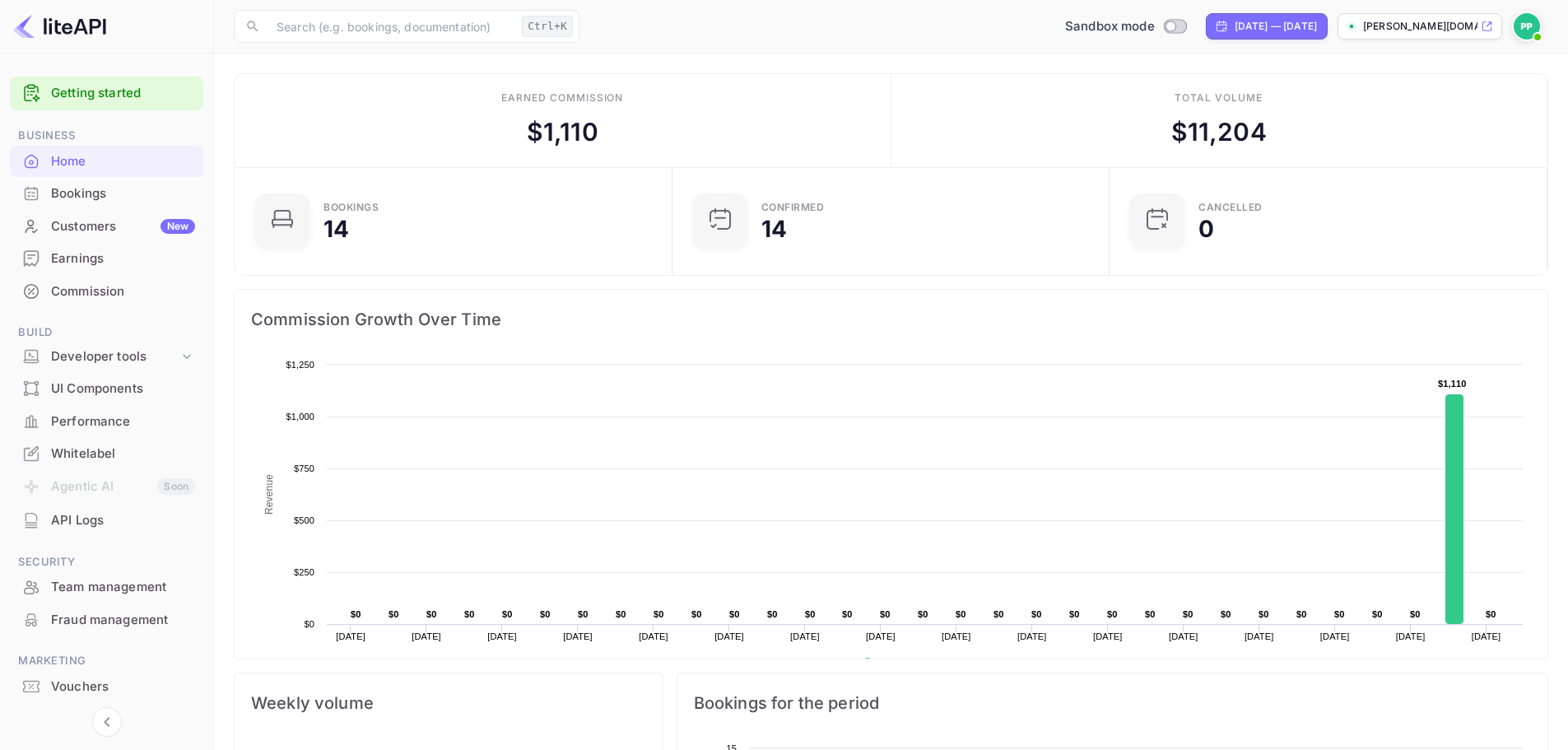
click at [134, 85] on link "Getting started" at bounding box center [123, 93] width 144 height 19
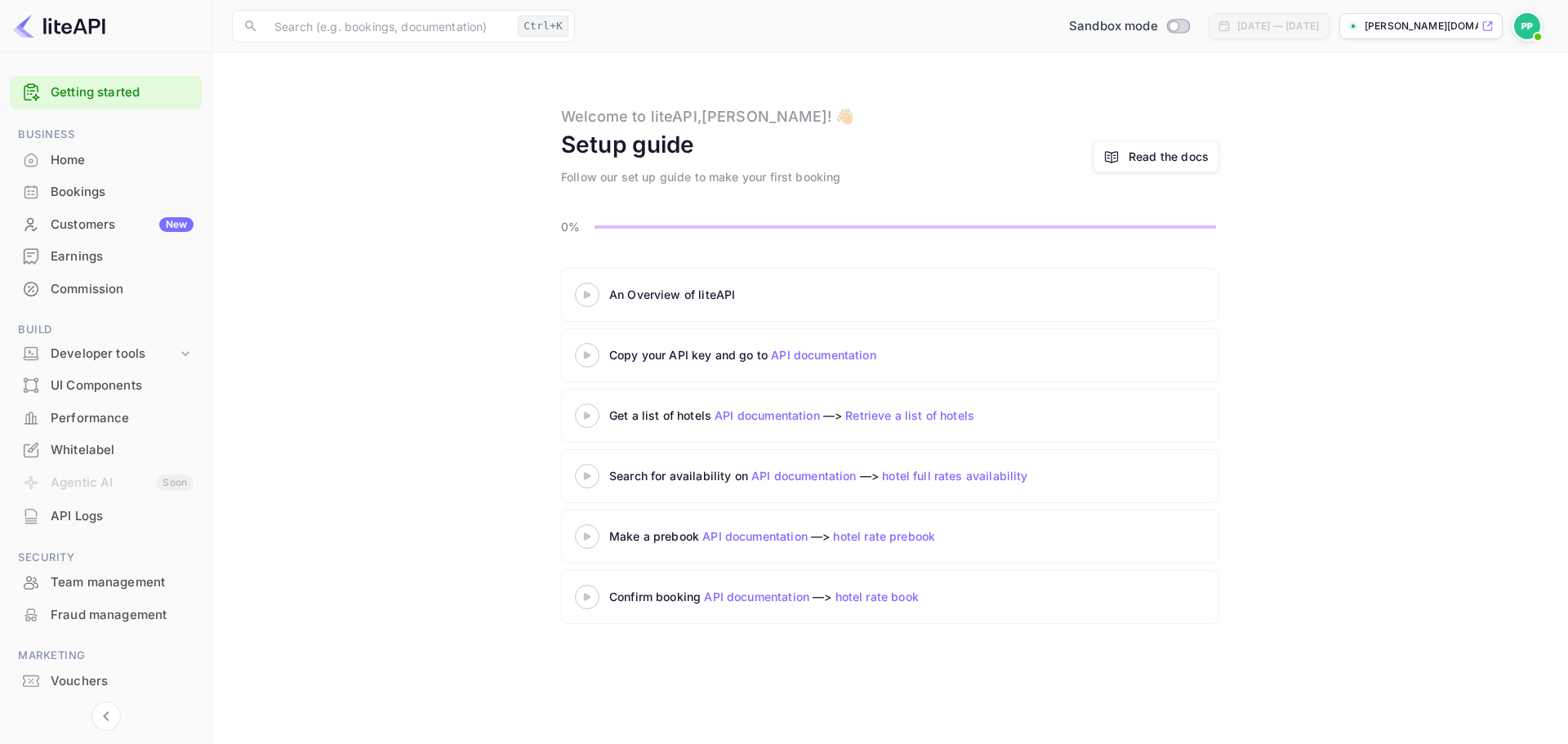
click at [662, 300] on div "An Overview of liteAPI" at bounding box center [813, 294] width 408 height 17
click at [583, 475] on icon at bounding box center [587, 476] width 57 height 8
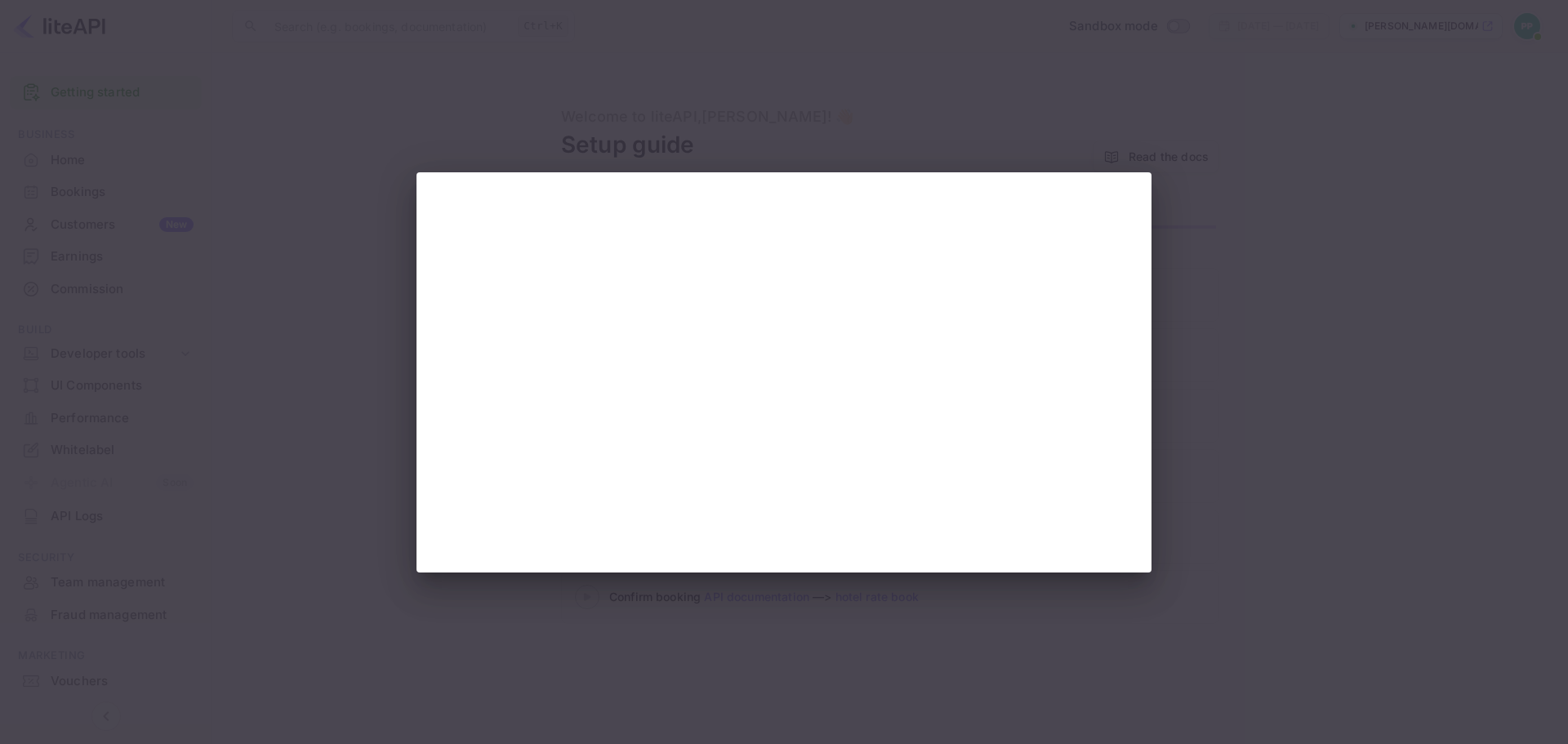
click at [1202, 253] on div at bounding box center [784, 372] width 1568 height 744
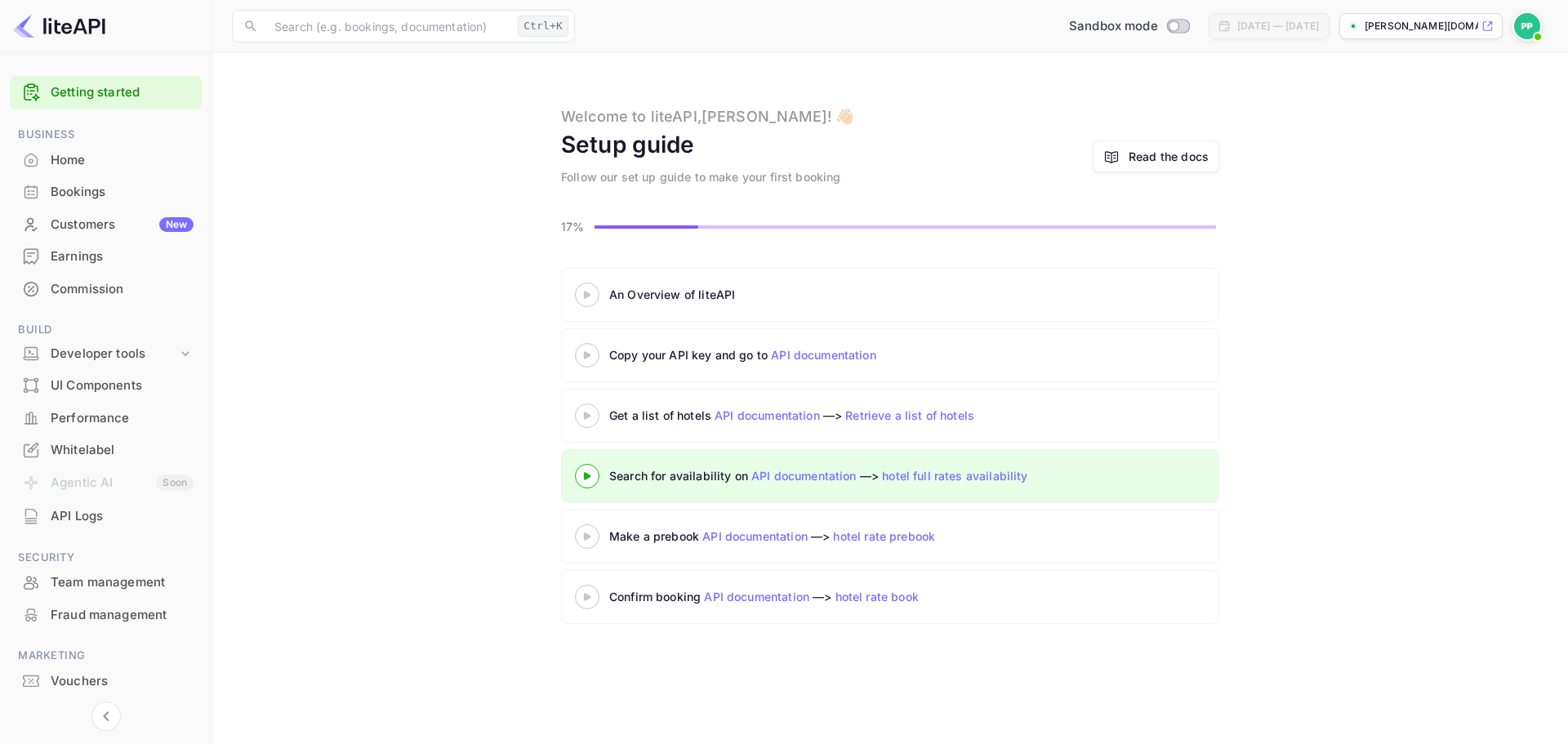
click at [756, 543] on div "Make a prebook API documentation —> hotel rate prebook" at bounding box center [813, 536] width 408 height 17
click at [752, 534] on link "API documentation" at bounding box center [755, 536] width 106 height 14
click at [592, 539] on icon at bounding box center [587, 536] width 57 height 8
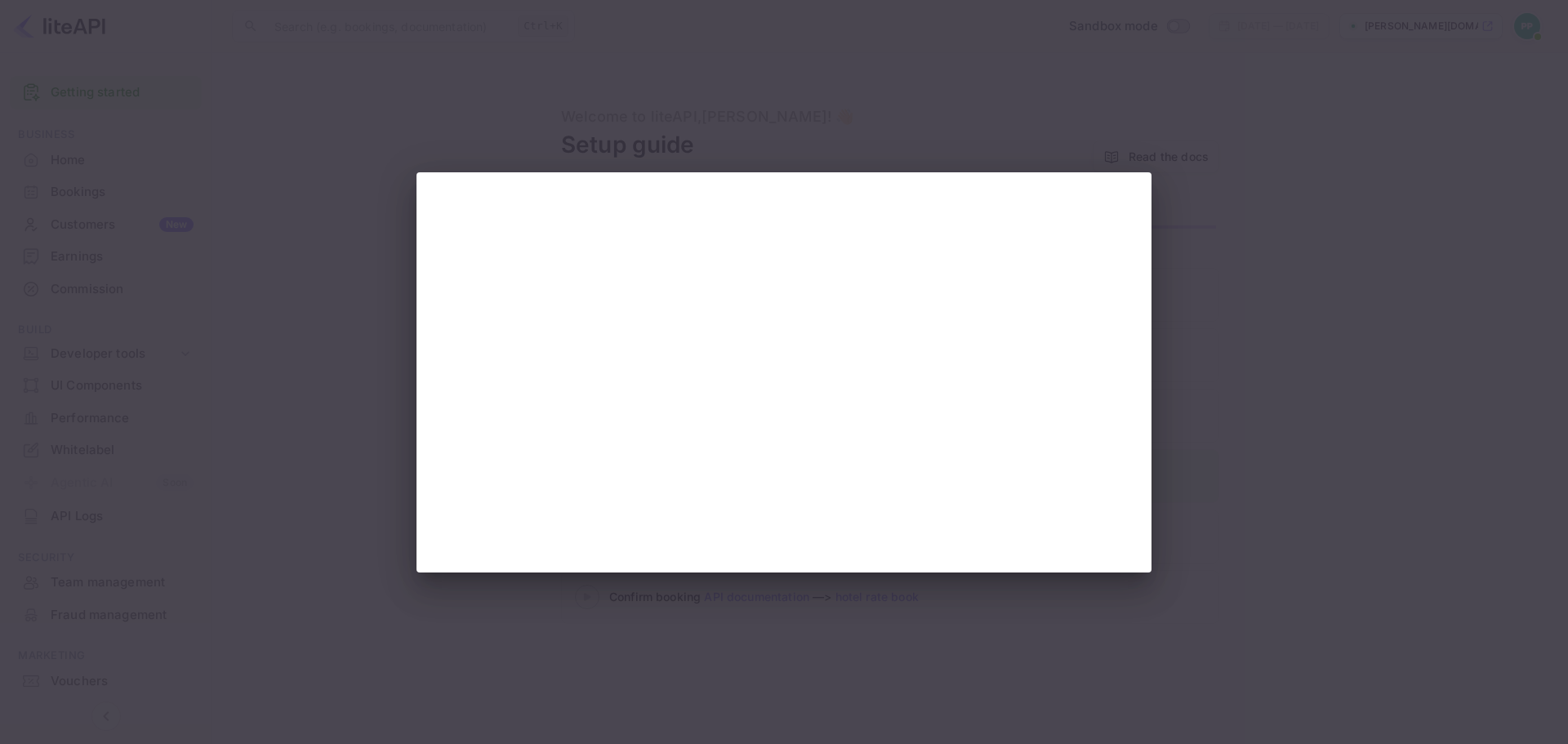
click at [1314, 315] on div at bounding box center [784, 372] width 1568 height 744
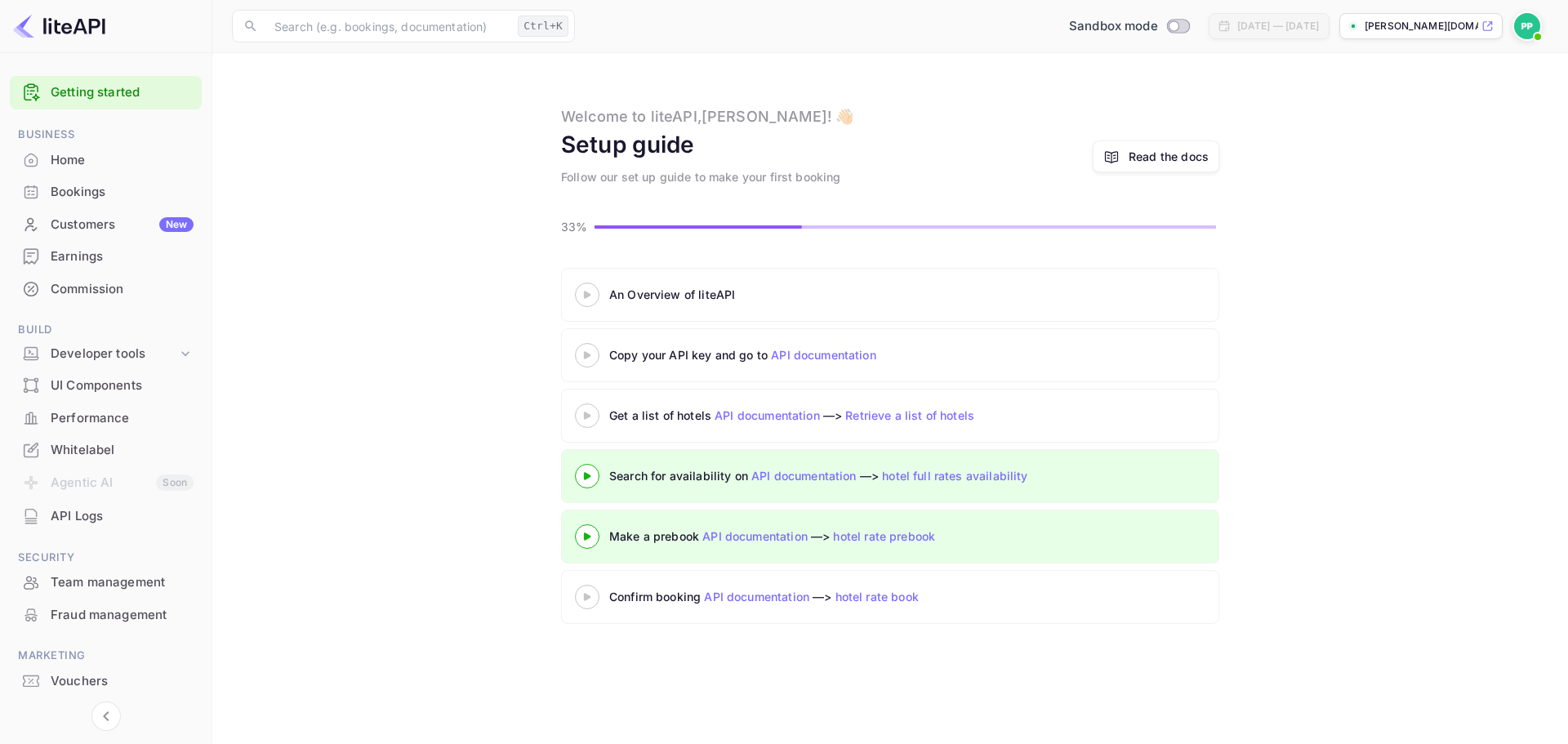
click at [592, 599] on icon at bounding box center [587, 596] width 57 height 8
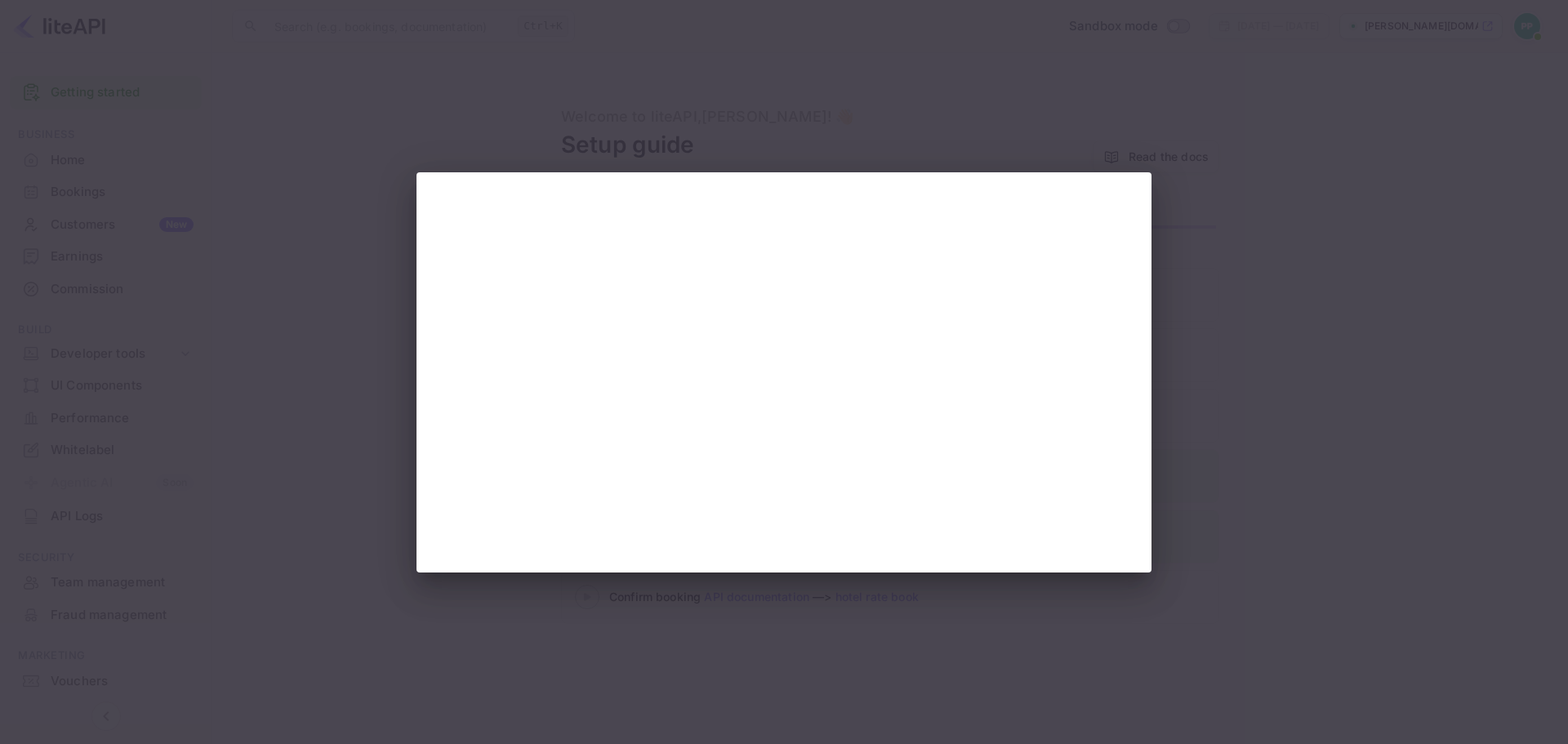
click at [1262, 402] on div at bounding box center [784, 372] width 1568 height 744
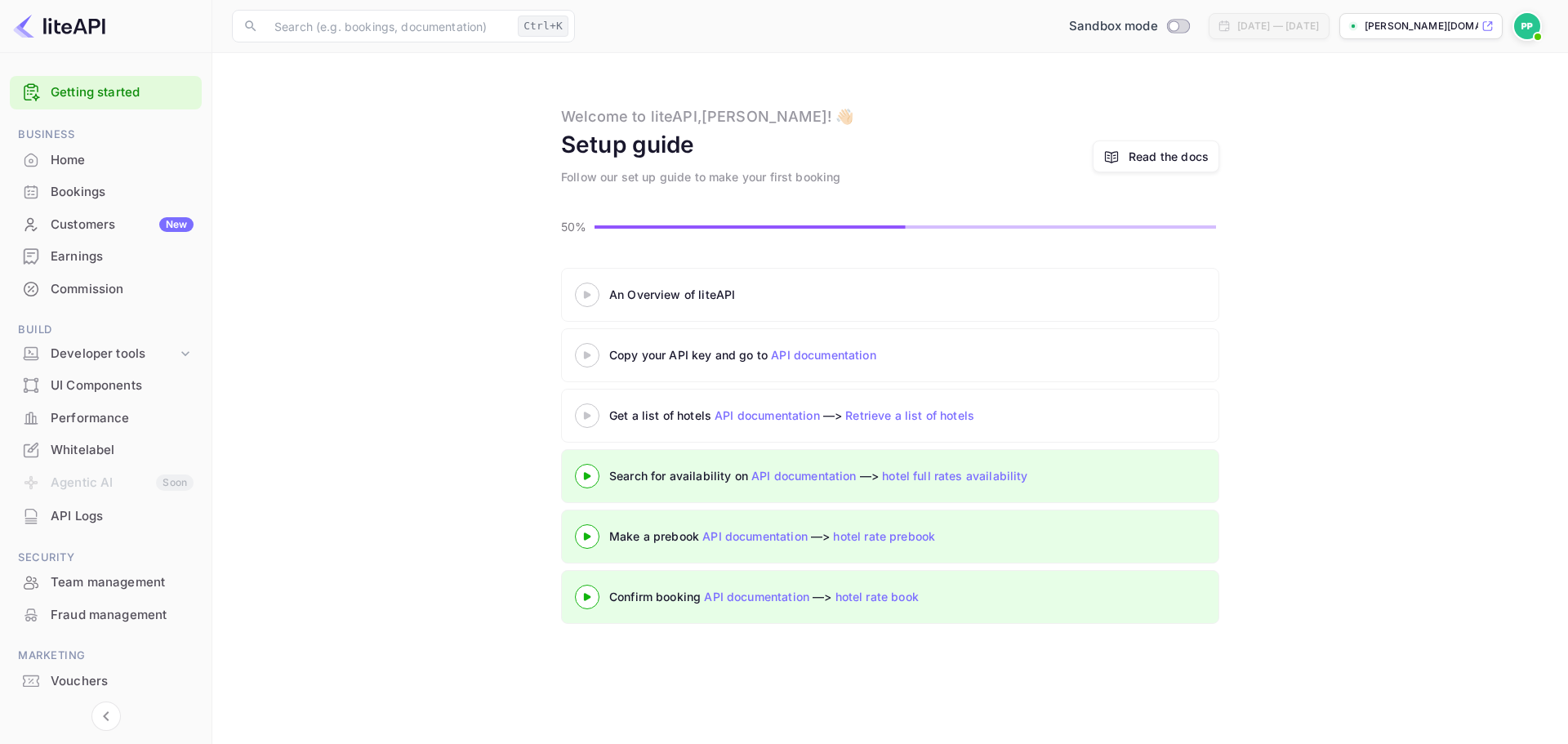
click at [584, 414] on 3 at bounding box center [587, 415] width 7 height 7
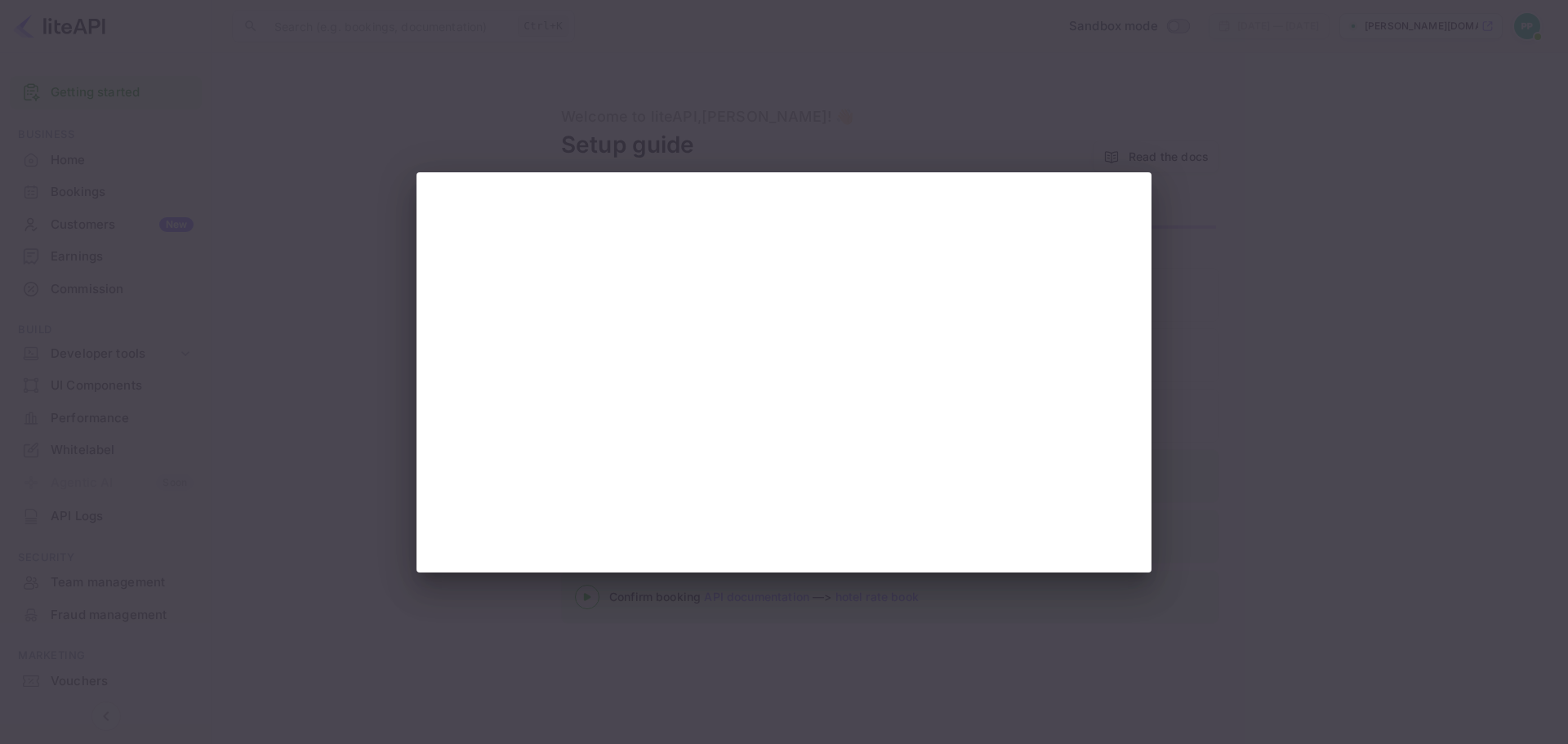
click at [1245, 504] on div at bounding box center [784, 372] width 1568 height 744
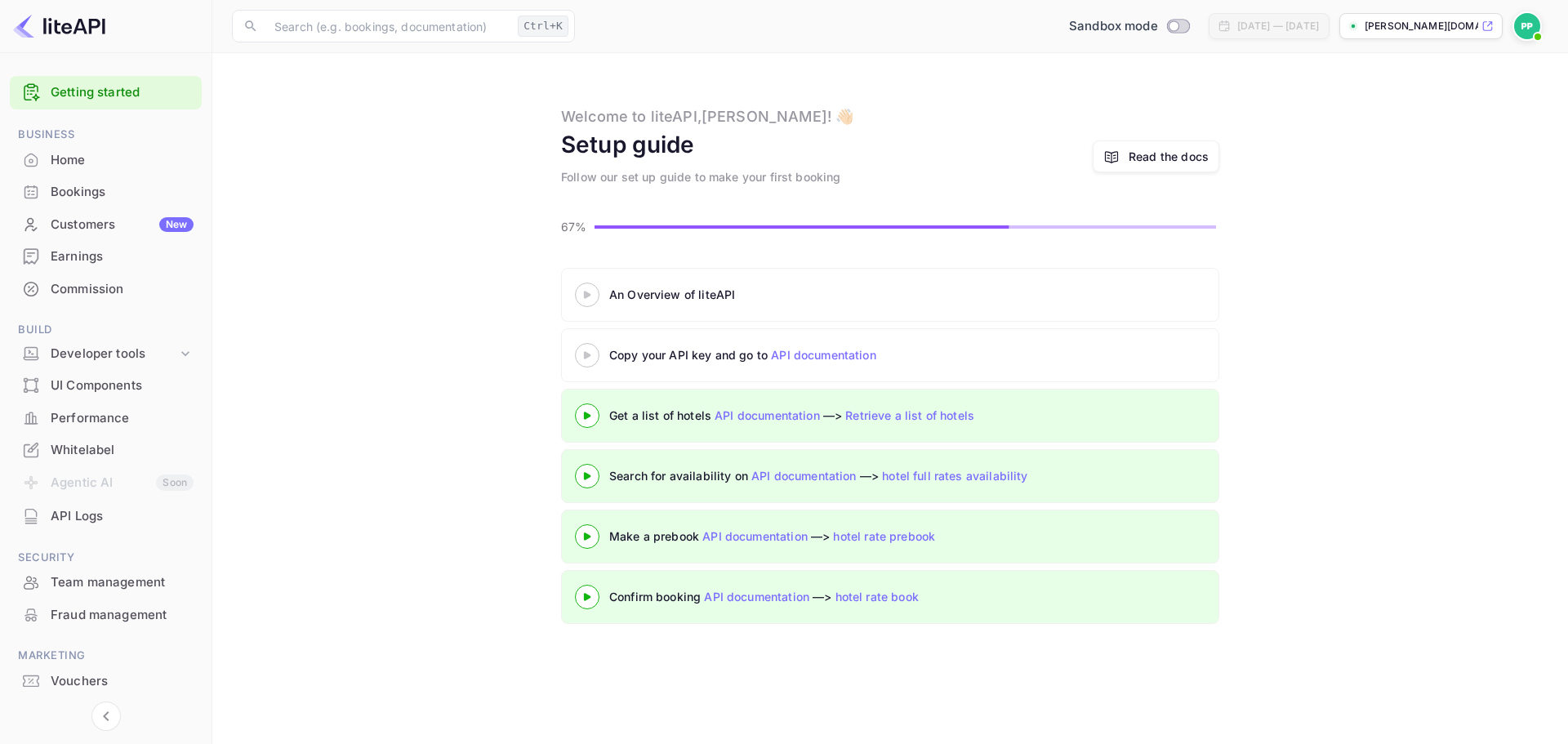
click at [589, 356] on 3 at bounding box center [587, 355] width 7 height 7
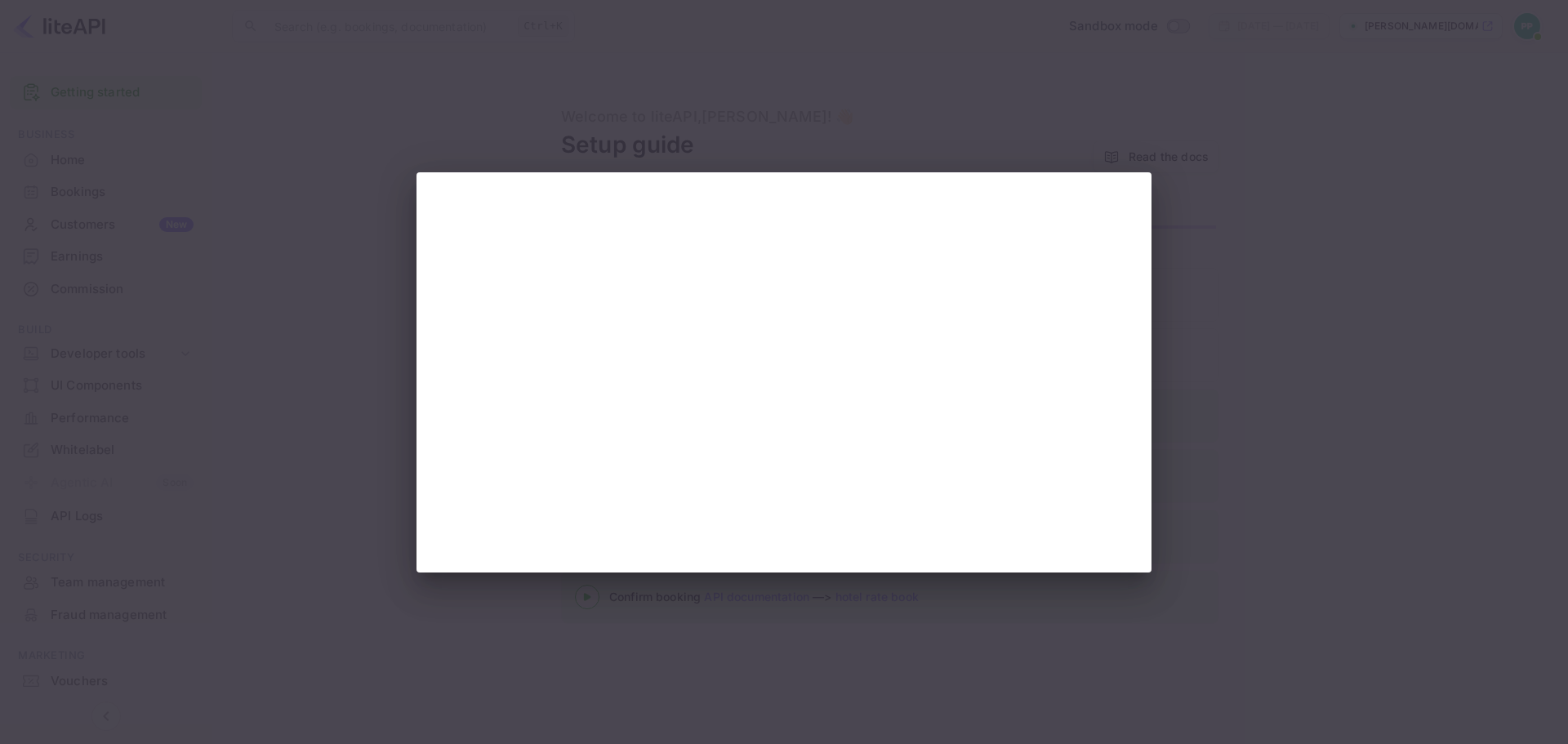
click at [1288, 513] on div at bounding box center [784, 372] width 1568 height 744
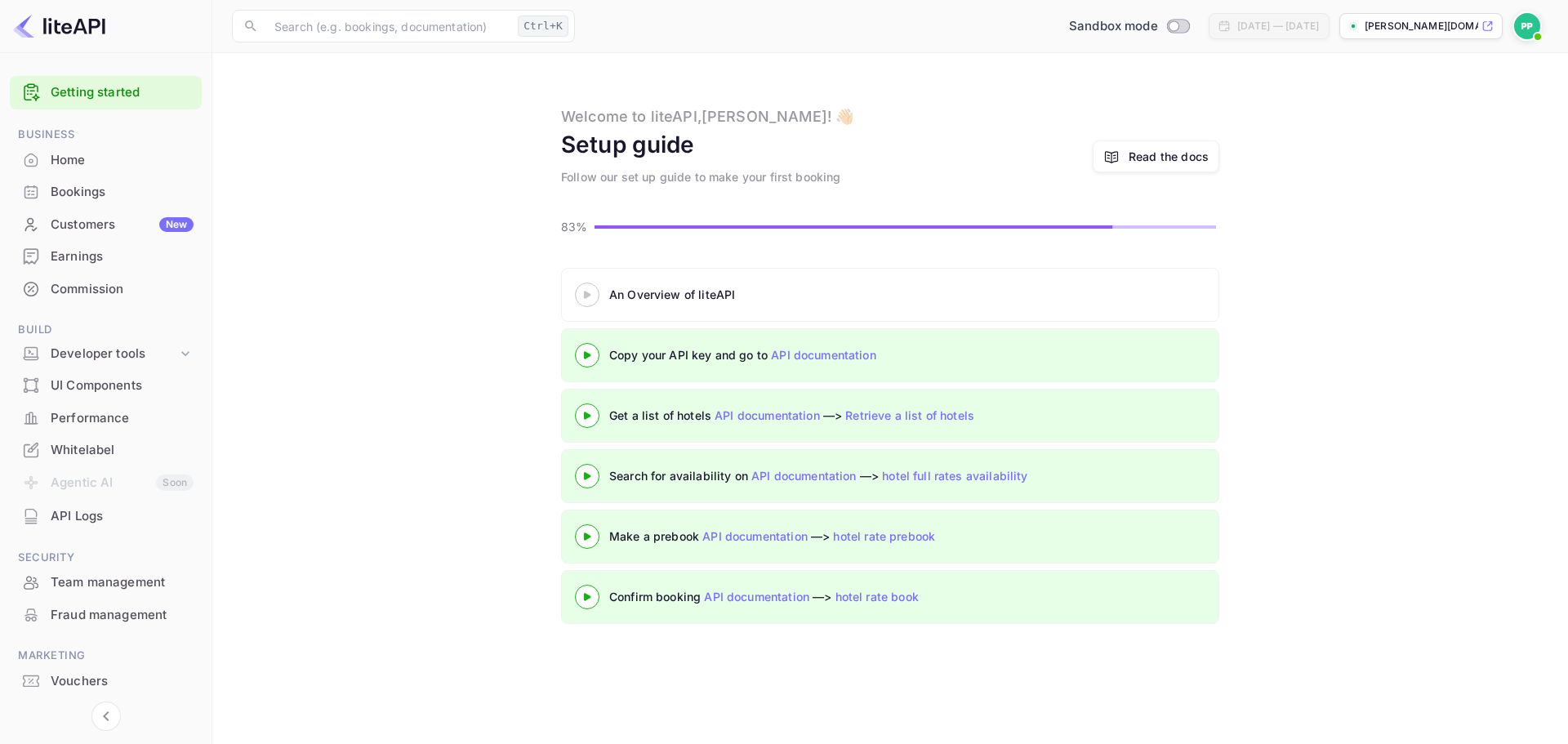
click at [586, 293] on 3 at bounding box center [587, 294] width 7 height 7
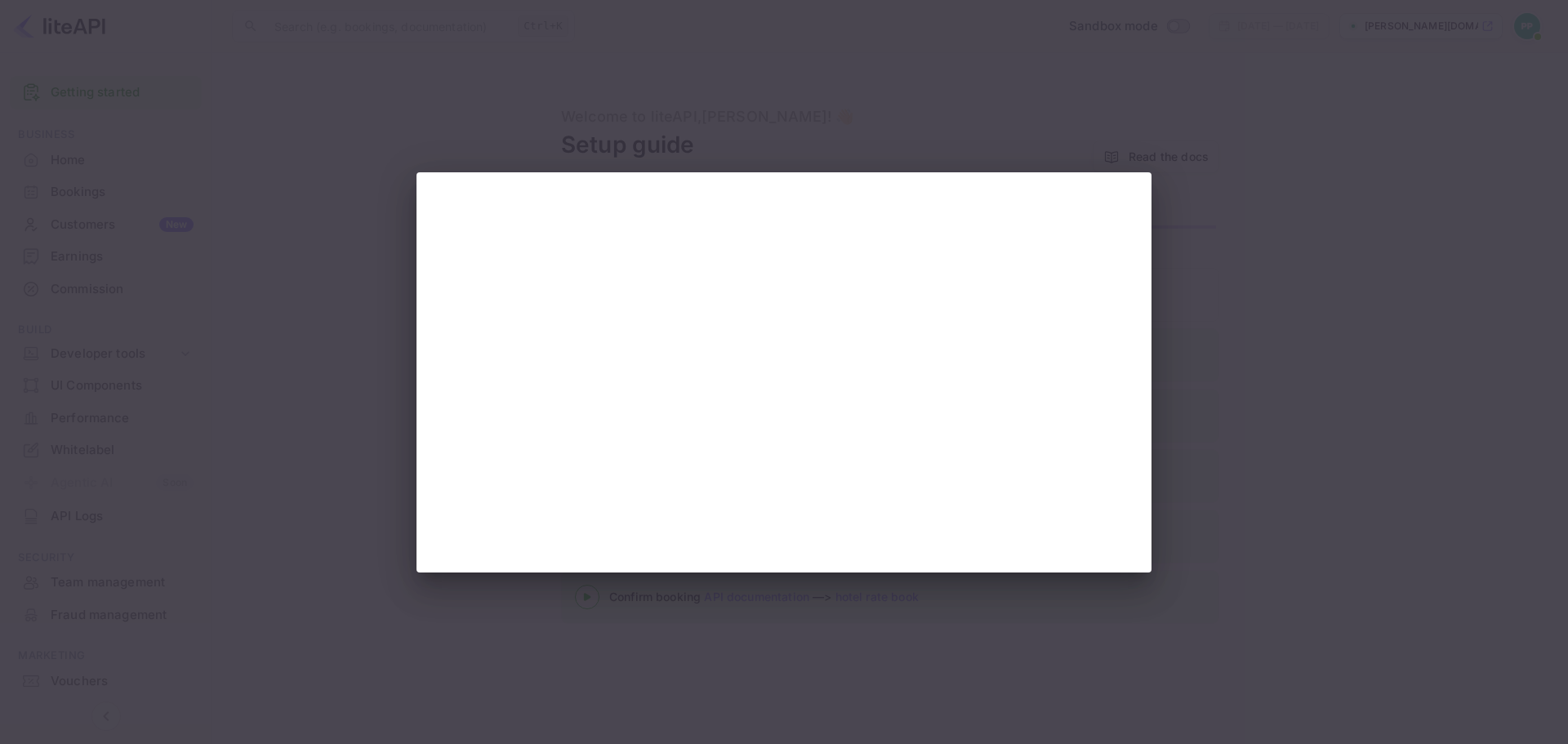
click at [1302, 543] on div at bounding box center [784, 372] width 1568 height 744
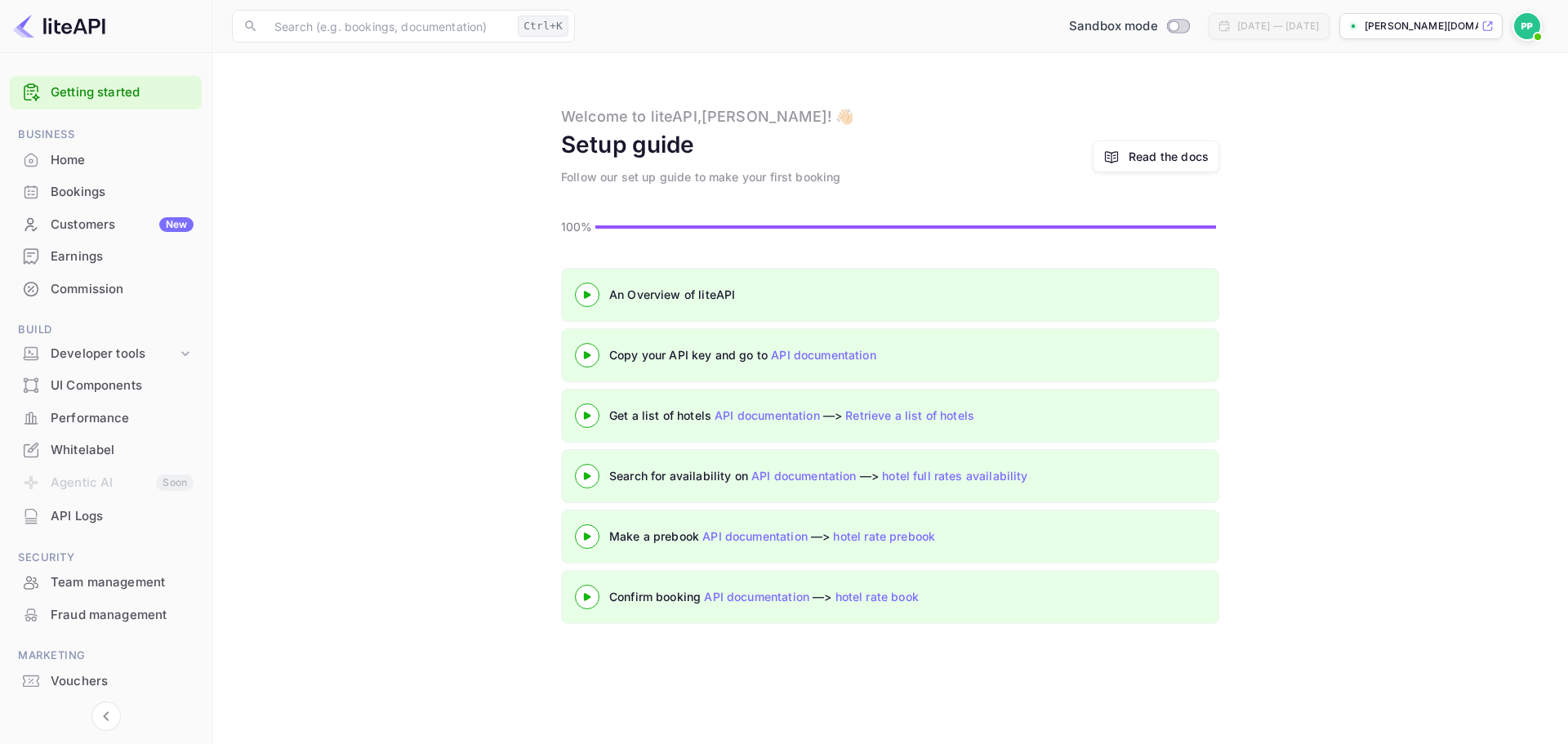
click at [400, 345] on div "An Overview of liteAPI Copy your API key and go to API documentation Get a list…" at bounding box center [890, 449] width 1316 height 362
click at [109, 158] on div "Home" at bounding box center [122, 161] width 143 height 19
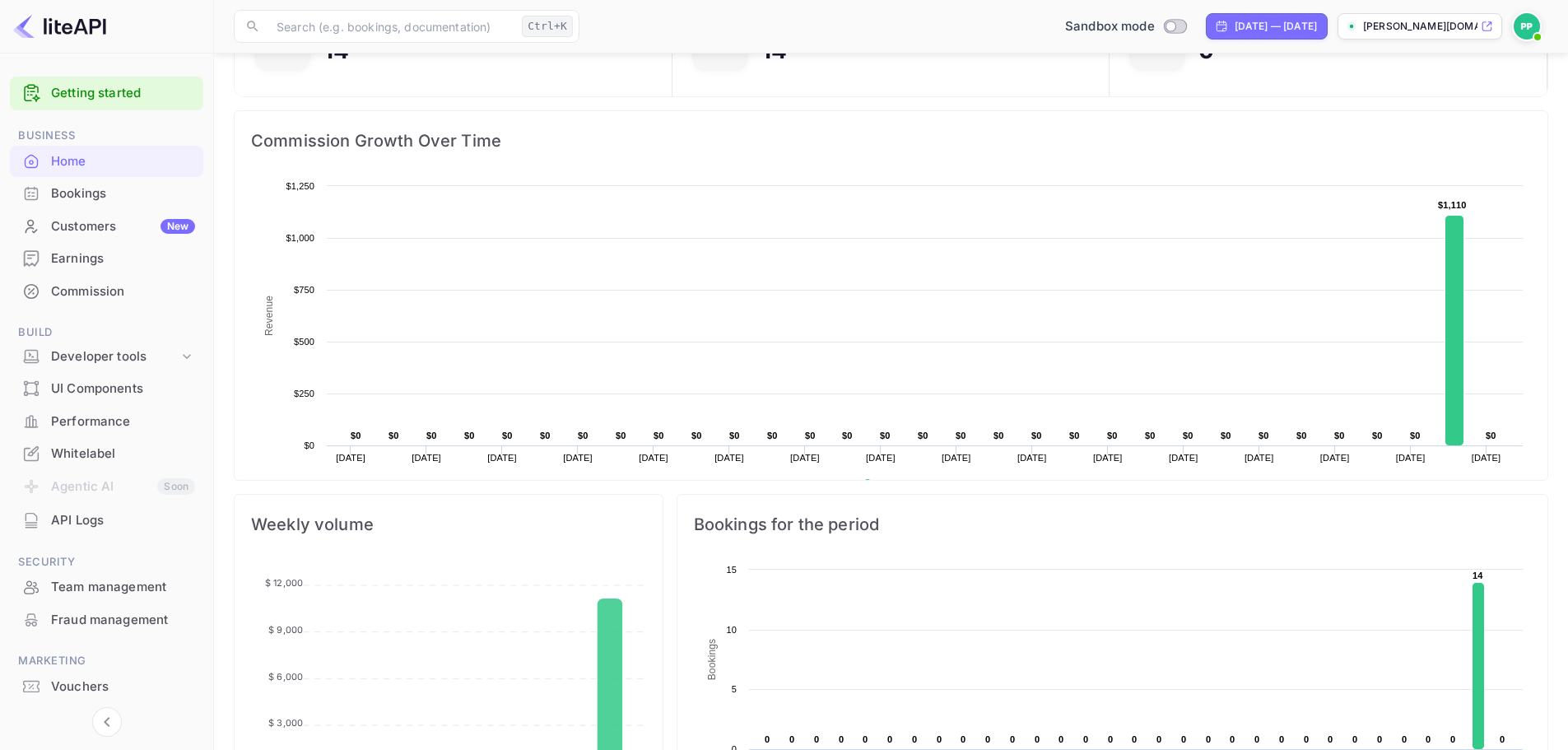
scroll to position [165, 0]
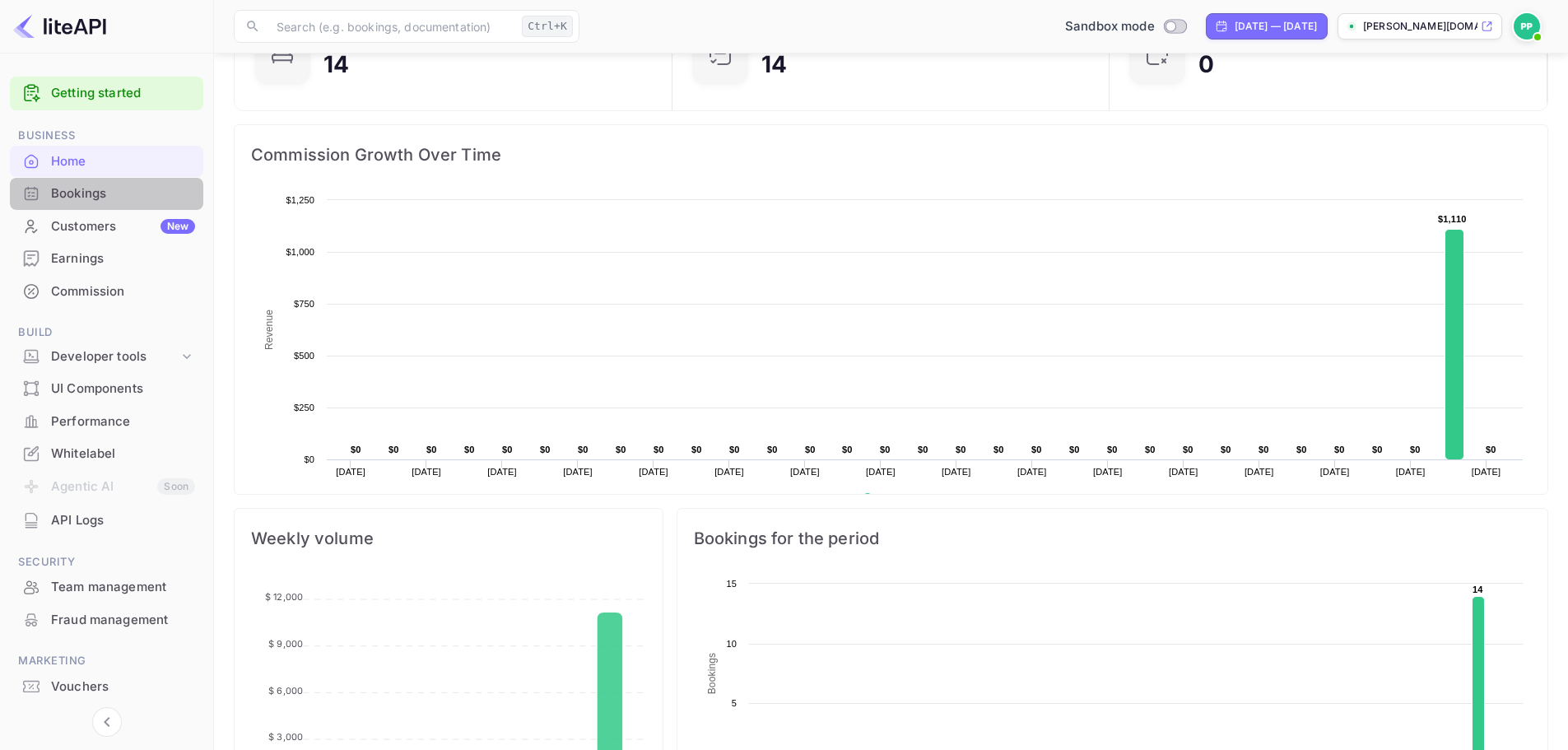
click at [76, 196] on div "Bookings" at bounding box center [123, 194] width 144 height 19
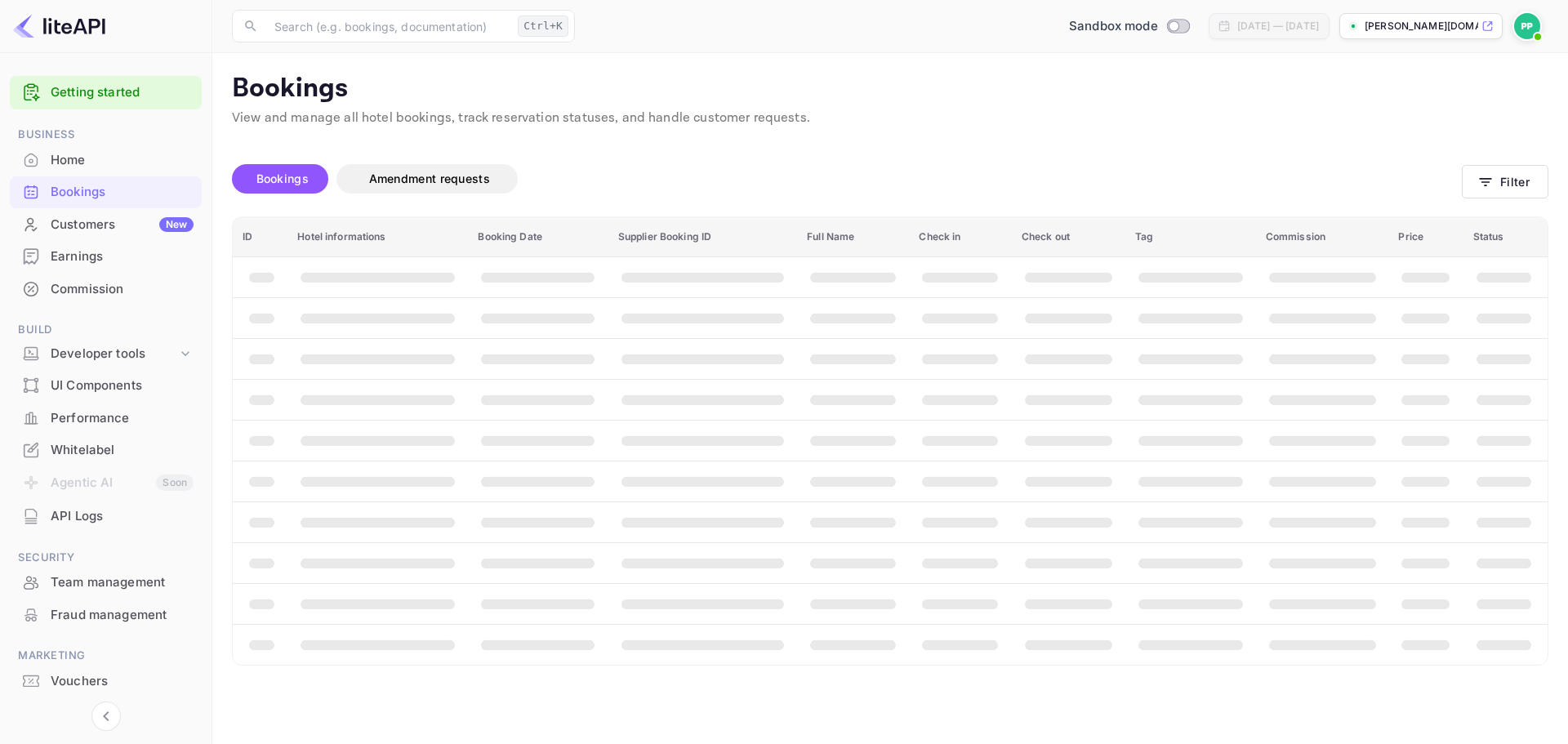
drag, startPoint x: 1135, startPoint y: 150, endPoint x: 1118, endPoint y: 151, distance: 17.0
click at [1118, 151] on div "Bookings Amendment requests" at bounding box center [847, 182] width 1230 height 68
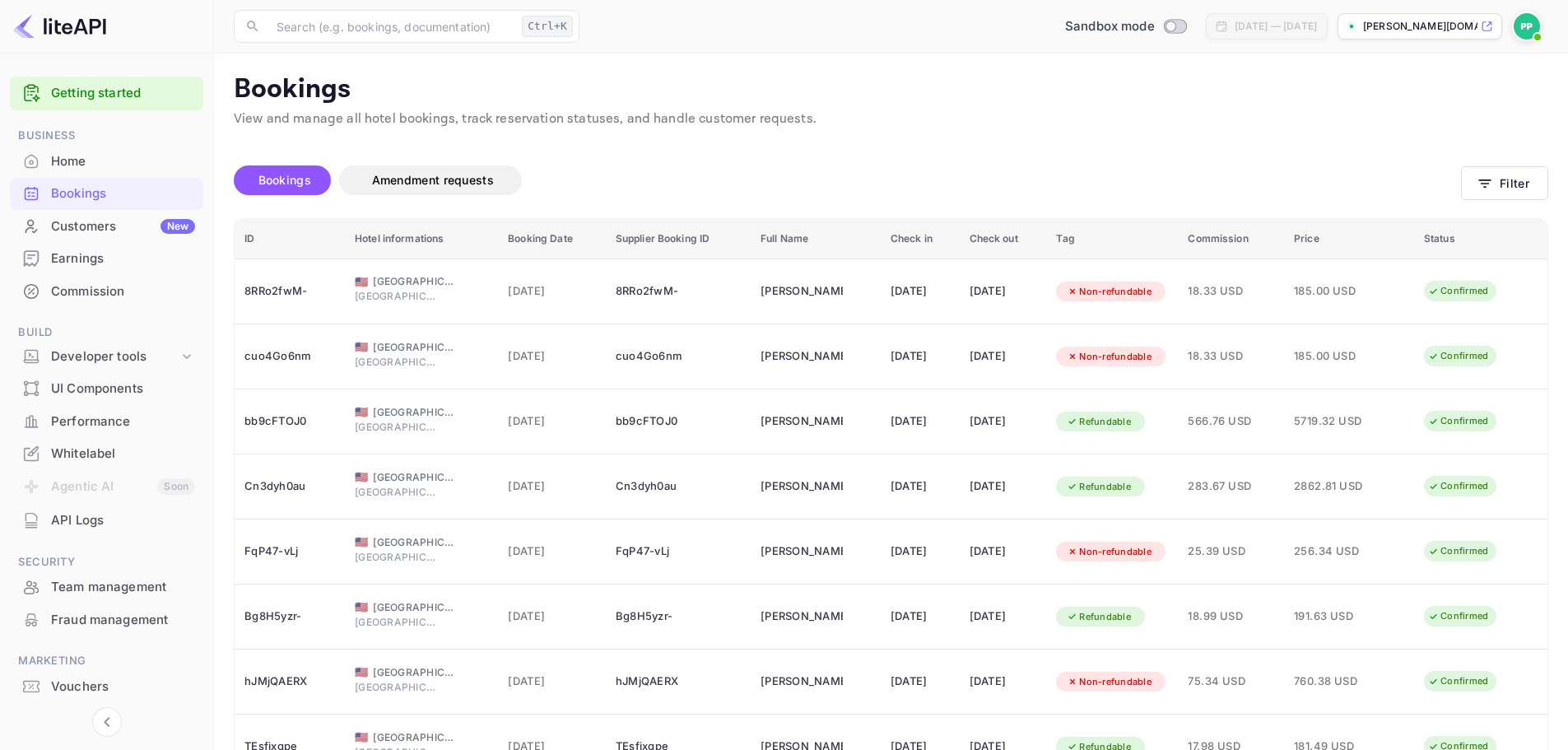
drag, startPoint x: 1125, startPoint y: 153, endPoint x: 1065, endPoint y: 152, distance: 60.0
click at [1065, 152] on div "Bookings Amendment requests" at bounding box center [847, 183] width 1227 height 69
click at [96, 165] on div "Home" at bounding box center [123, 162] width 144 height 19
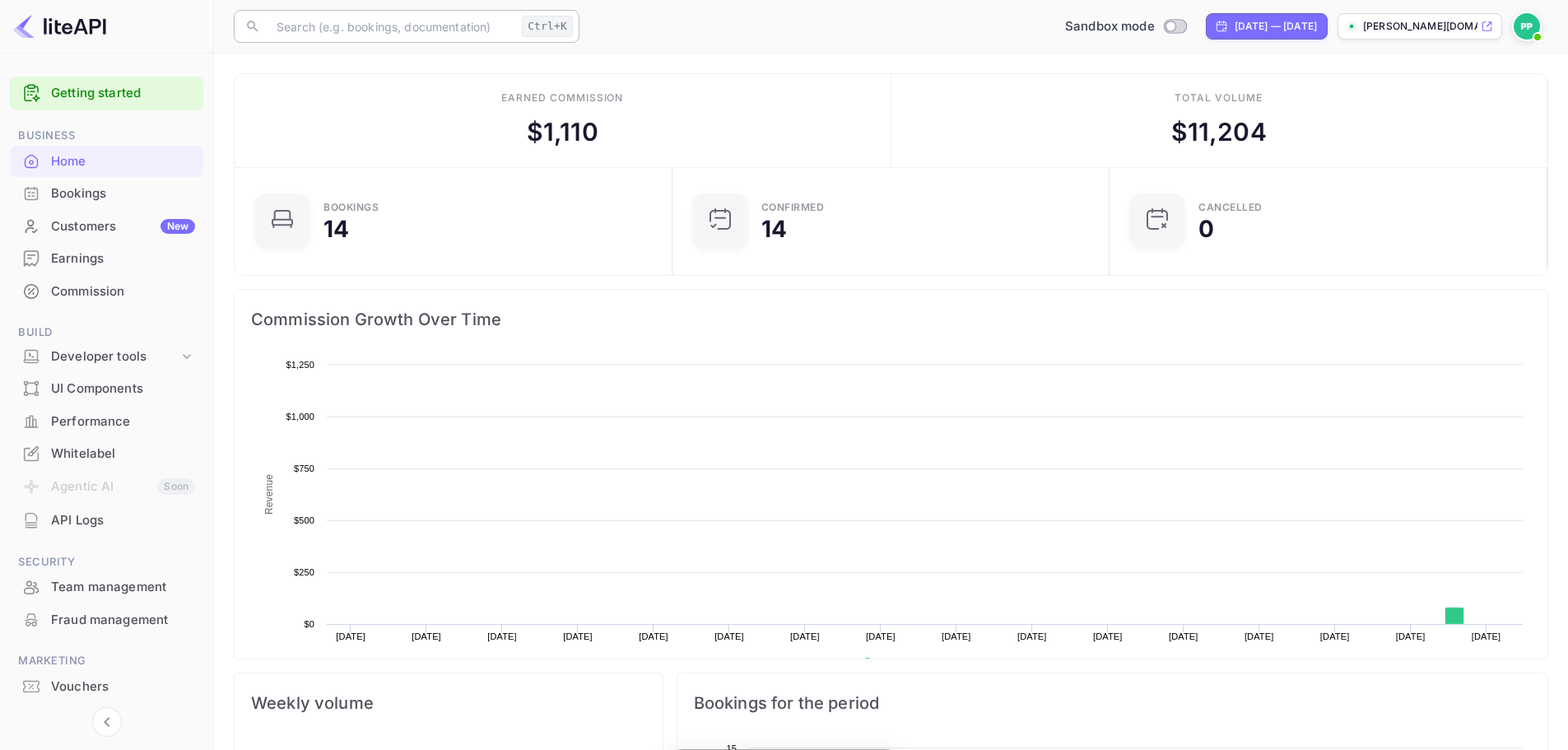
scroll to position [256, 415]
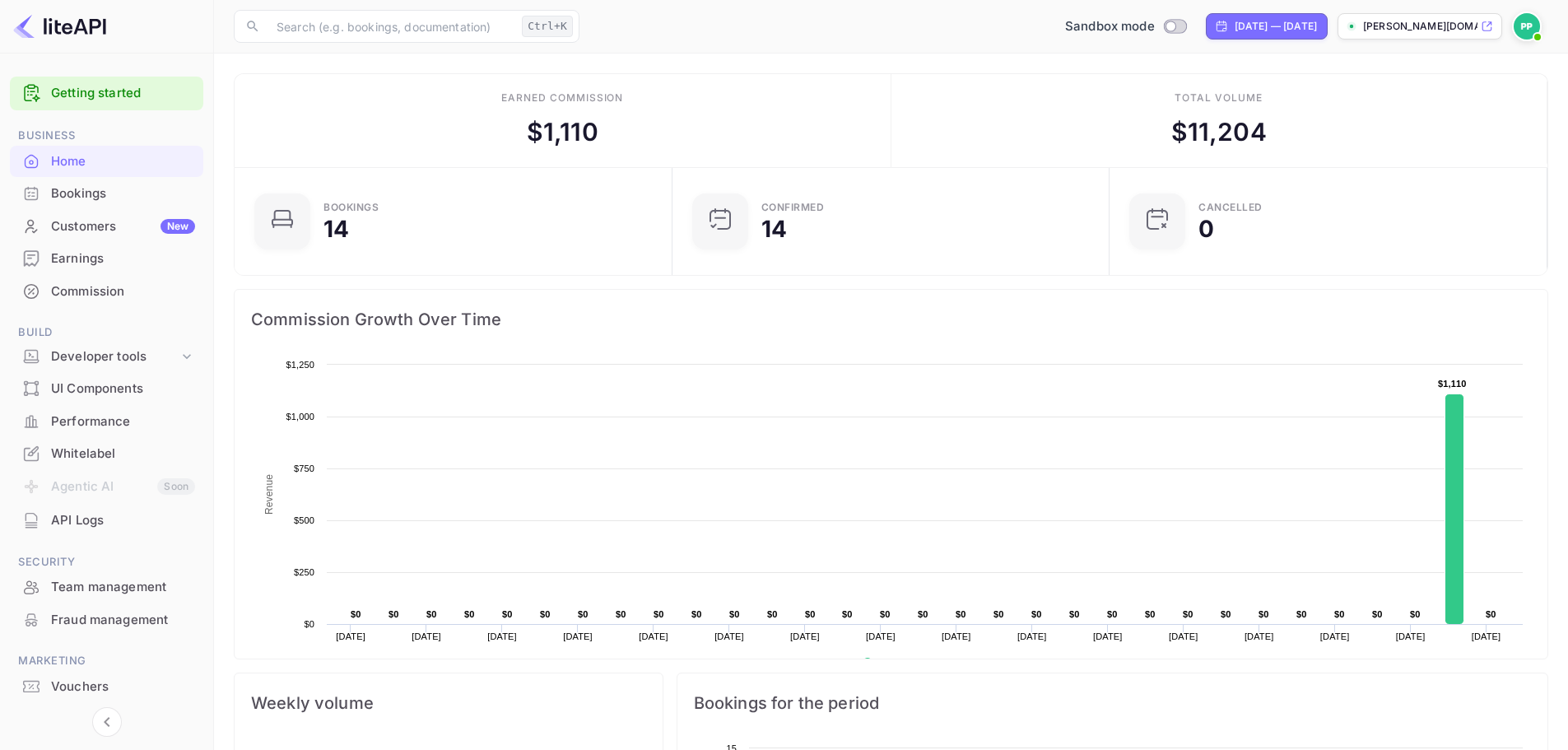
click at [68, 194] on div "Bookings" at bounding box center [123, 194] width 144 height 19
